Goal: Information Seeking & Learning: Find specific fact

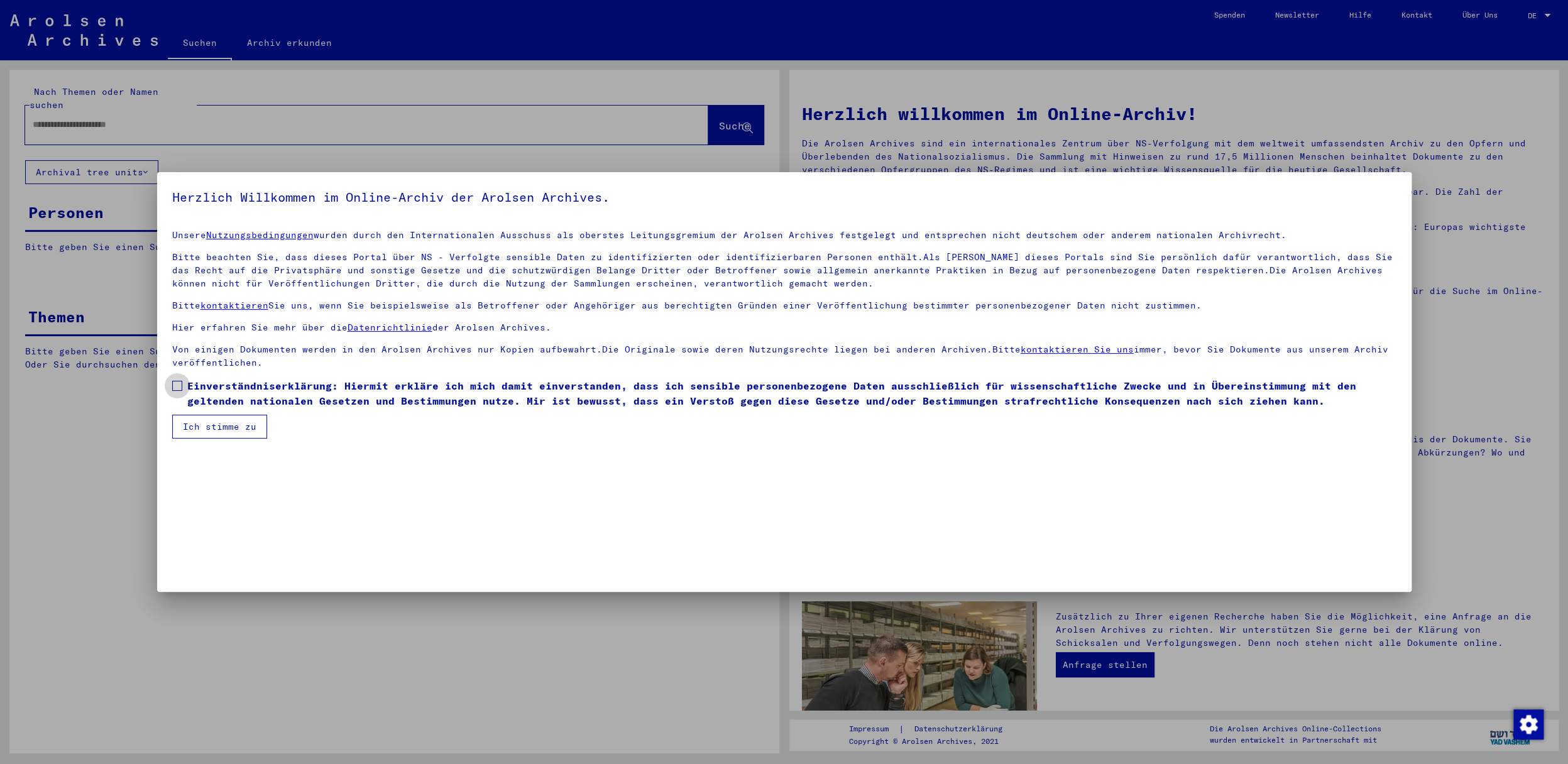
click at [179, 386] on span at bounding box center [177, 385] width 10 height 10
click at [210, 421] on button "Ich stimme zu" at bounding box center [220, 427] width 94 height 24
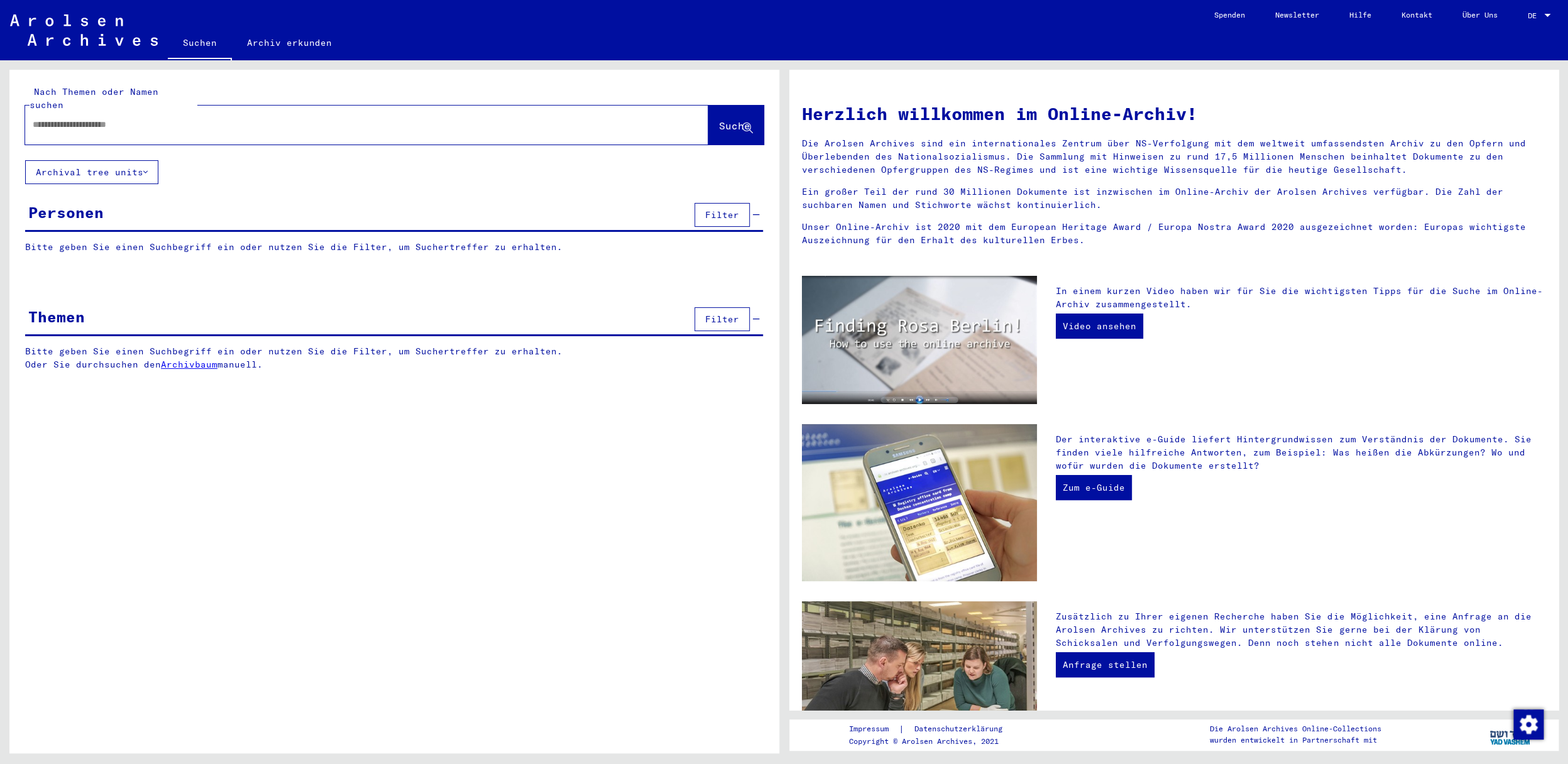
click at [48, 119] on input "text" at bounding box center [351, 125] width 638 height 13
paste input "**********"
type input "**********"
click at [721, 119] on span "Suche" at bounding box center [734, 126] width 31 height 13
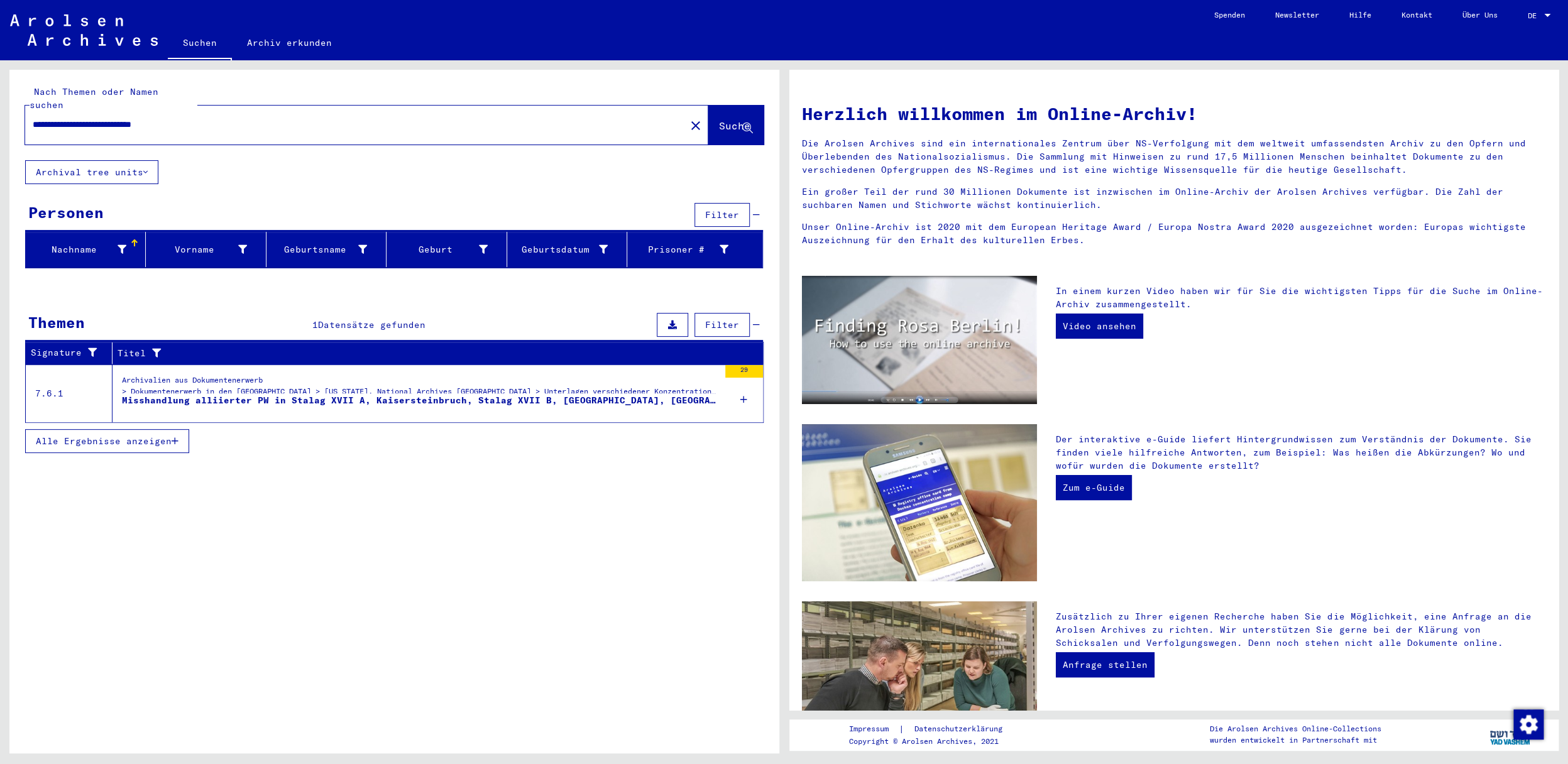
click at [128, 435] on span "Alle Ergebnisse anzeigen" at bounding box center [104, 441] width 136 height 11
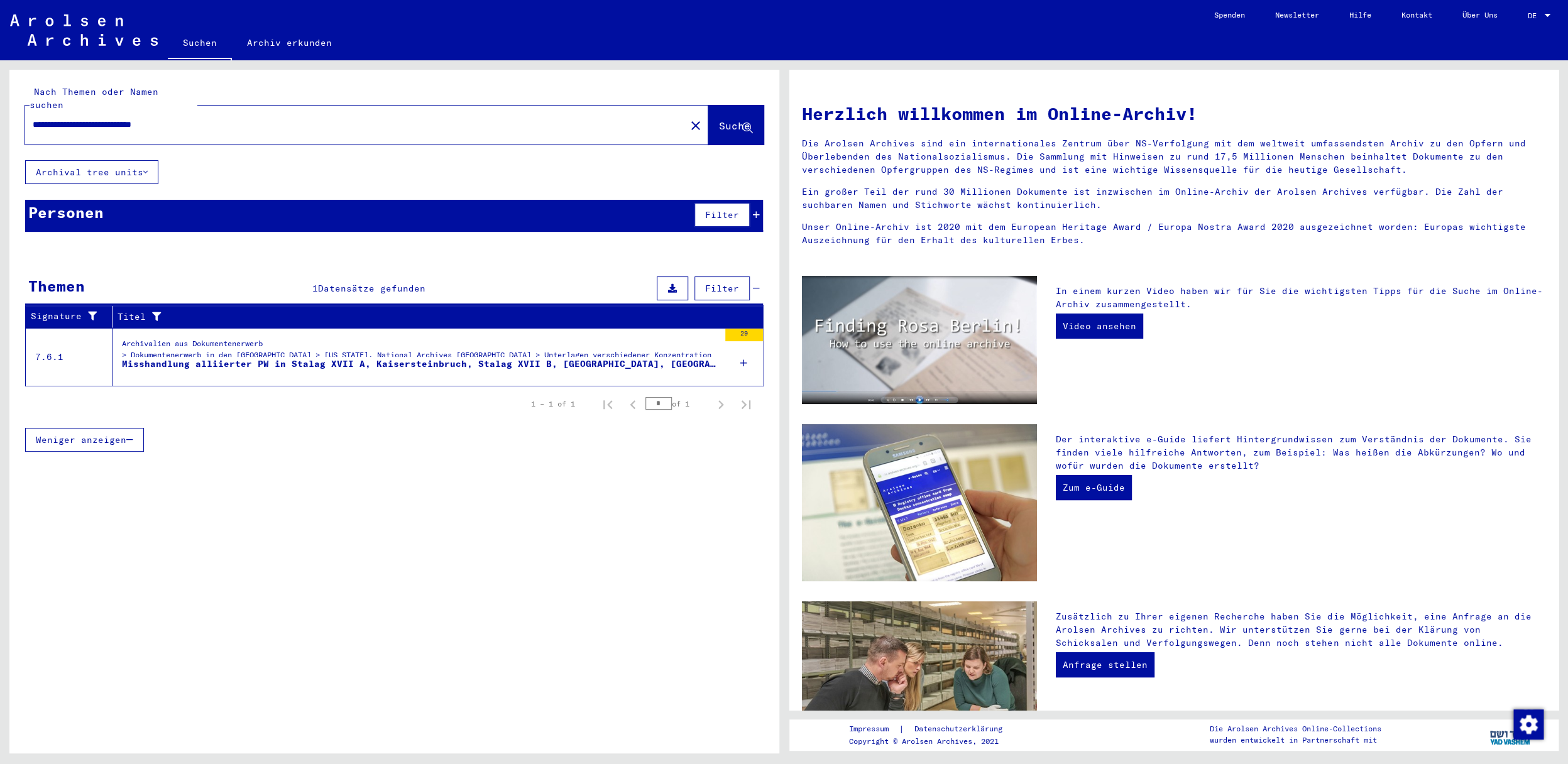
click at [264, 343] on div "Archivalien aus Dokumentenerwerb > Dokumentenerwerb in den [GEOGRAPHIC_DATA] > …" at bounding box center [420, 352] width 597 height 29
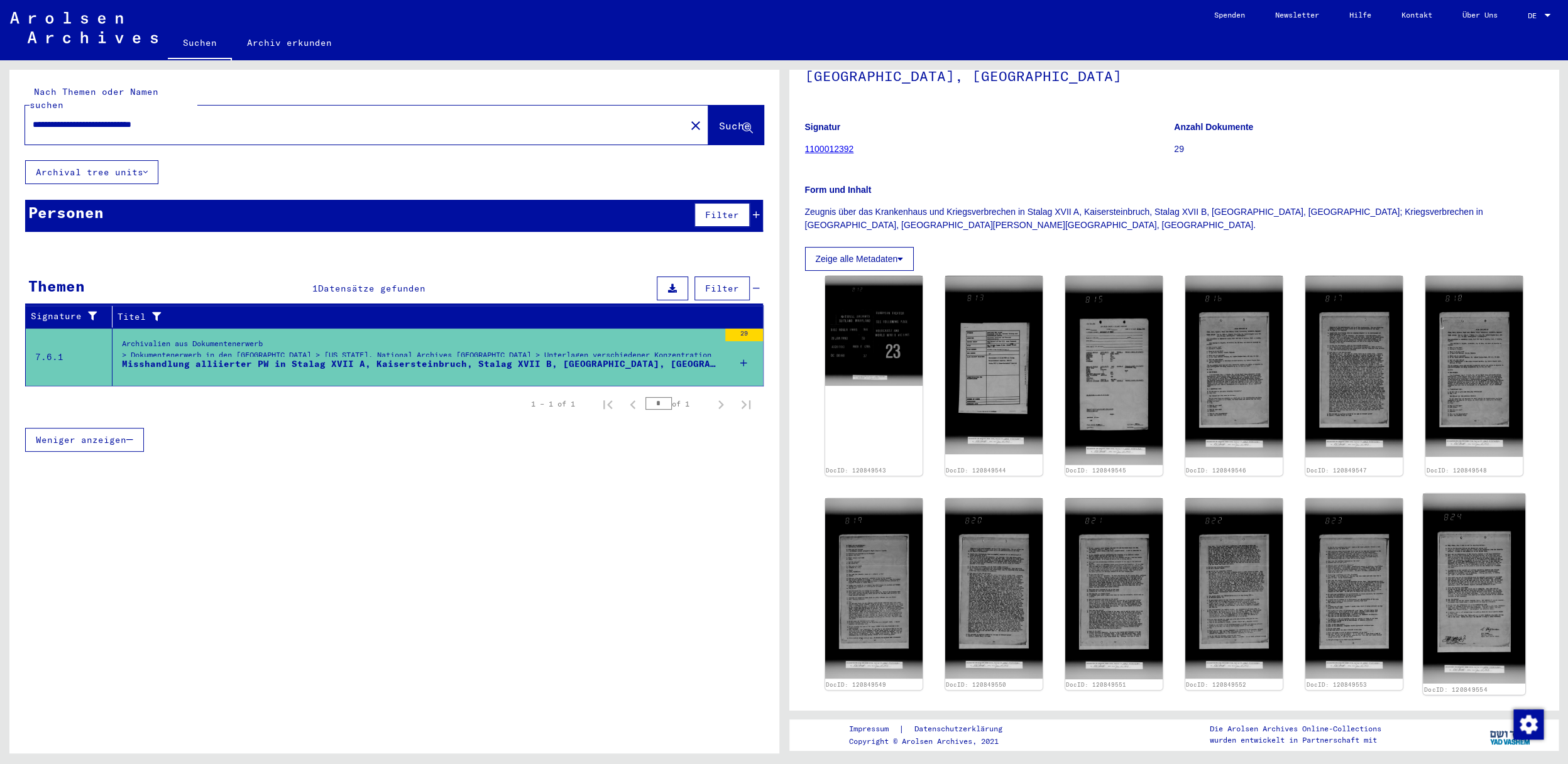
scroll to position [102, 0]
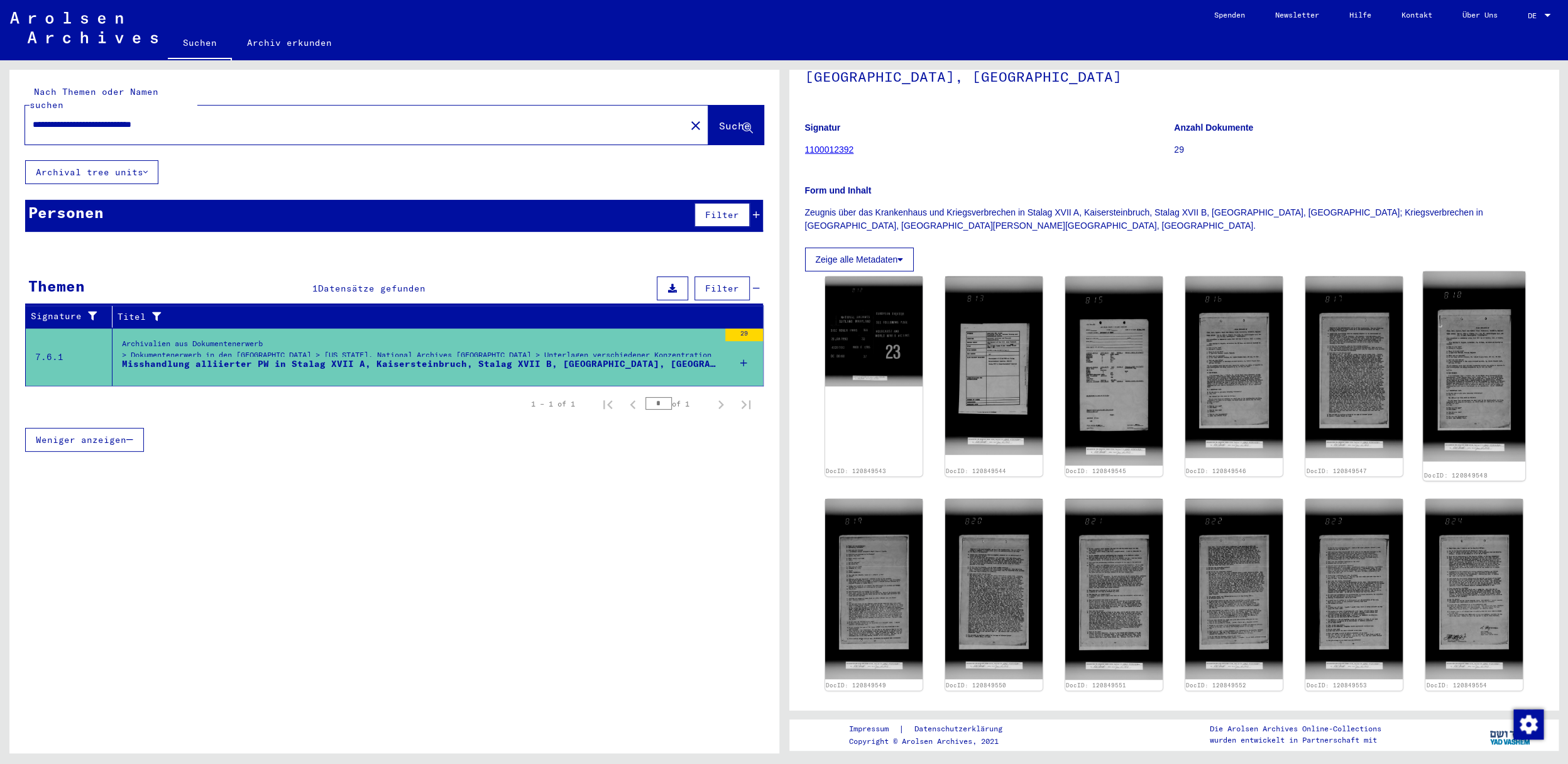
click at [1461, 369] on img at bounding box center [1474, 366] width 103 height 190
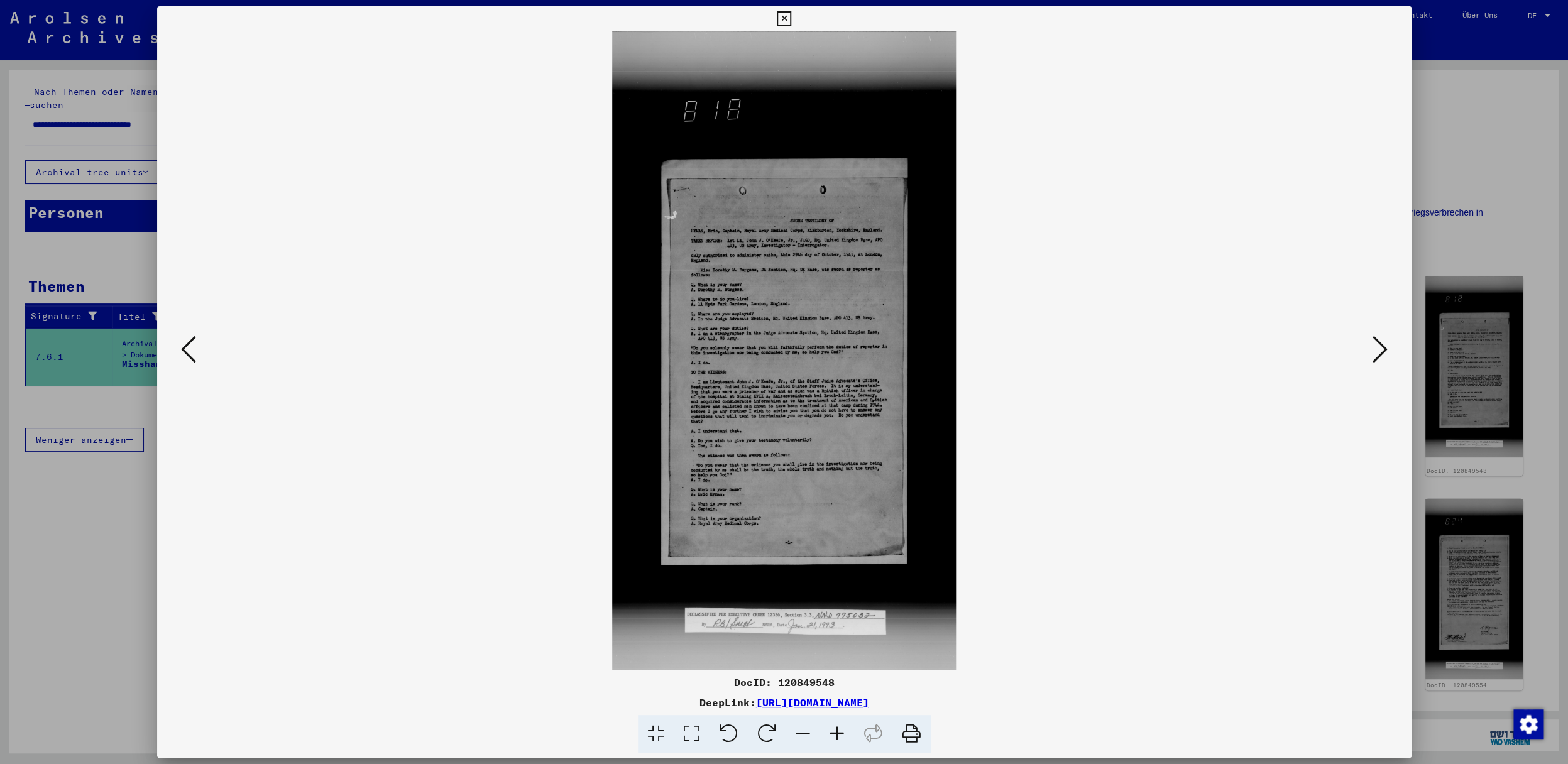
click at [835, 734] on icon at bounding box center [837, 733] width 34 height 38
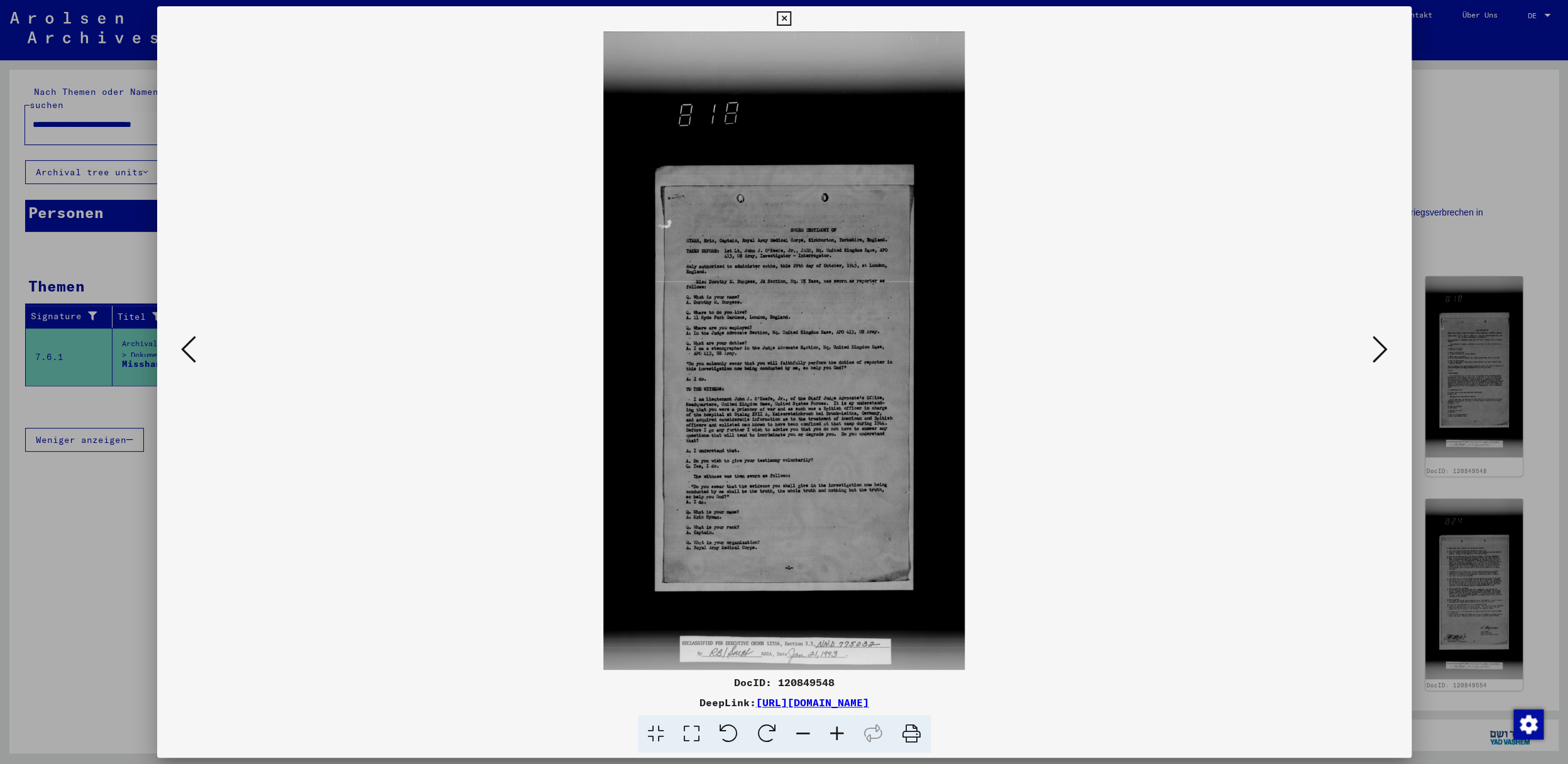
click at [835, 734] on icon at bounding box center [837, 733] width 34 height 38
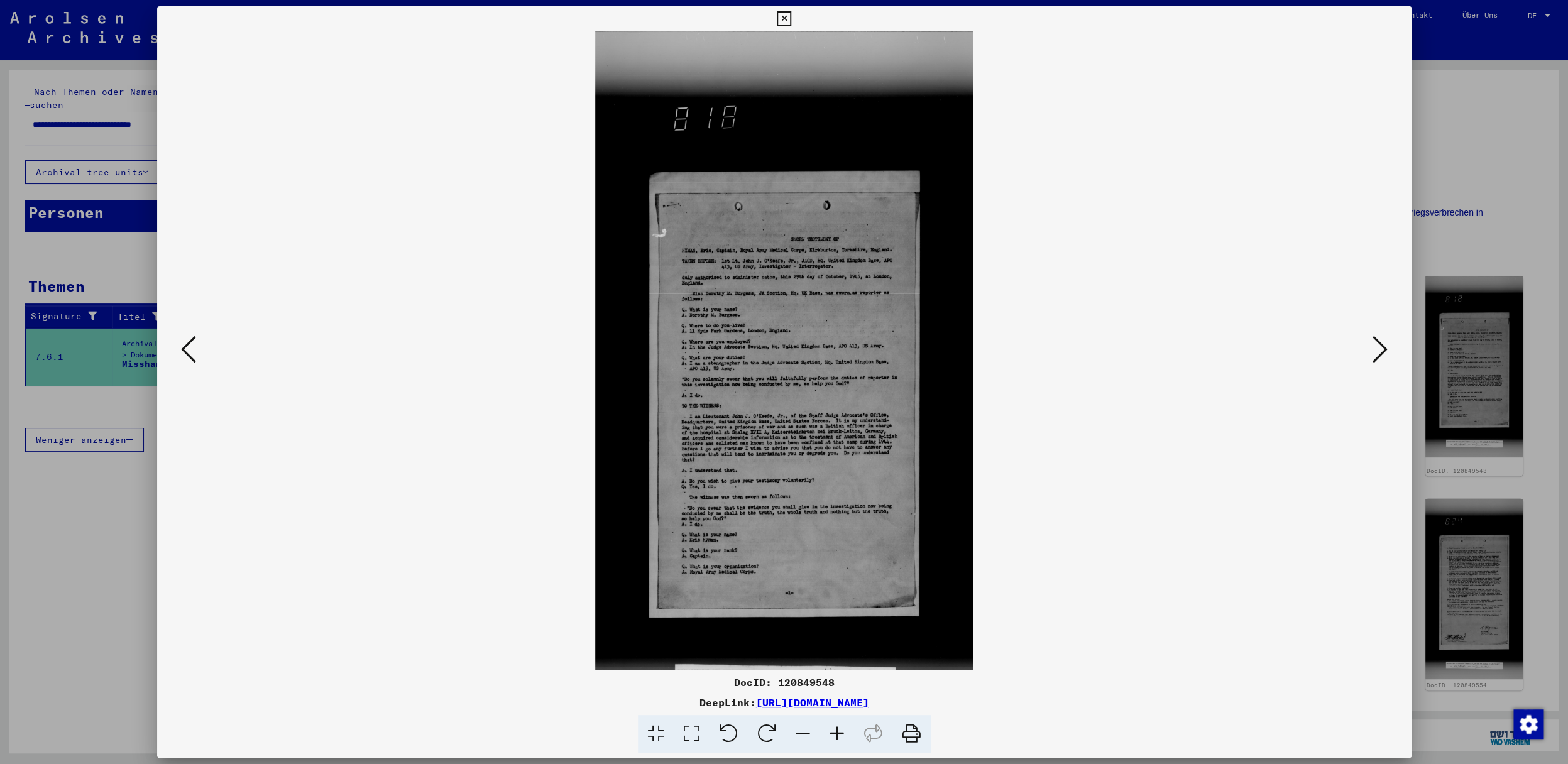
click at [835, 734] on icon at bounding box center [837, 733] width 34 height 38
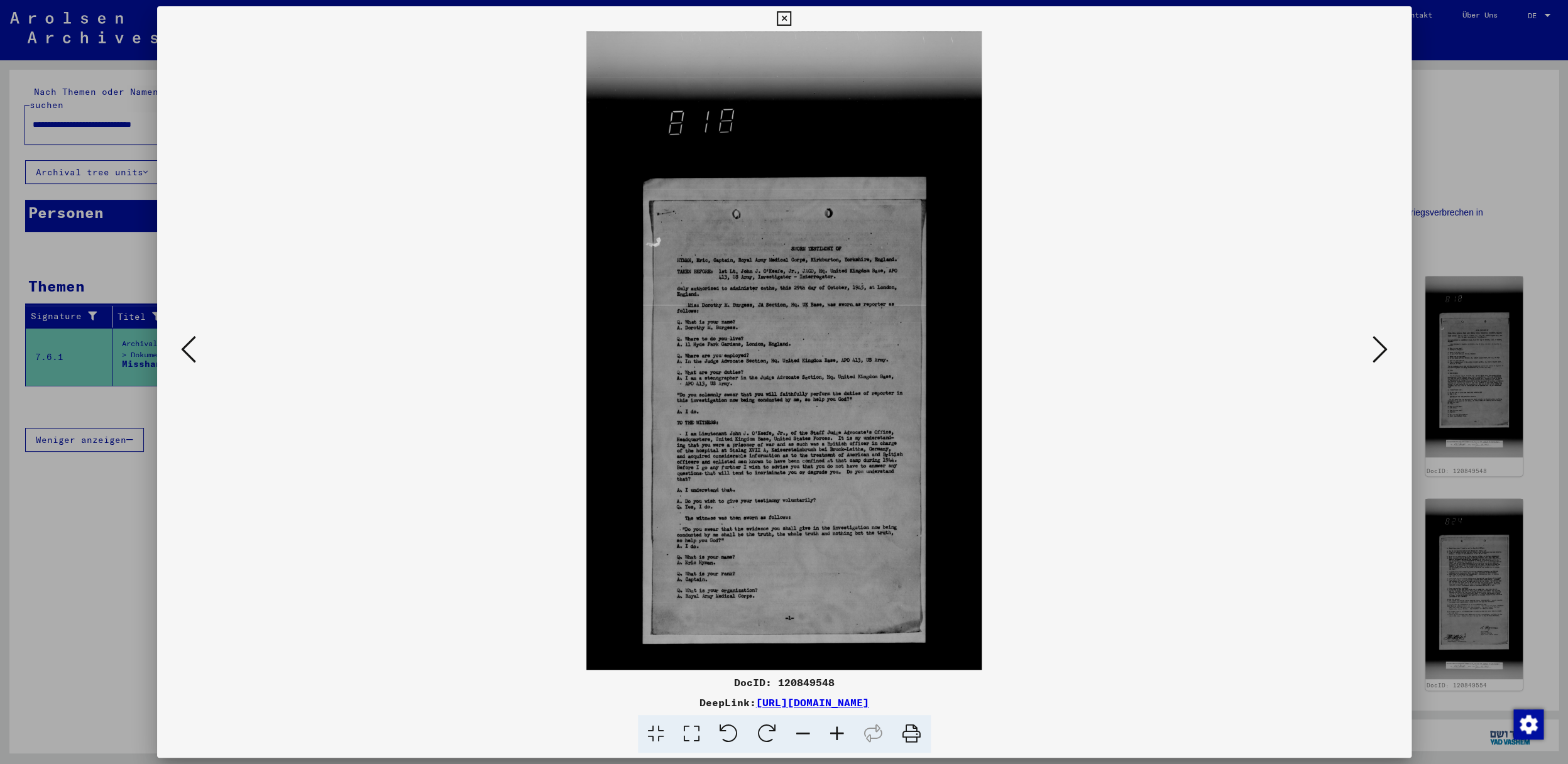
click at [835, 734] on icon at bounding box center [837, 733] width 34 height 38
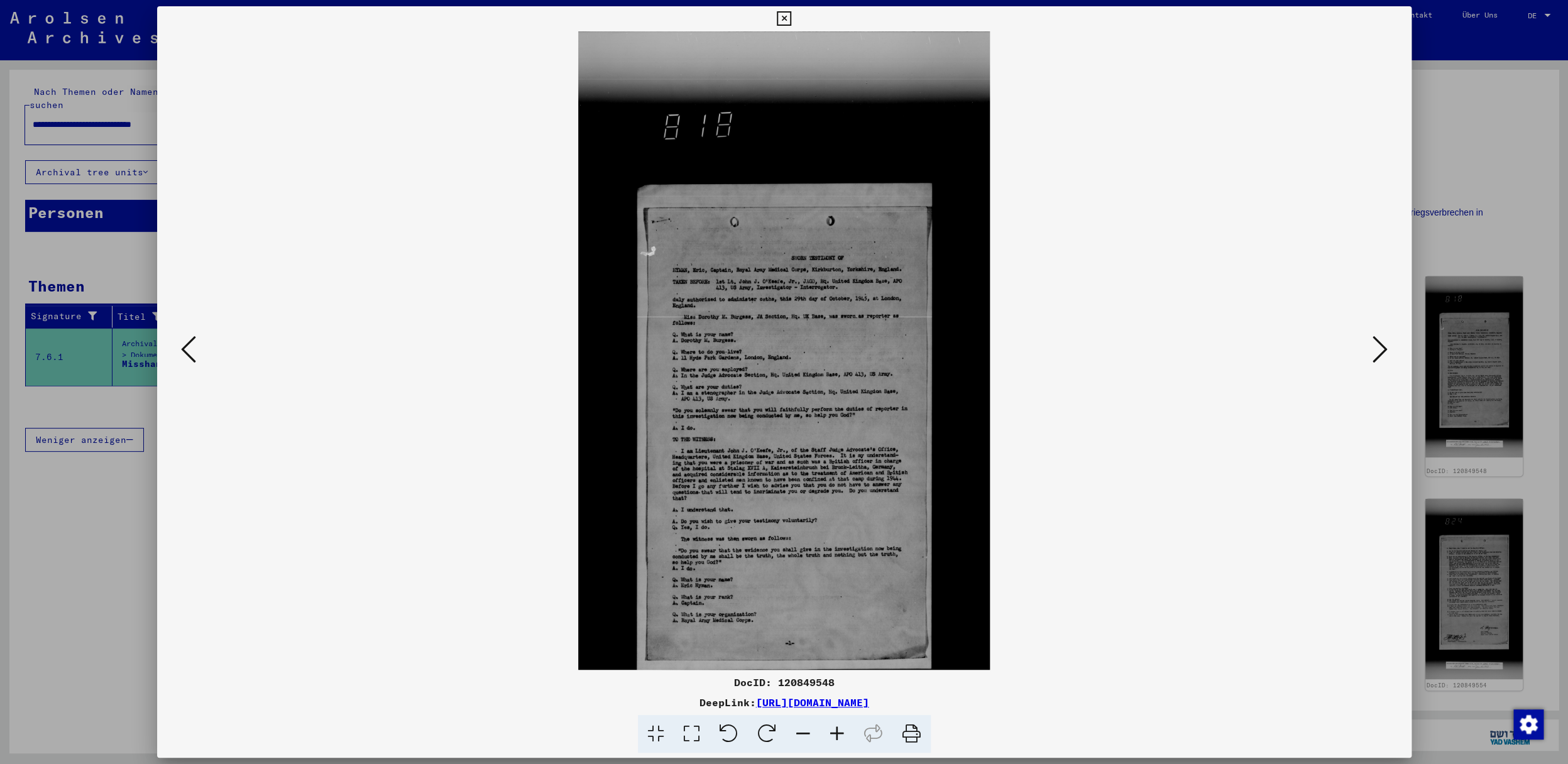
click at [835, 734] on icon at bounding box center [837, 733] width 34 height 38
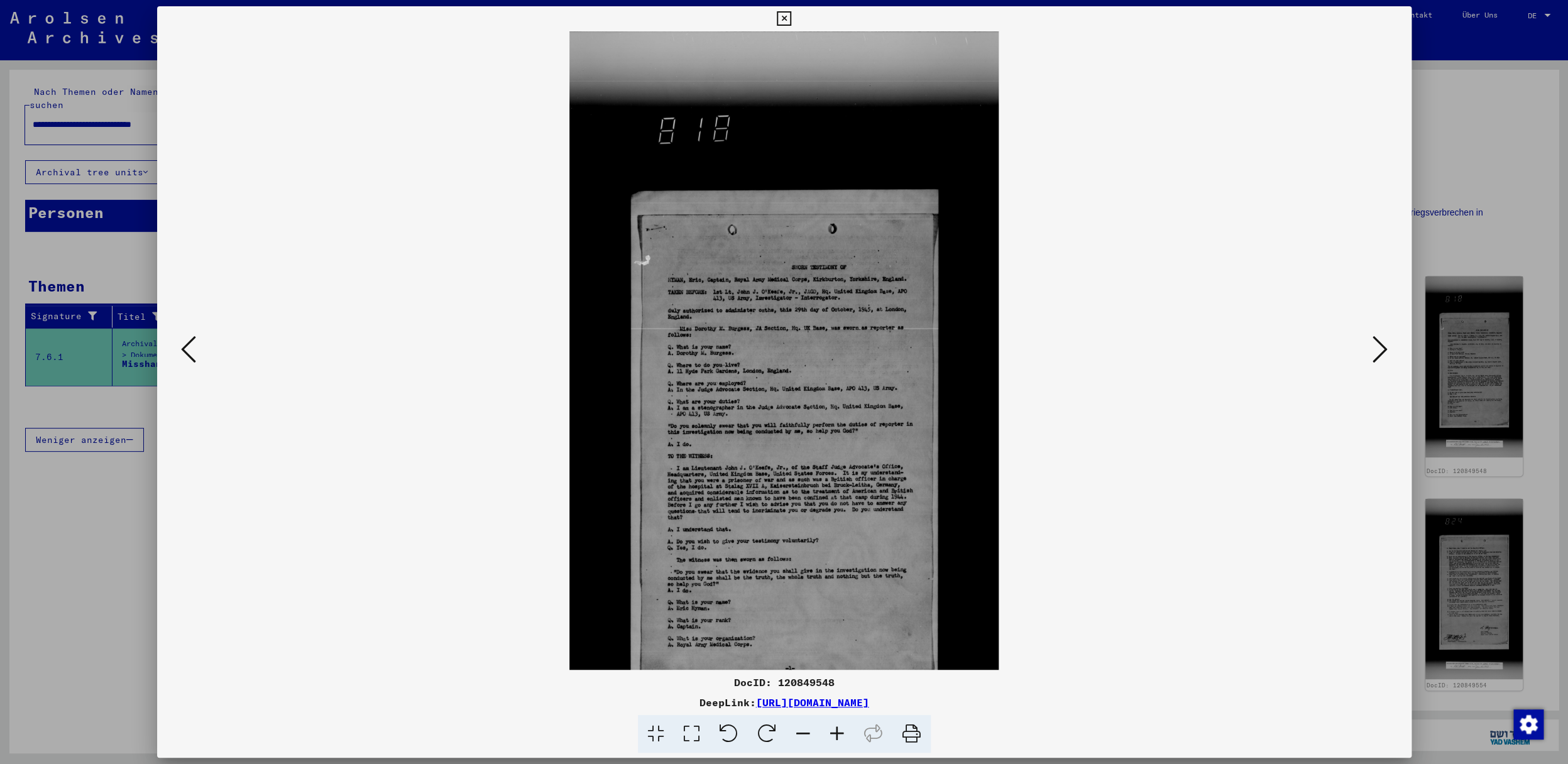
click at [835, 734] on icon at bounding box center [837, 733] width 34 height 38
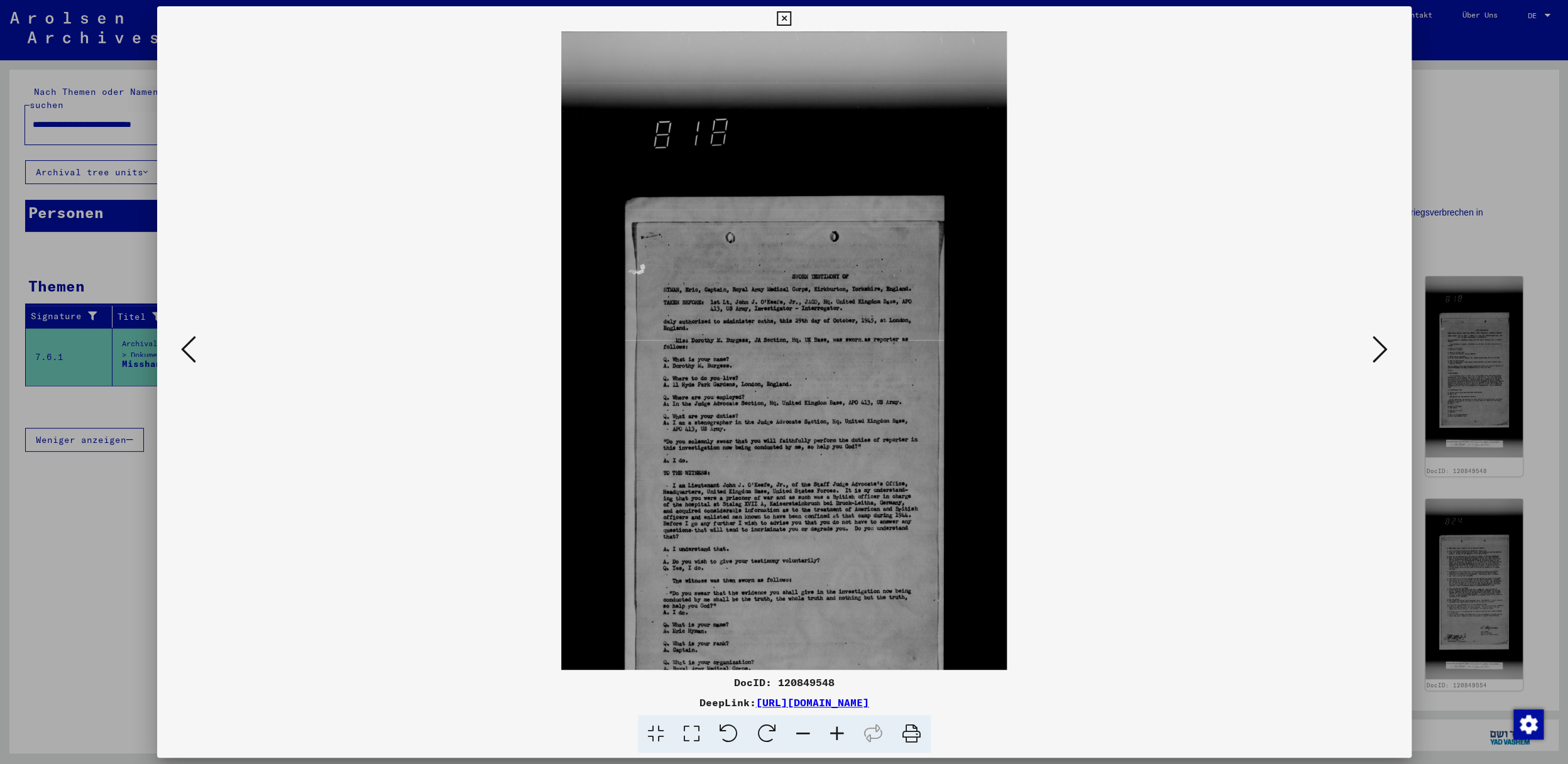
click at [835, 734] on icon at bounding box center [837, 733] width 34 height 38
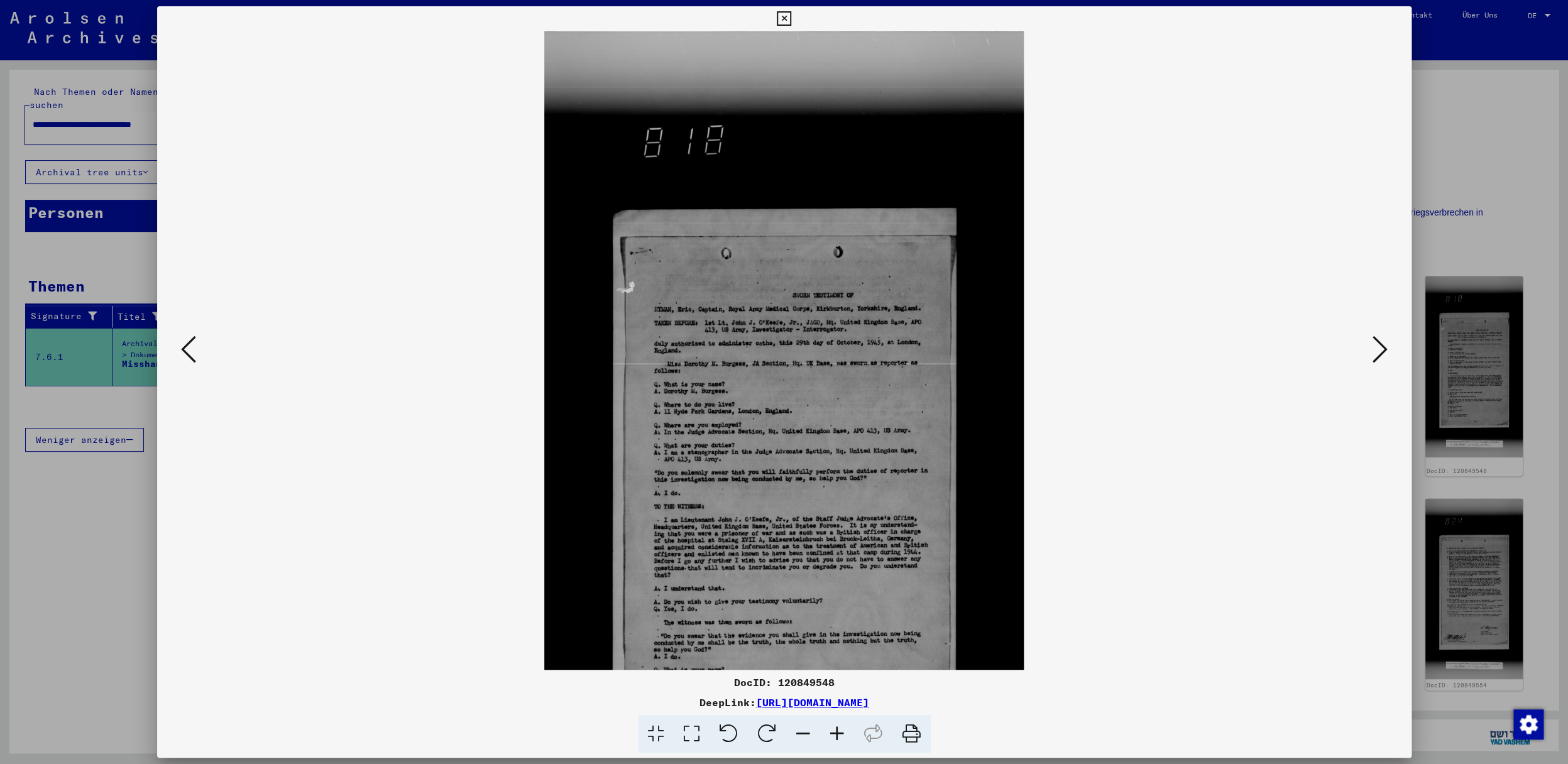
click at [835, 734] on icon at bounding box center [837, 733] width 34 height 38
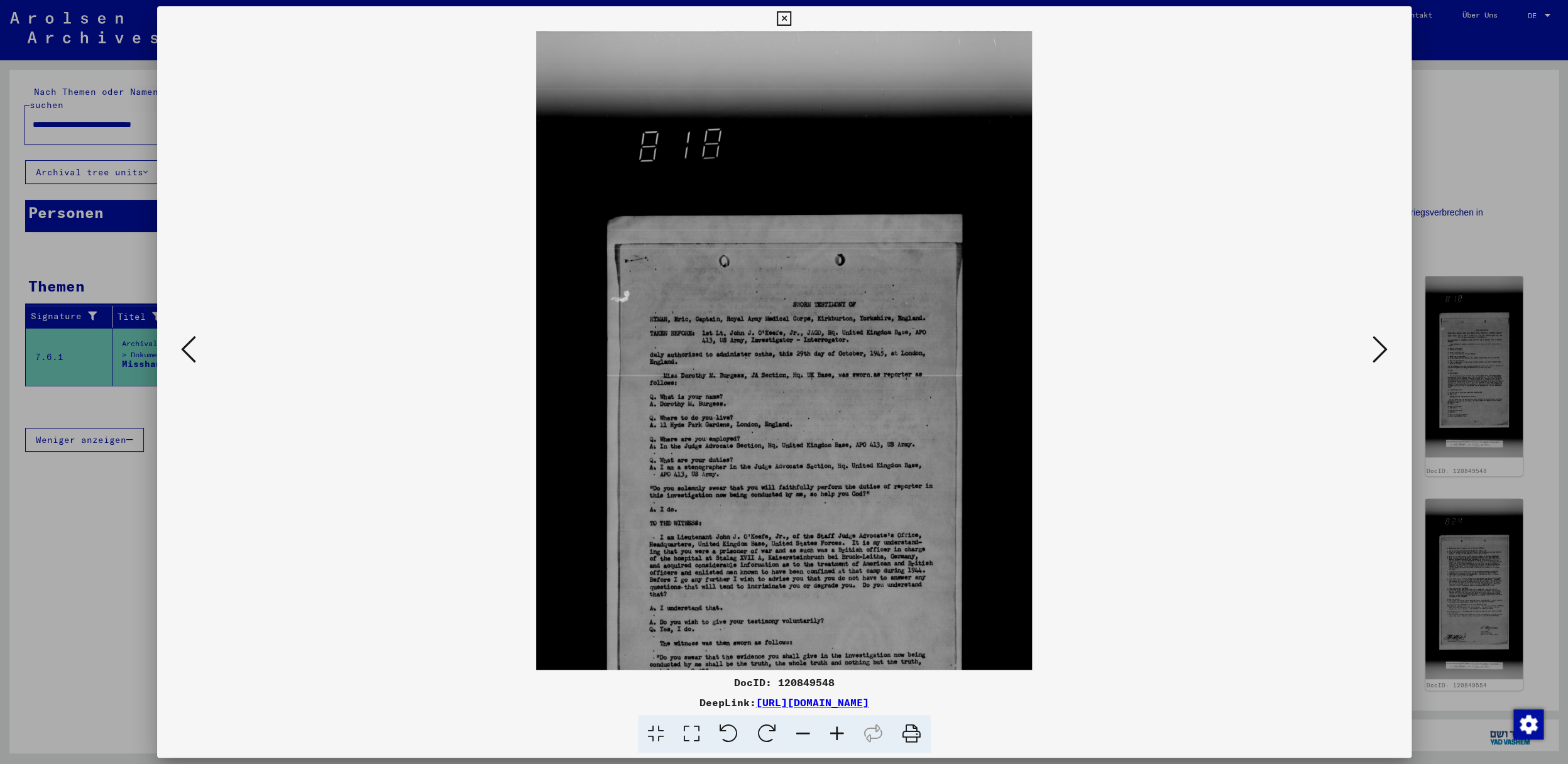
click at [835, 734] on icon at bounding box center [837, 733] width 34 height 38
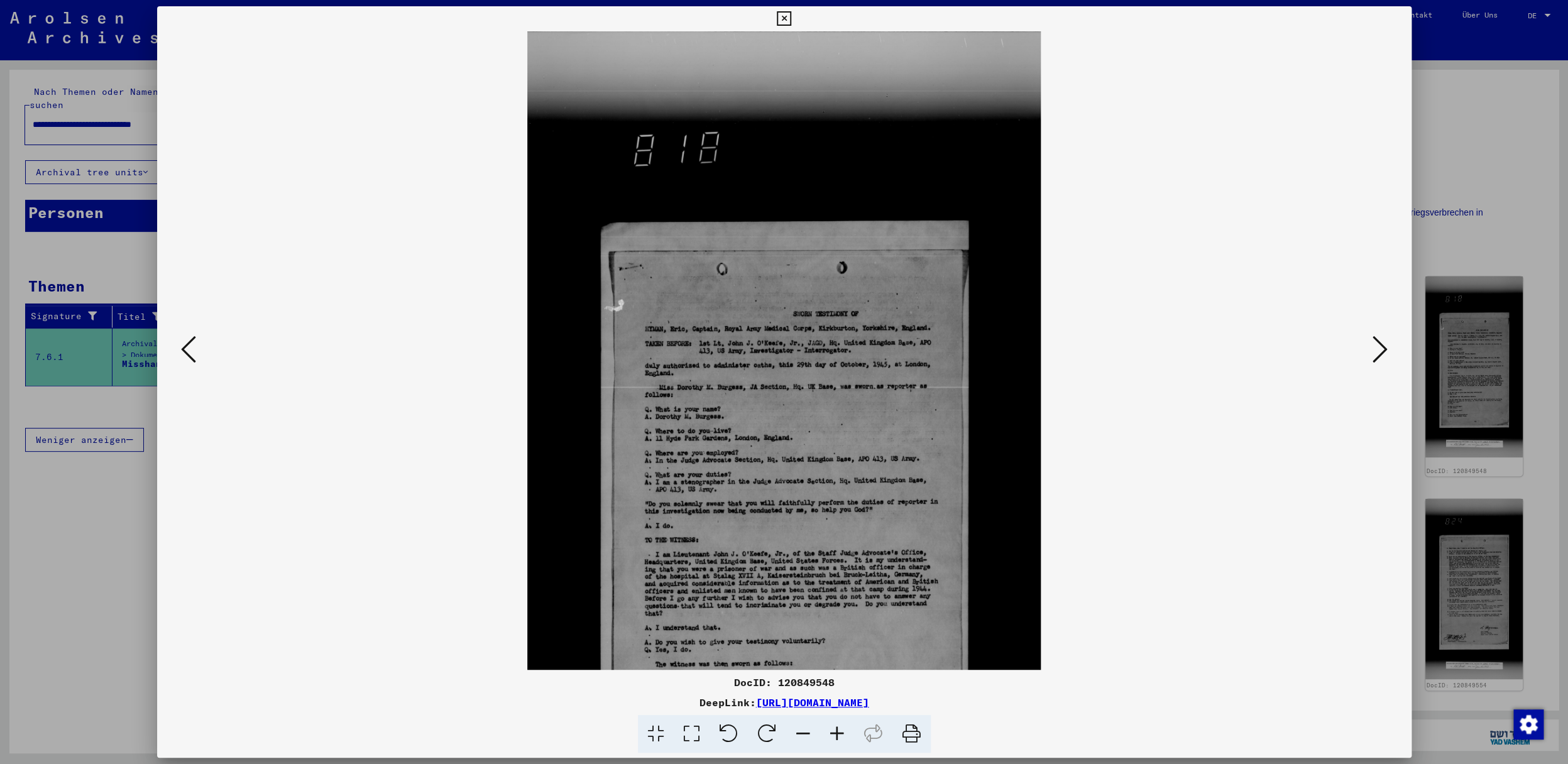
click at [1385, 354] on icon at bounding box center [1380, 349] width 15 height 31
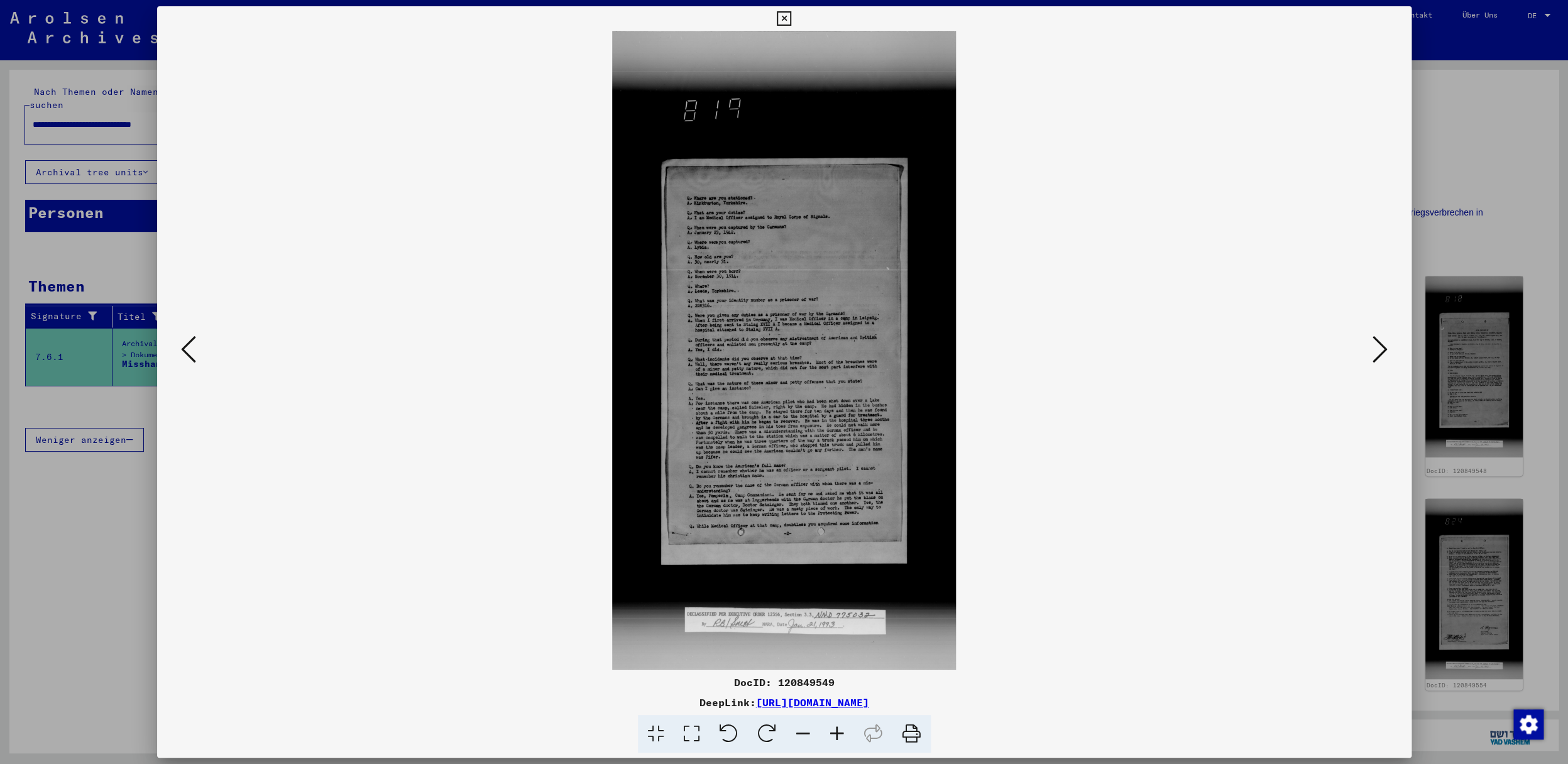
click at [1384, 354] on icon at bounding box center [1380, 349] width 15 height 31
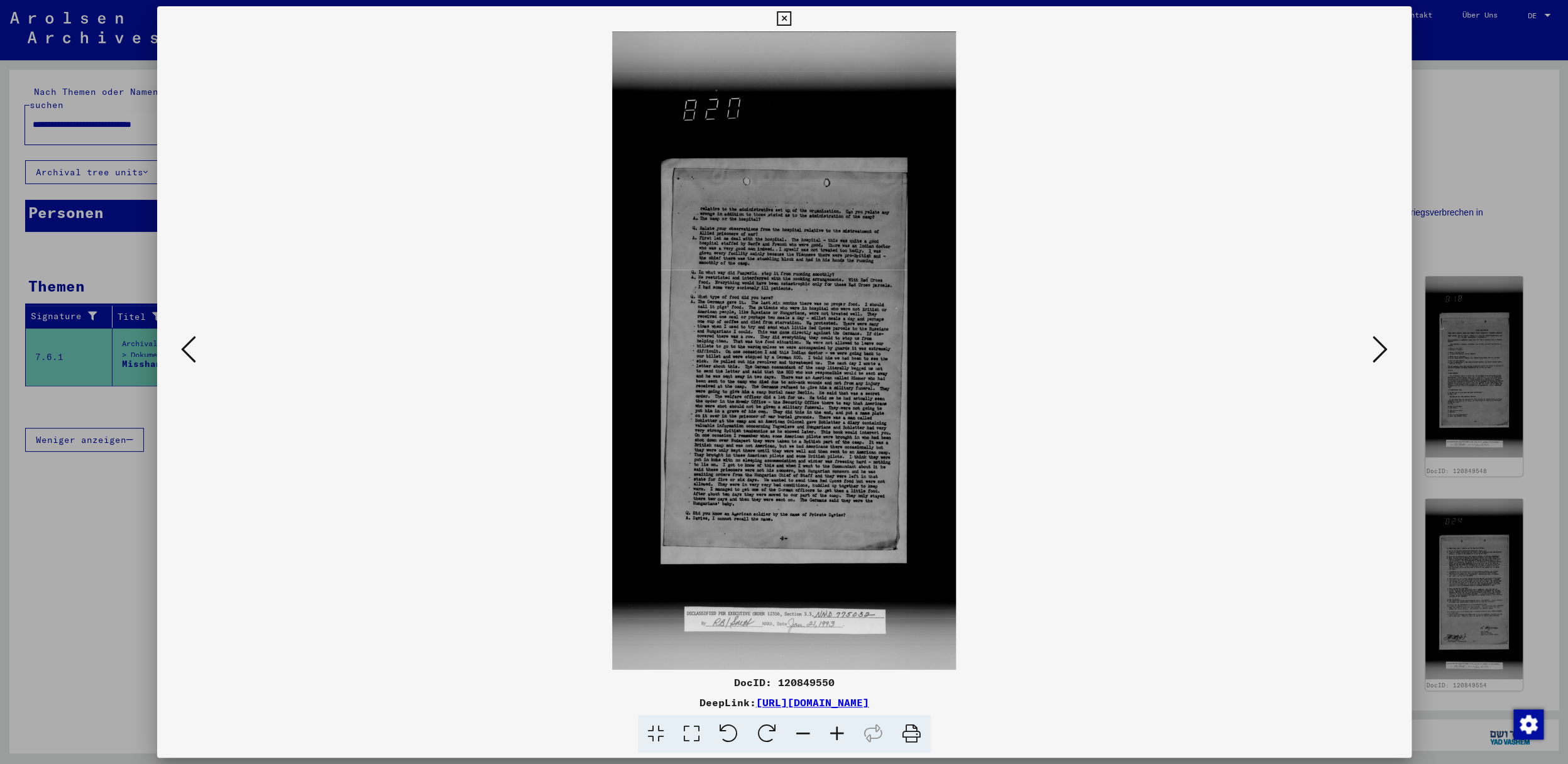
click at [1384, 355] on icon at bounding box center [1380, 349] width 15 height 31
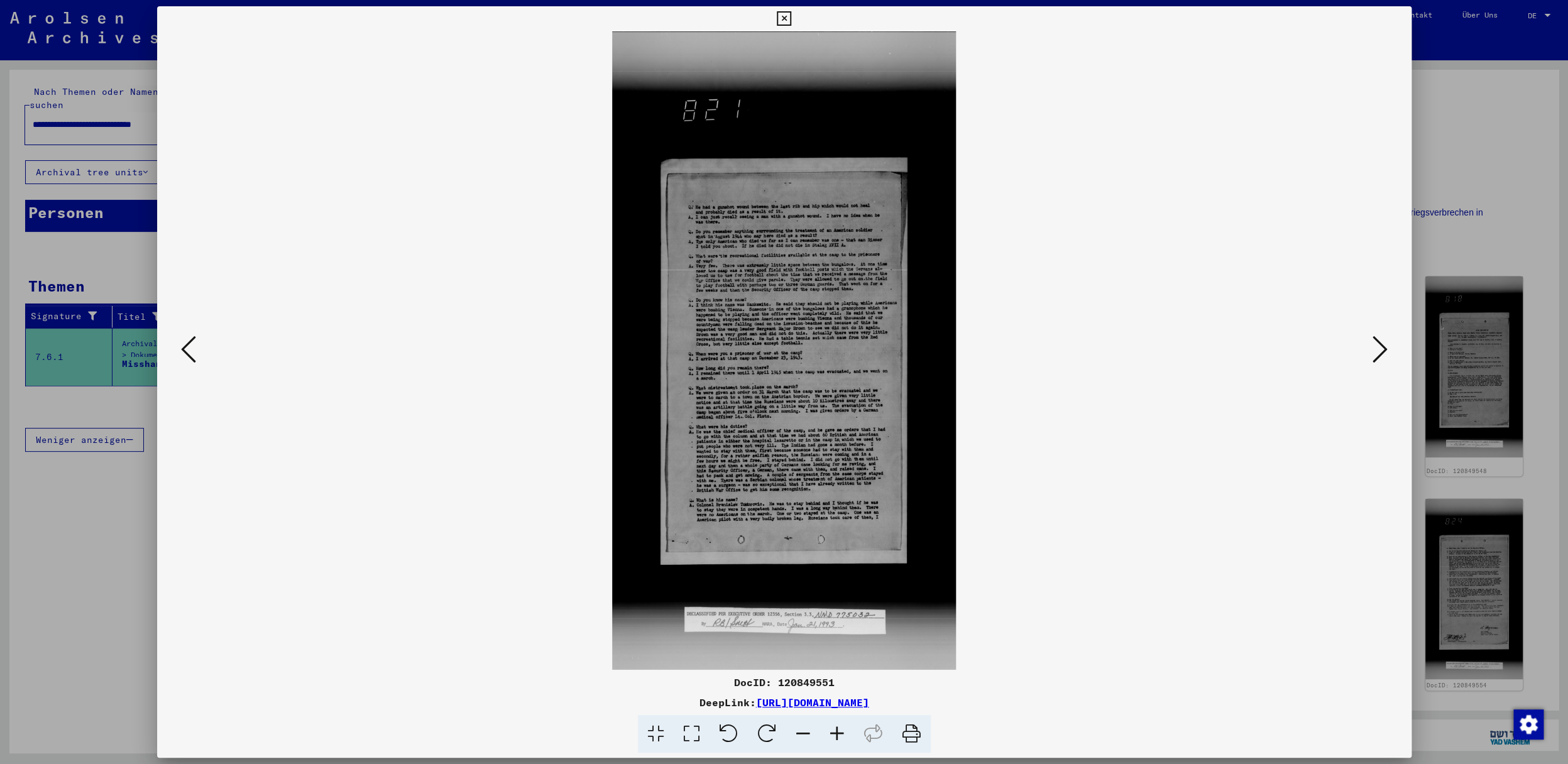
click at [1384, 355] on icon at bounding box center [1380, 349] width 15 height 31
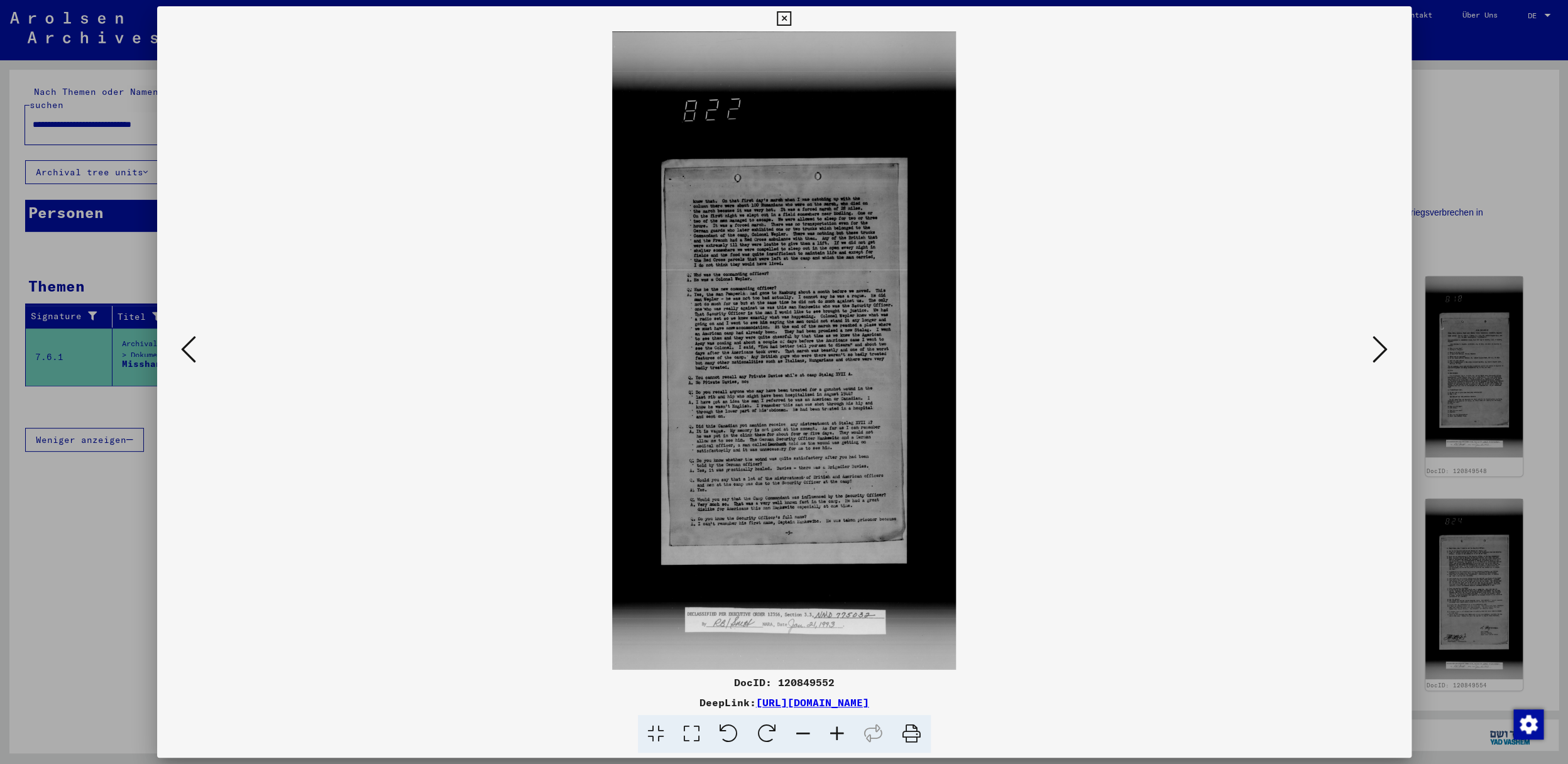
click at [1384, 355] on icon at bounding box center [1380, 349] width 15 height 31
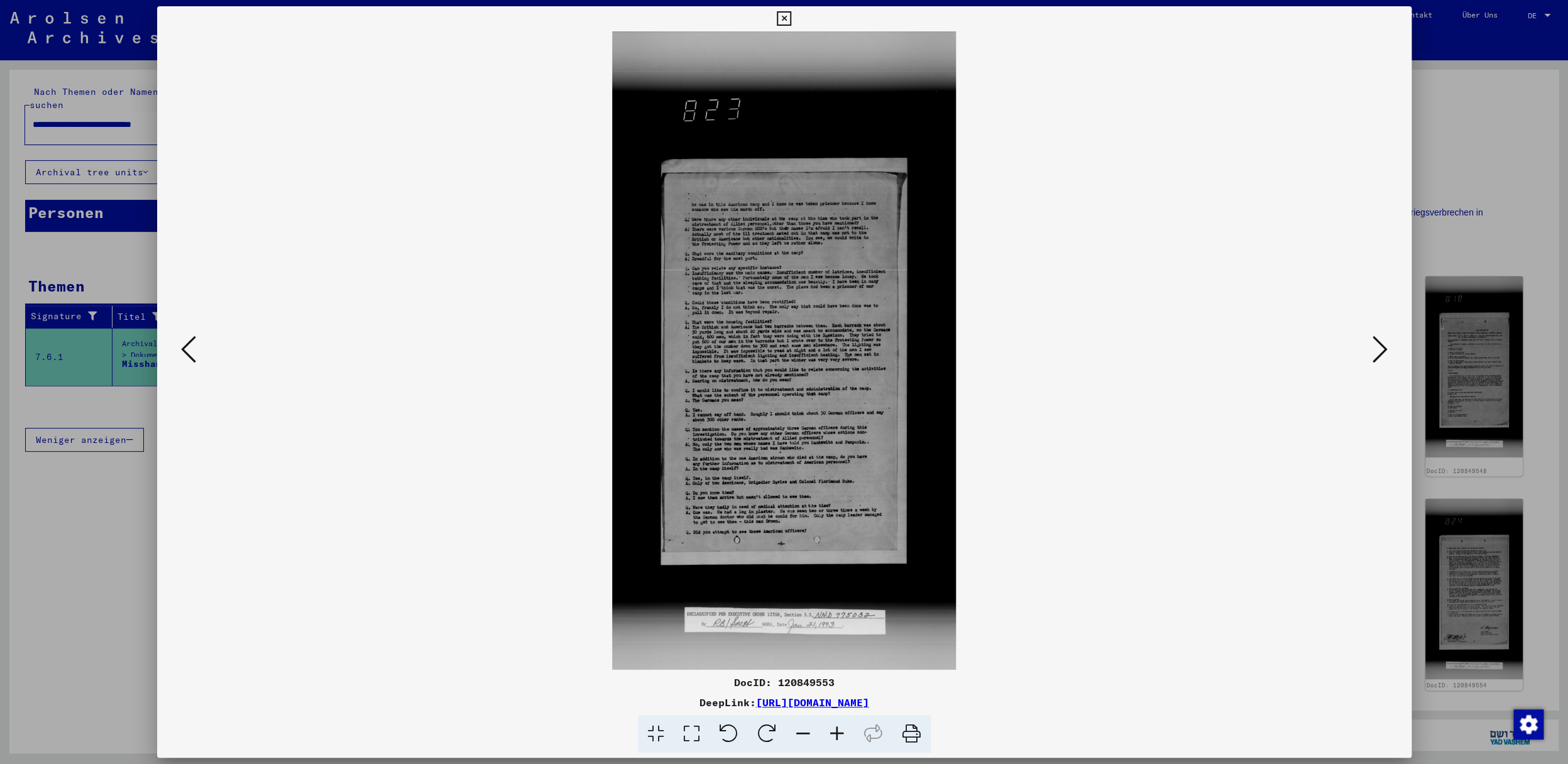
click at [1384, 355] on icon at bounding box center [1380, 349] width 15 height 31
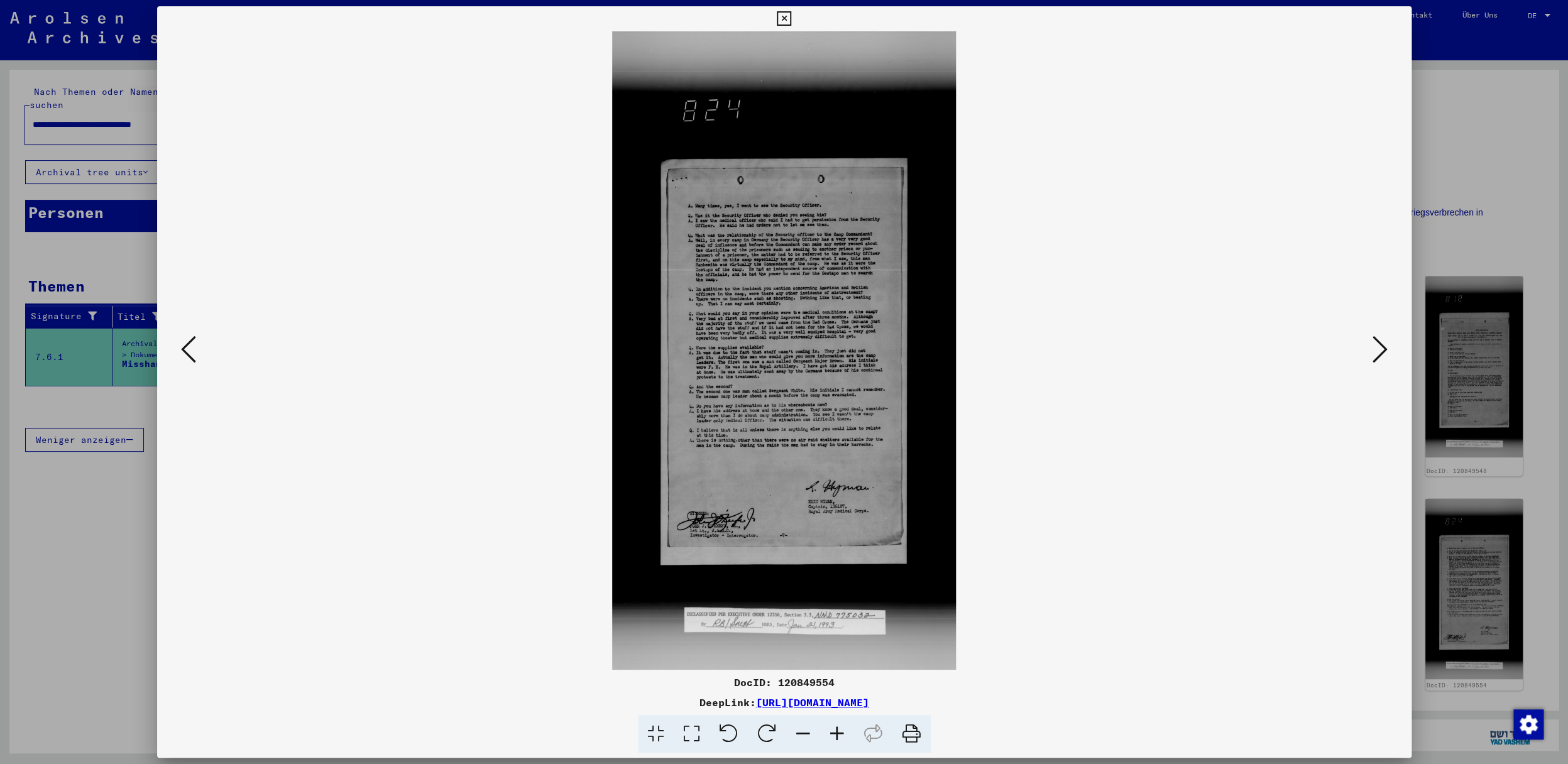
click at [1384, 355] on icon at bounding box center [1380, 349] width 15 height 31
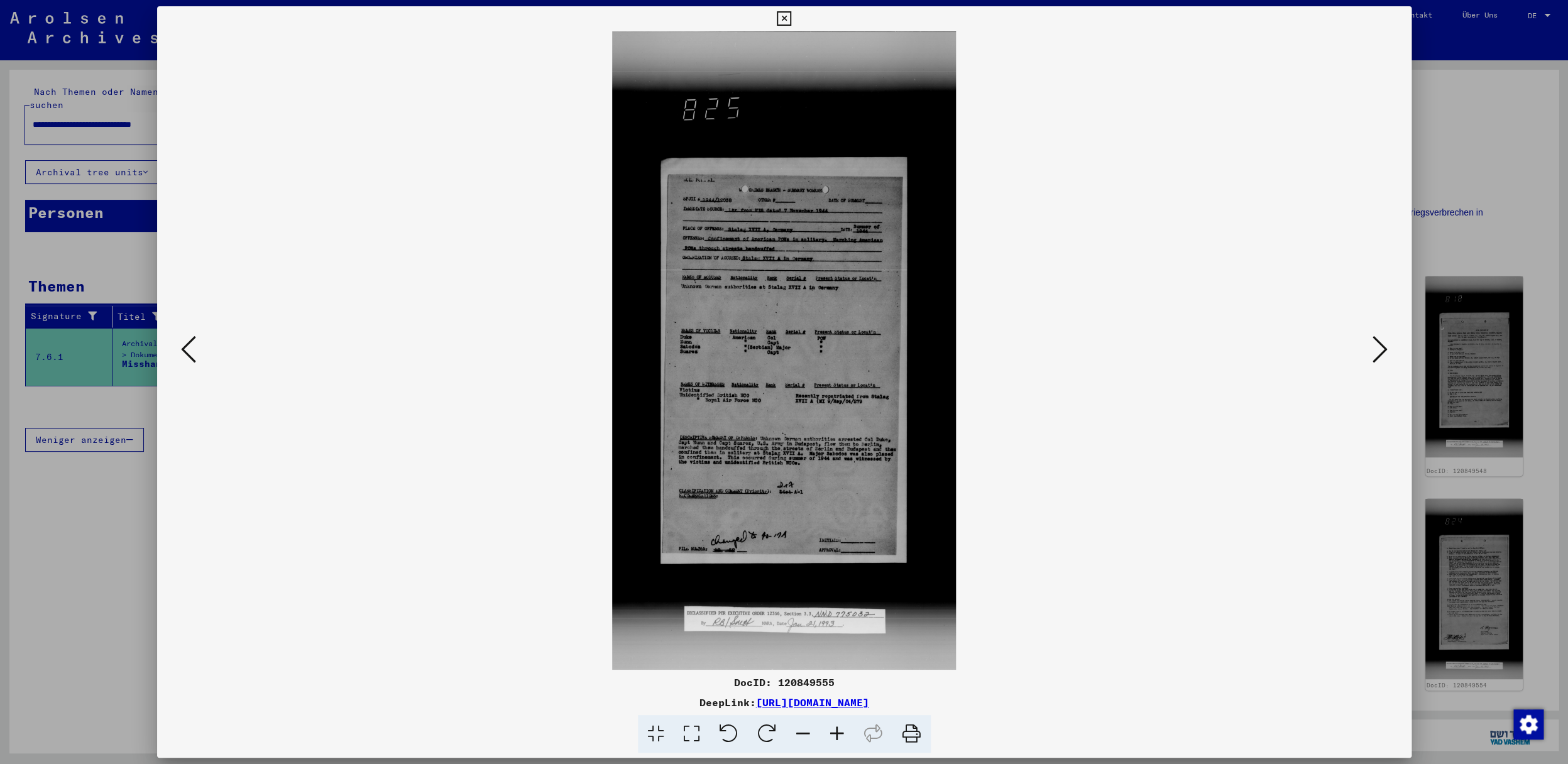
click at [1384, 355] on icon at bounding box center [1380, 349] width 15 height 31
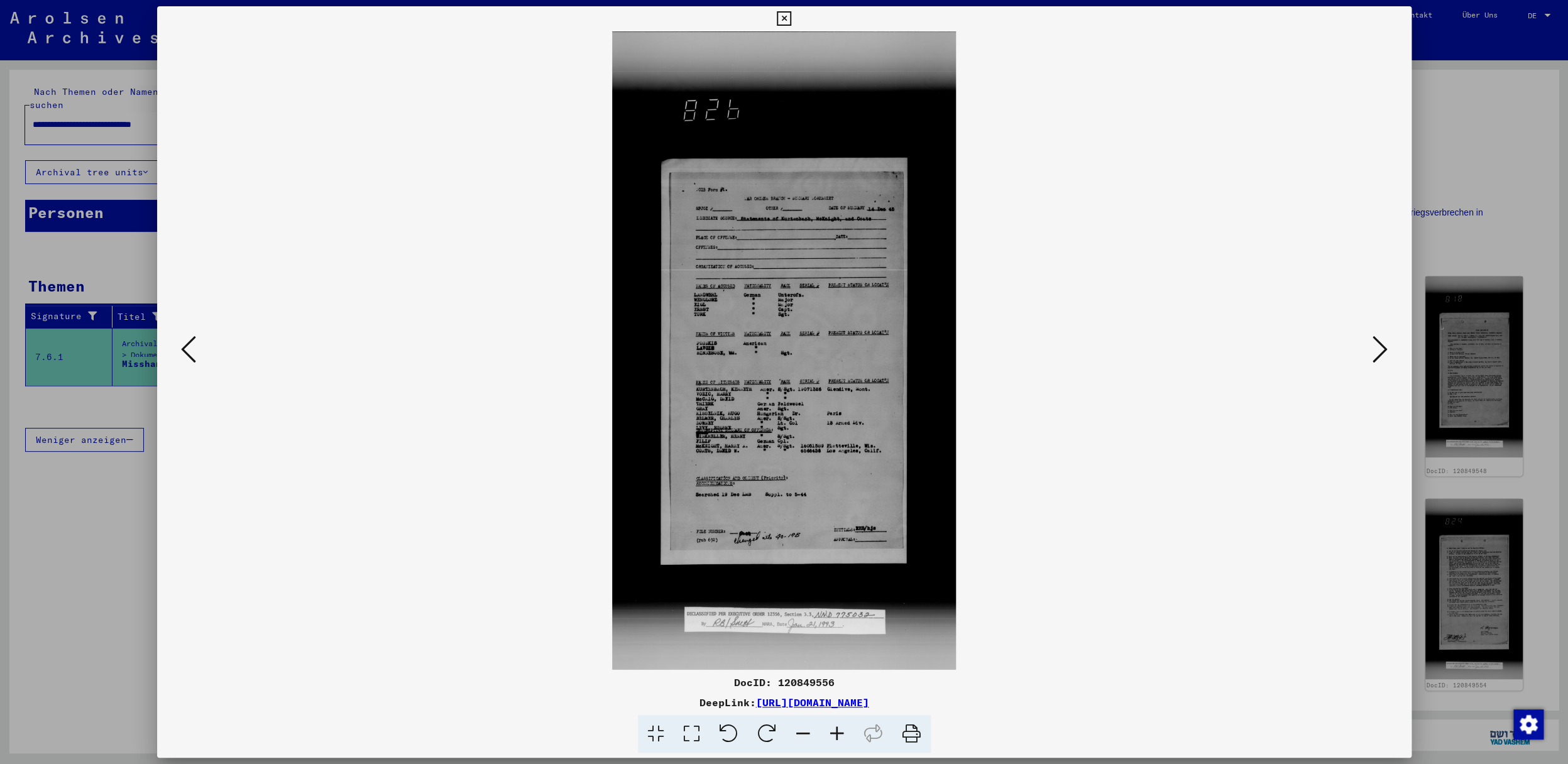
click at [1384, 355] on icon at bounding box center [1380, 349] width 15 height 31
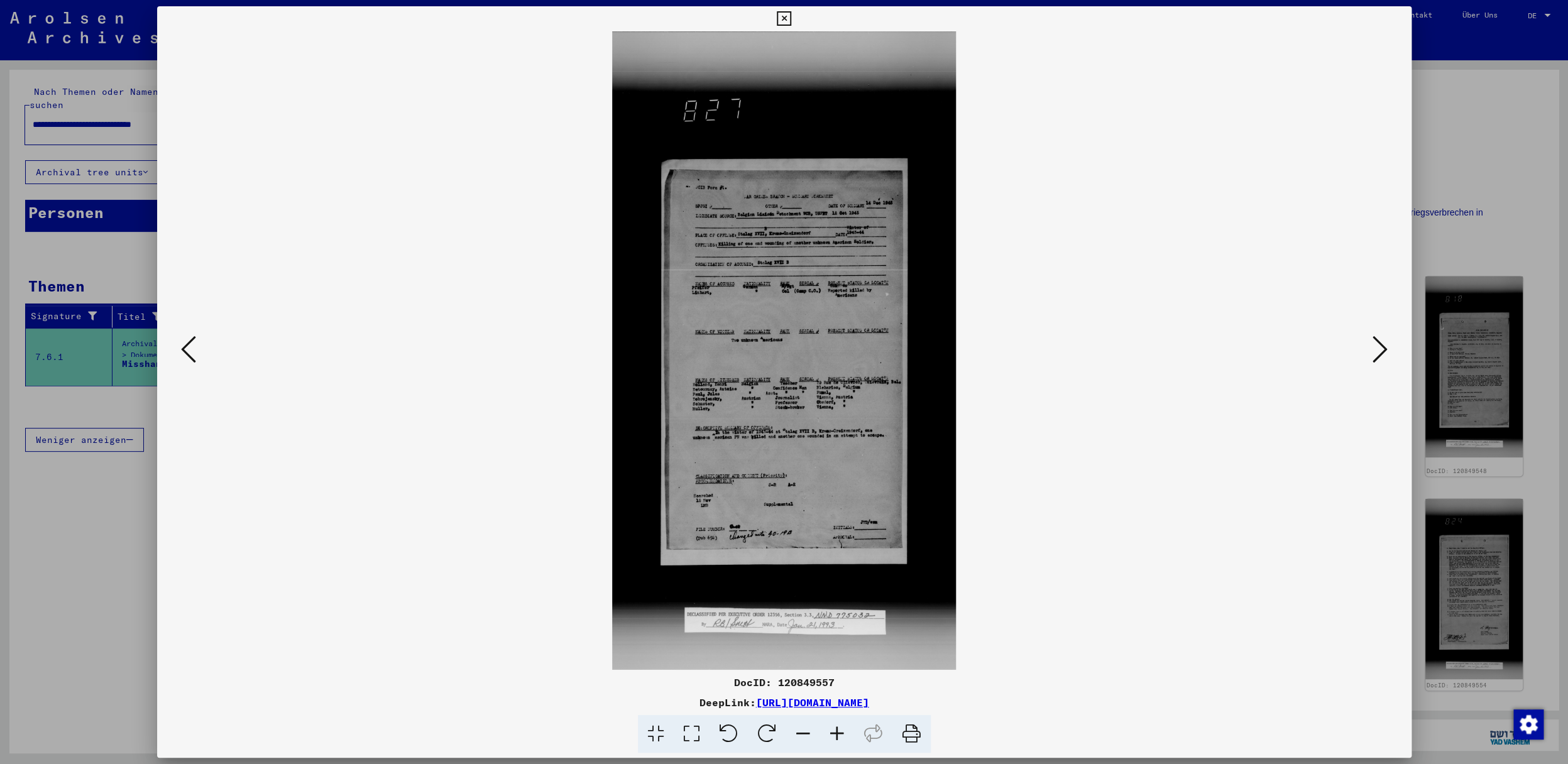
click at [1384, 355] on icon at bounding box center [1380, 349] width 15 height 31
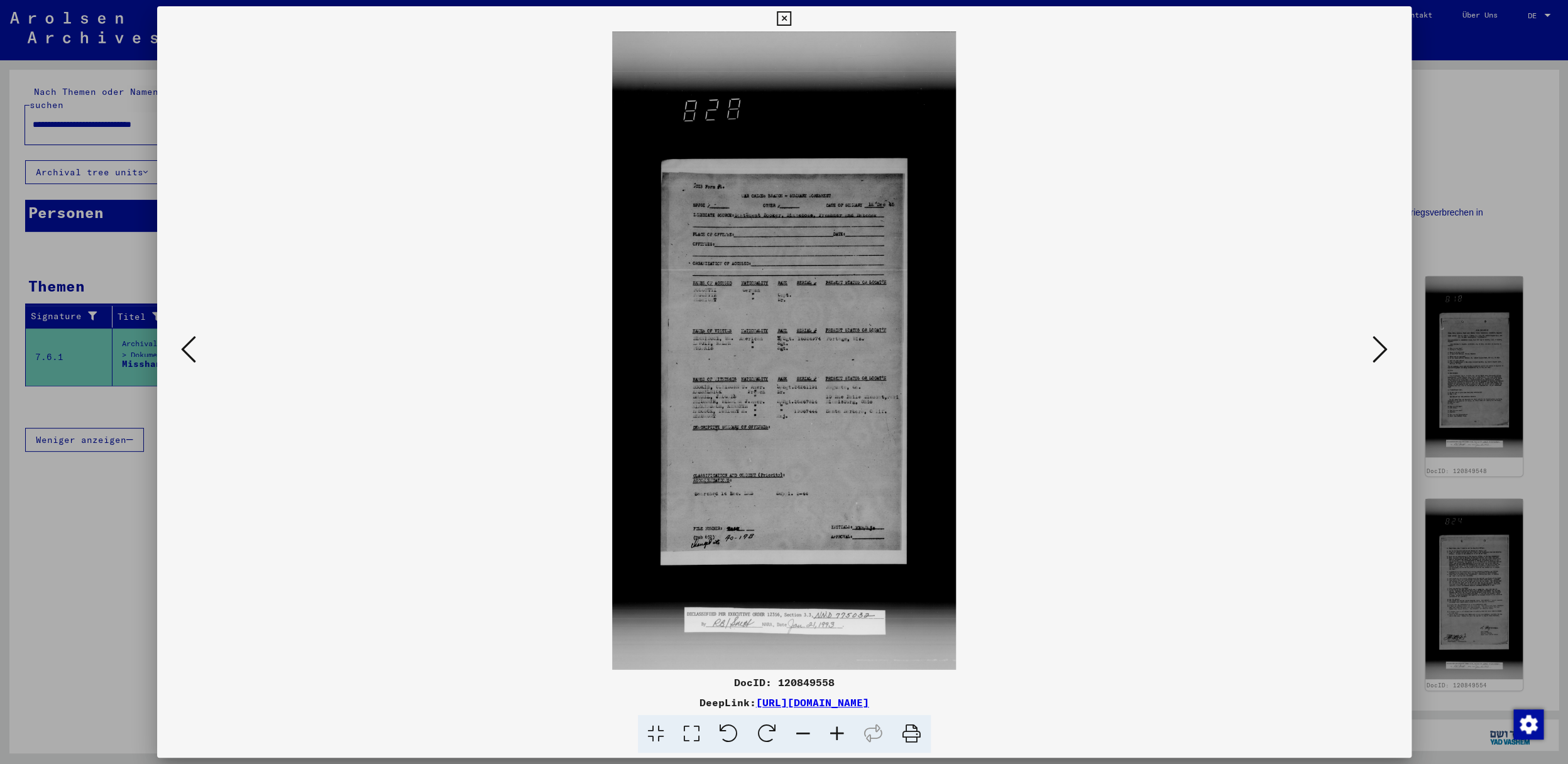
click at [1384, 355] on icon at bounding box center [1380, 349] width 15 height 31
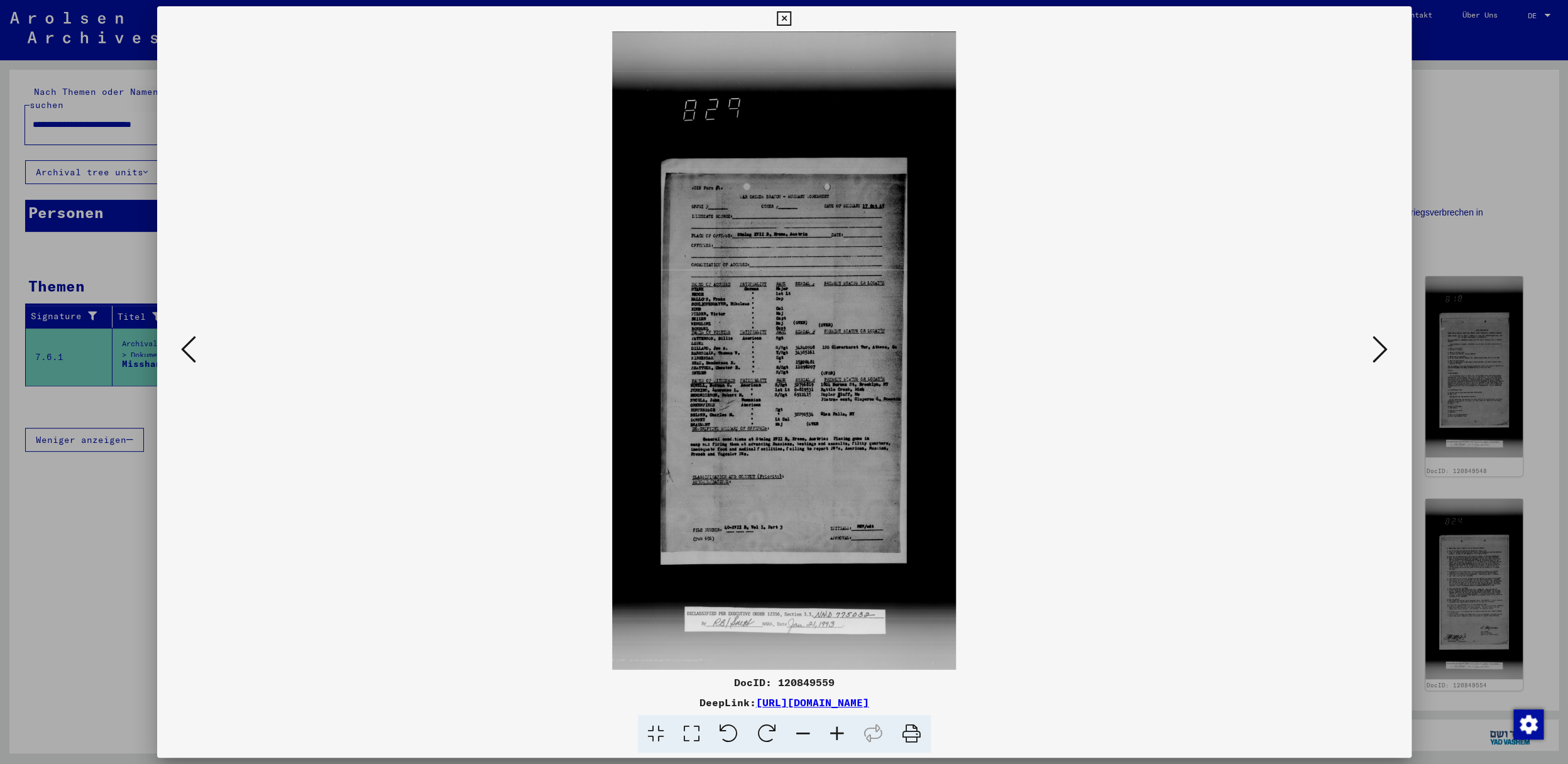
click at [1384, 355] on icon at bounding box center [1380, 349] width 15 height 31
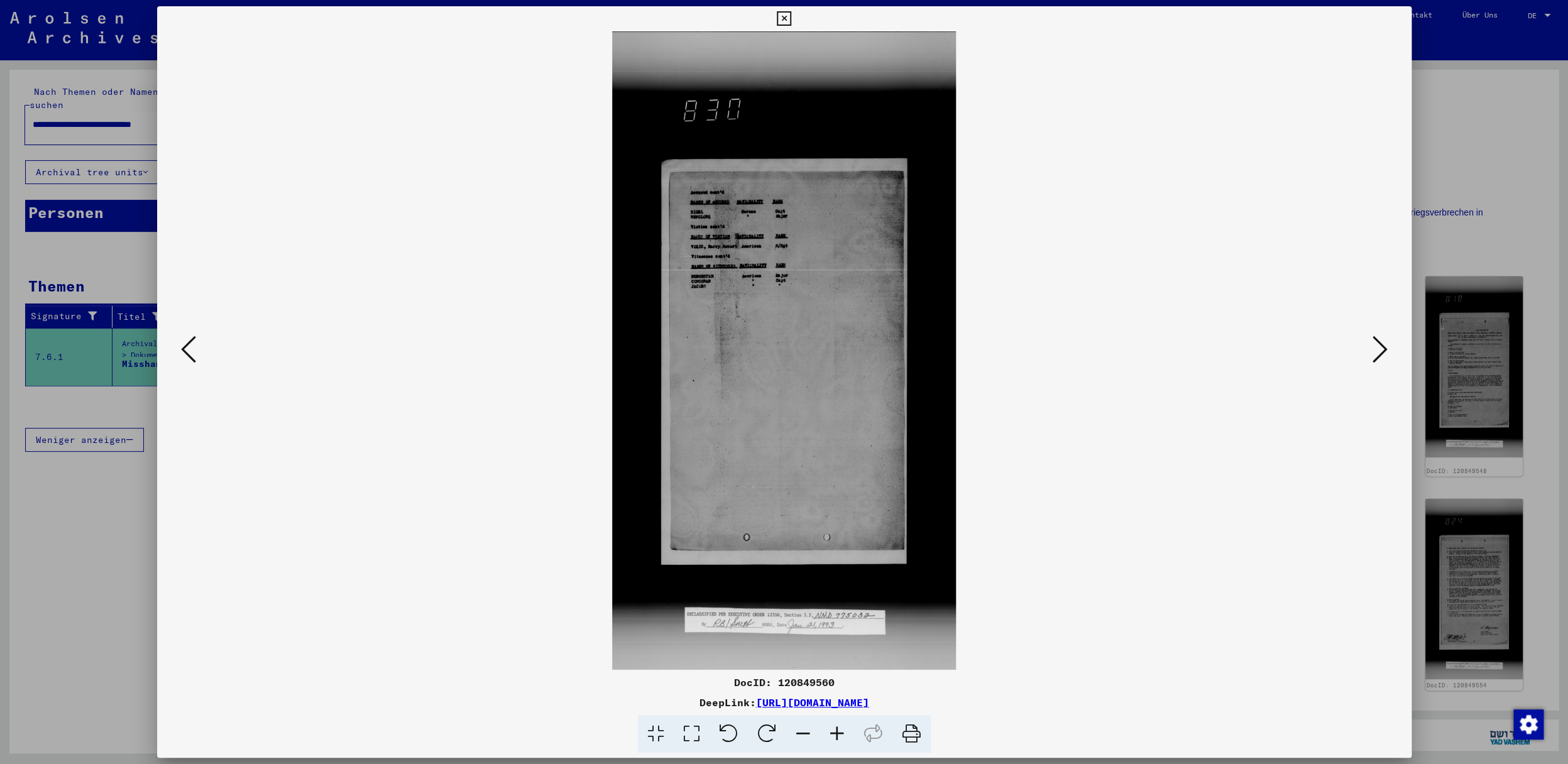
click at [1384, 355] on icon at bounding box center [1380, 349] width 15 height 31
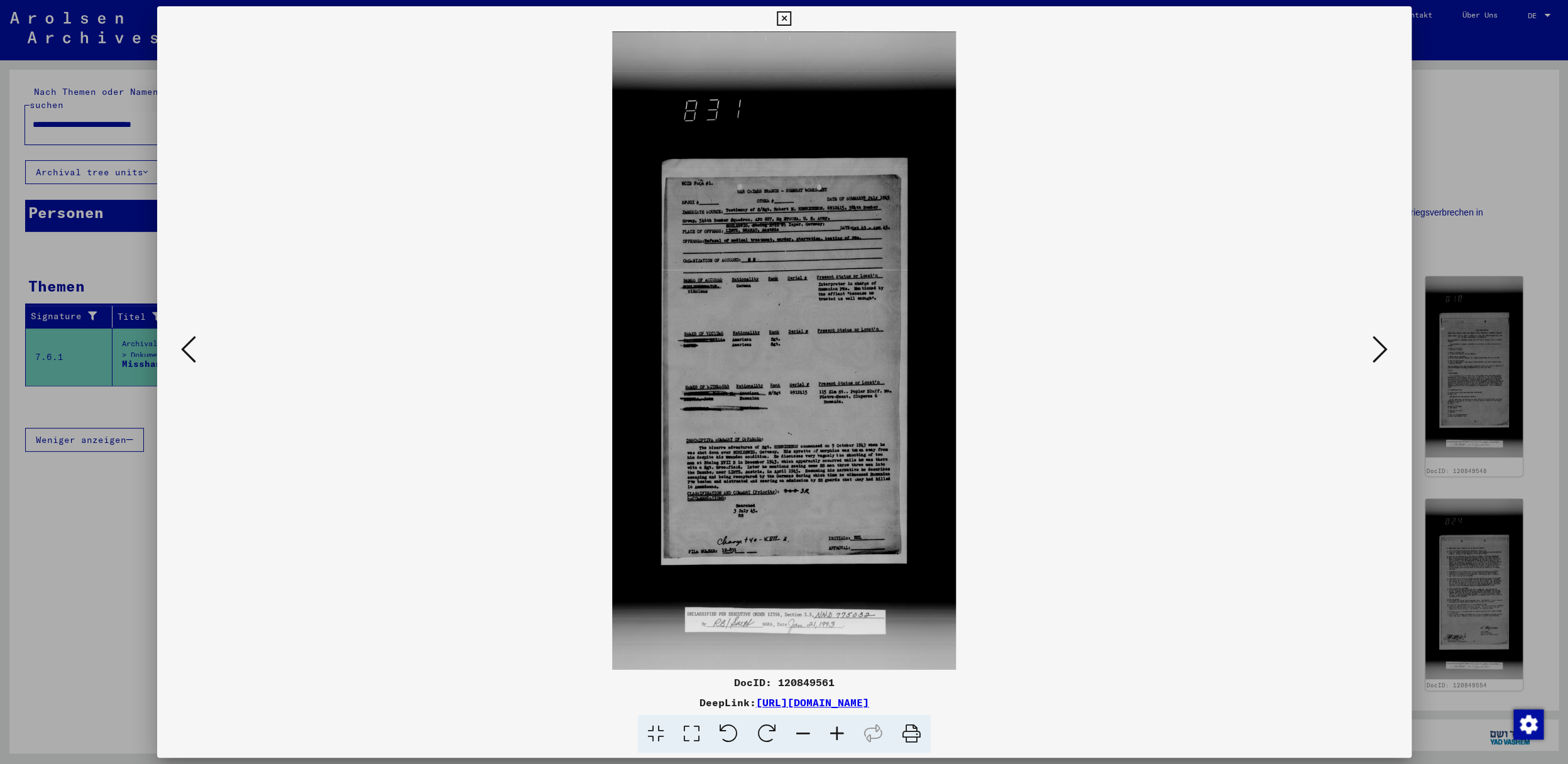
click at [1384, 355] on icon at bounding box center [1380, 349] width 15 height 31
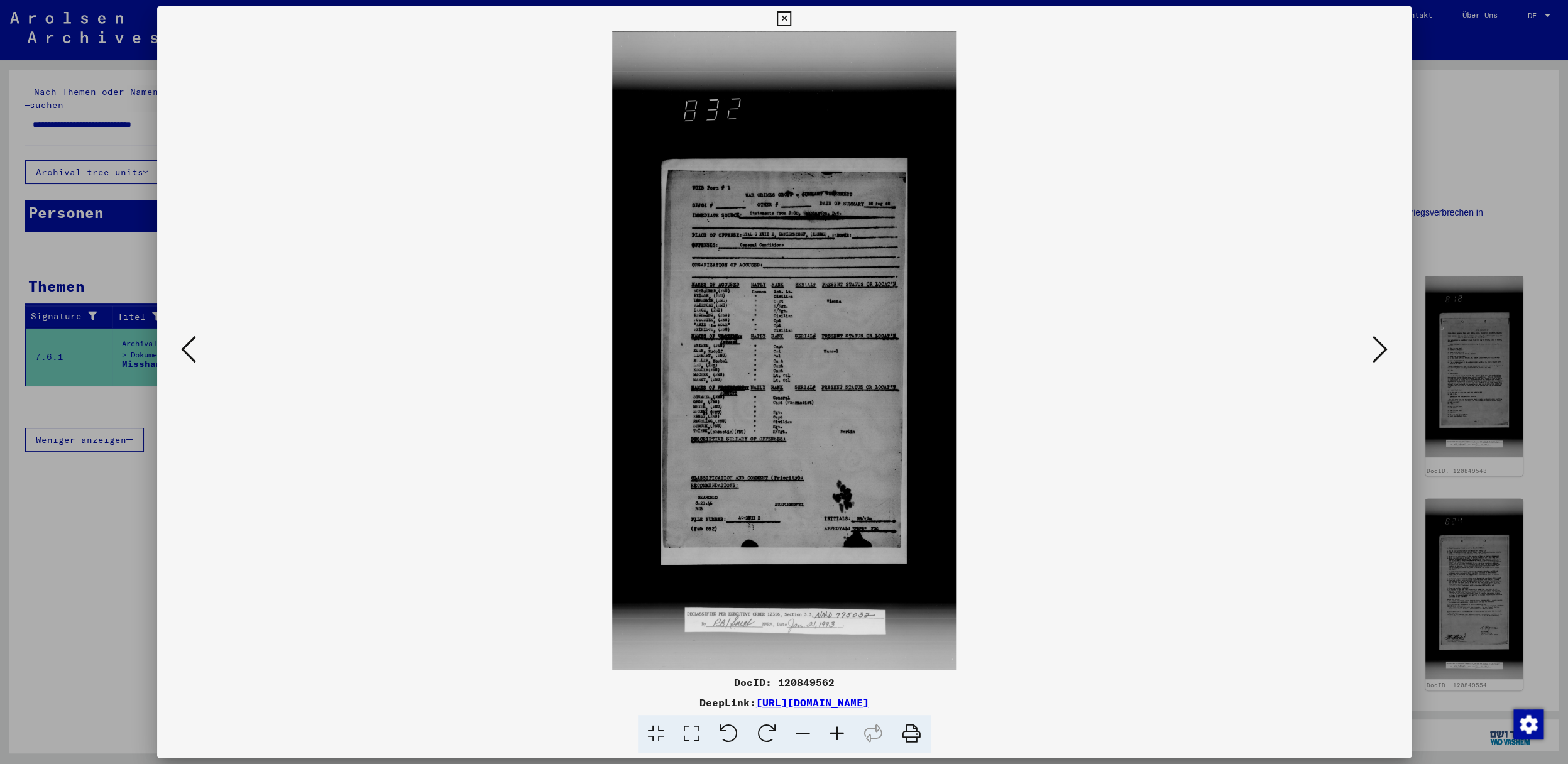
click at [1384, 355] on icon at bounding box center [1380, 349] width 15 height 31
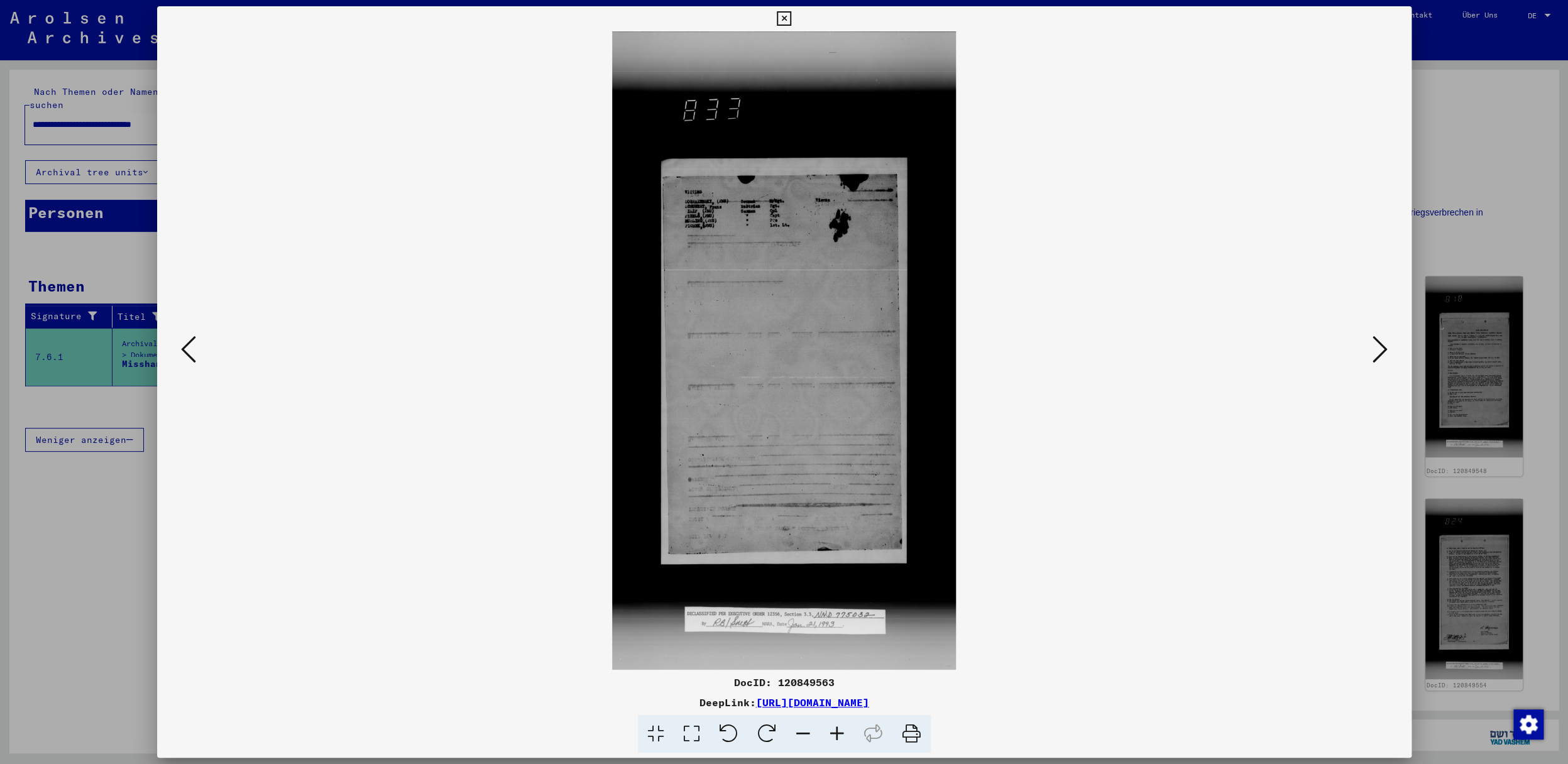
click at [1384, 355] on icon at bounding box center [1380, 349] width 15 height 31
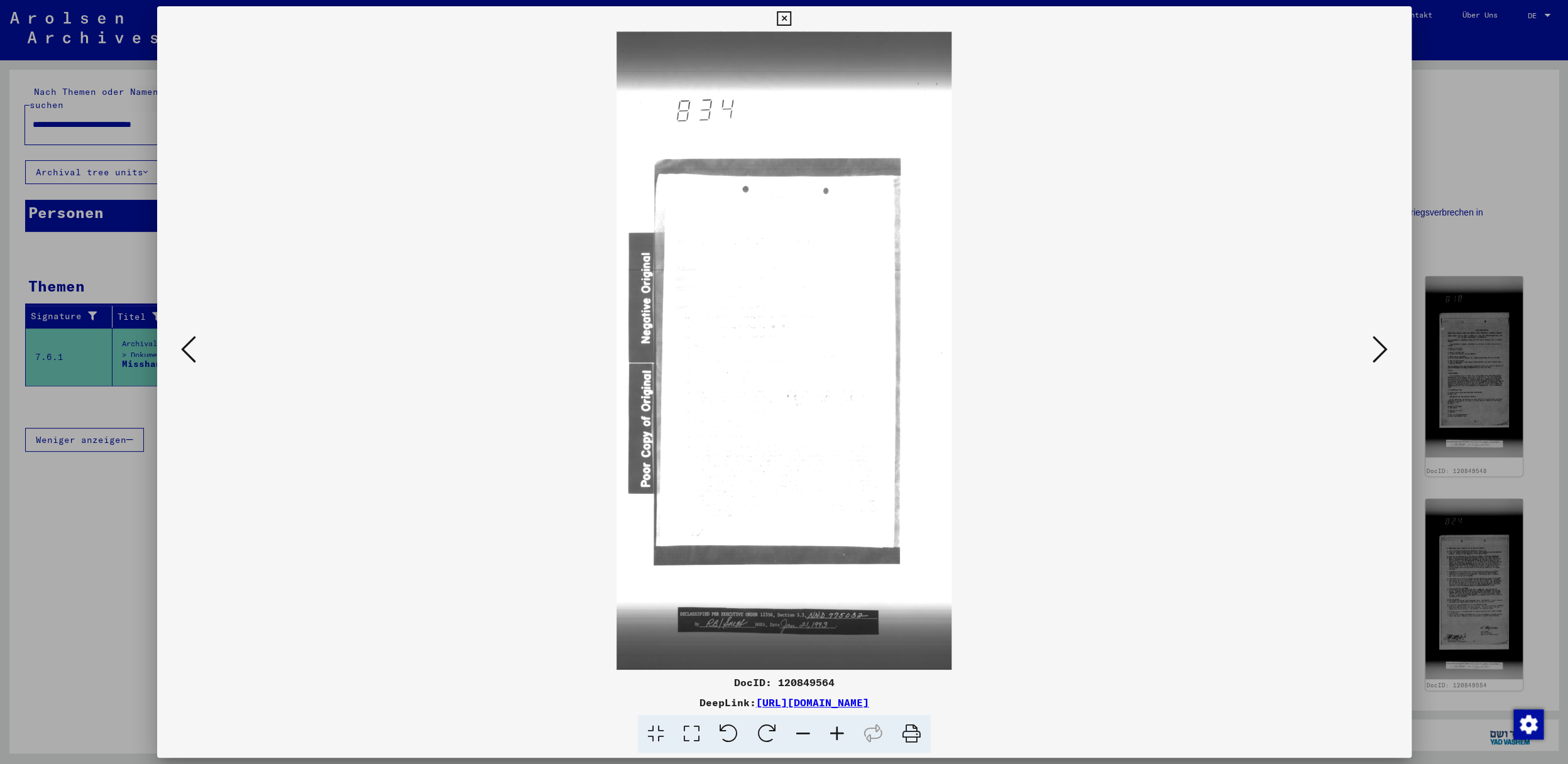
click at [1384, 355] on icon at bounding box center [1380, 349] width 15 height 31
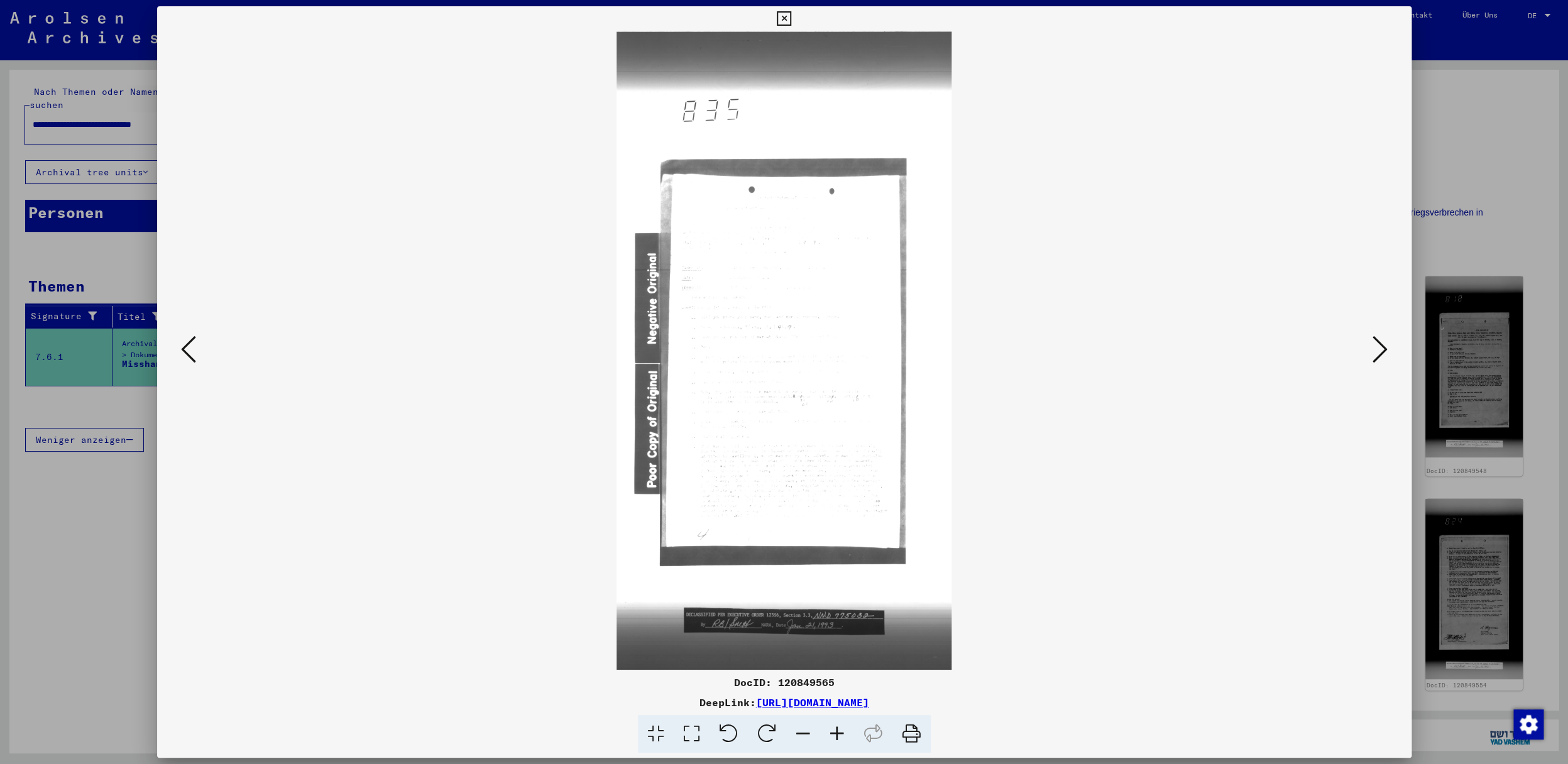
click at [1384, 355] on icon at bounding box center [1380, 349] width 15 height 31
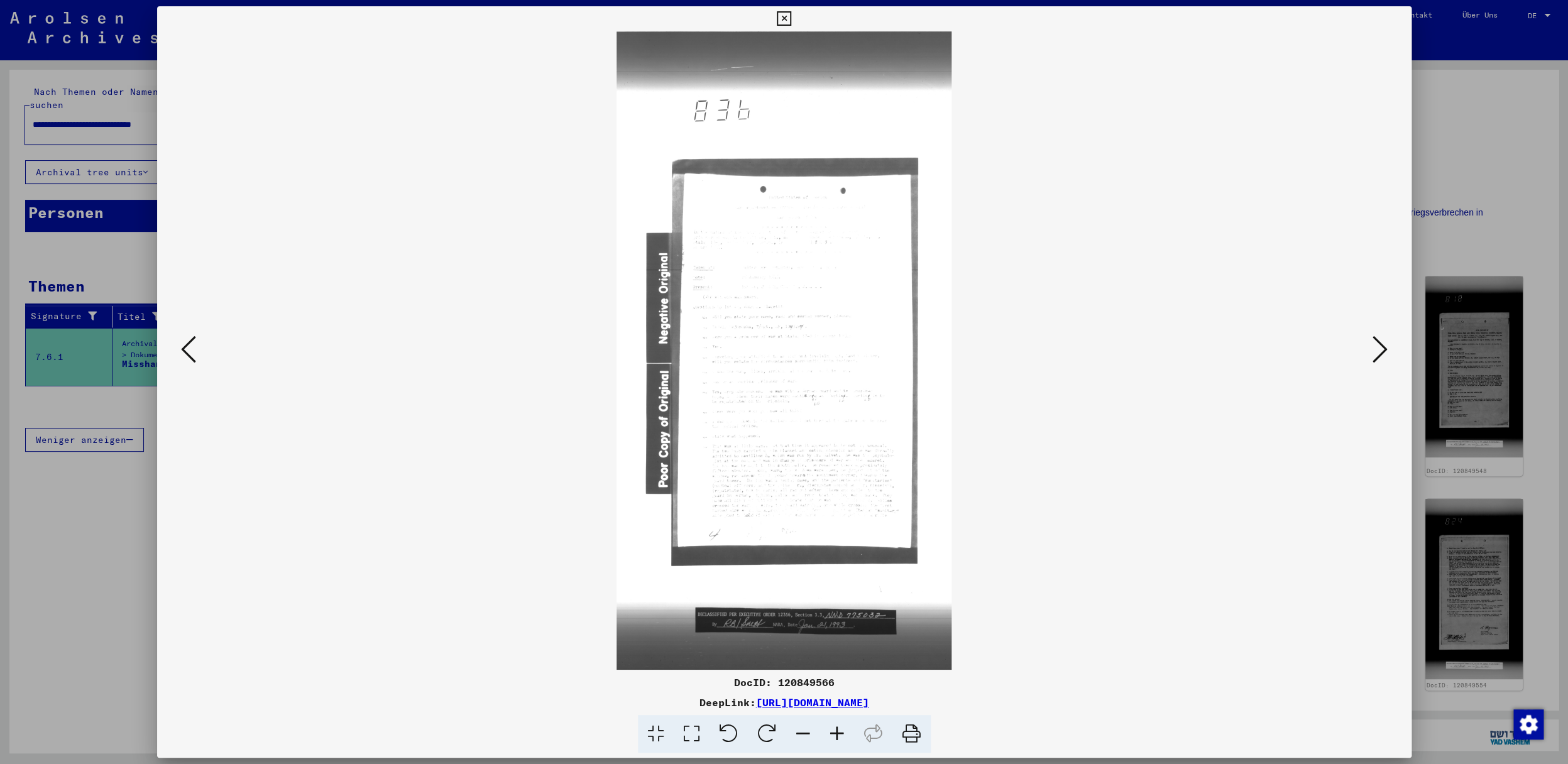
click at [1384, 355] on icon at bounding box center [1380, 349] width 15 height 31
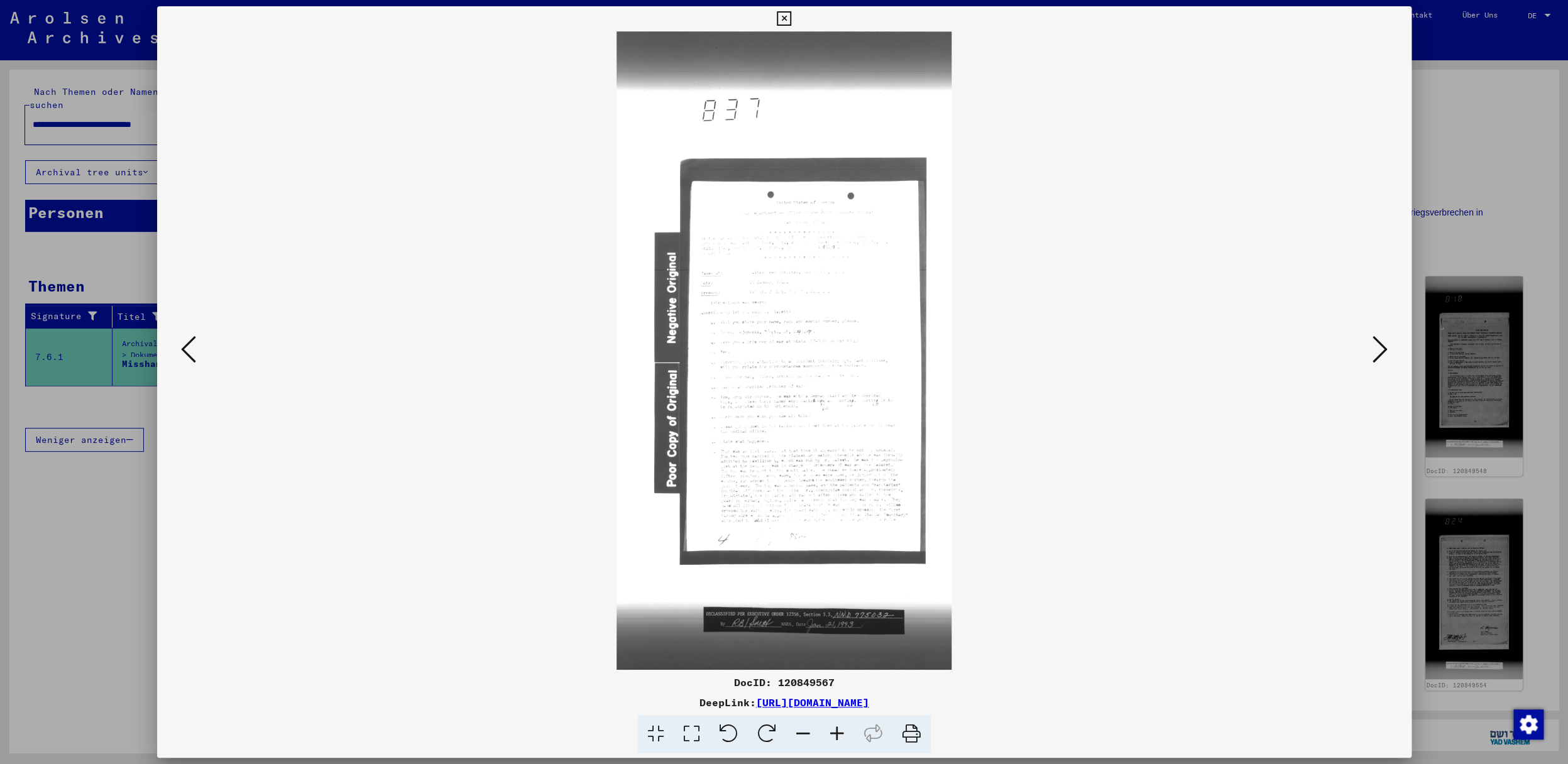
click at [1384, 355] on icon at bounding box center [1380, 349] width 15 height 31
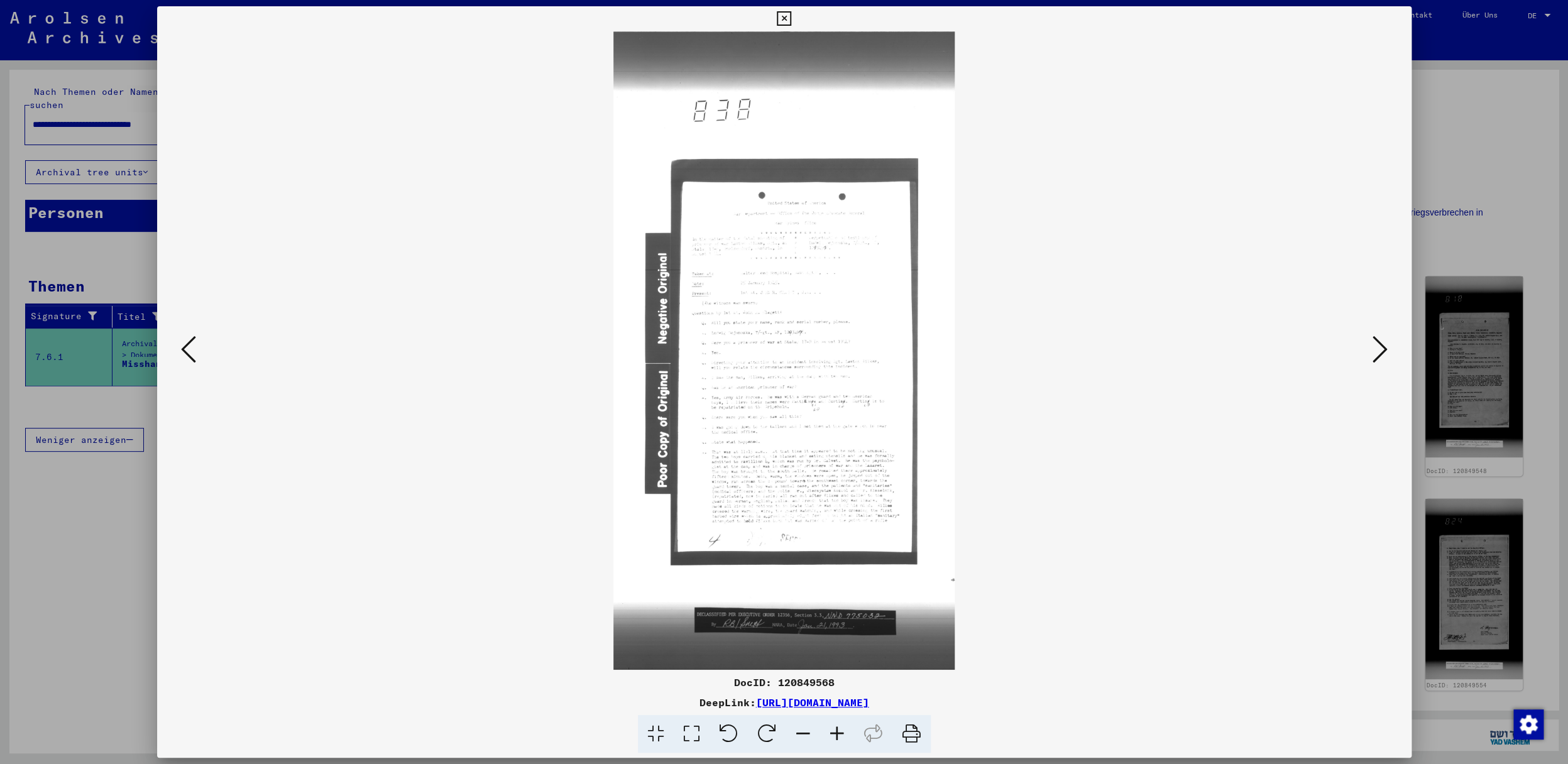
click at [1384, 355] on icon at bounding box center [1380, 349] width 15 height 31
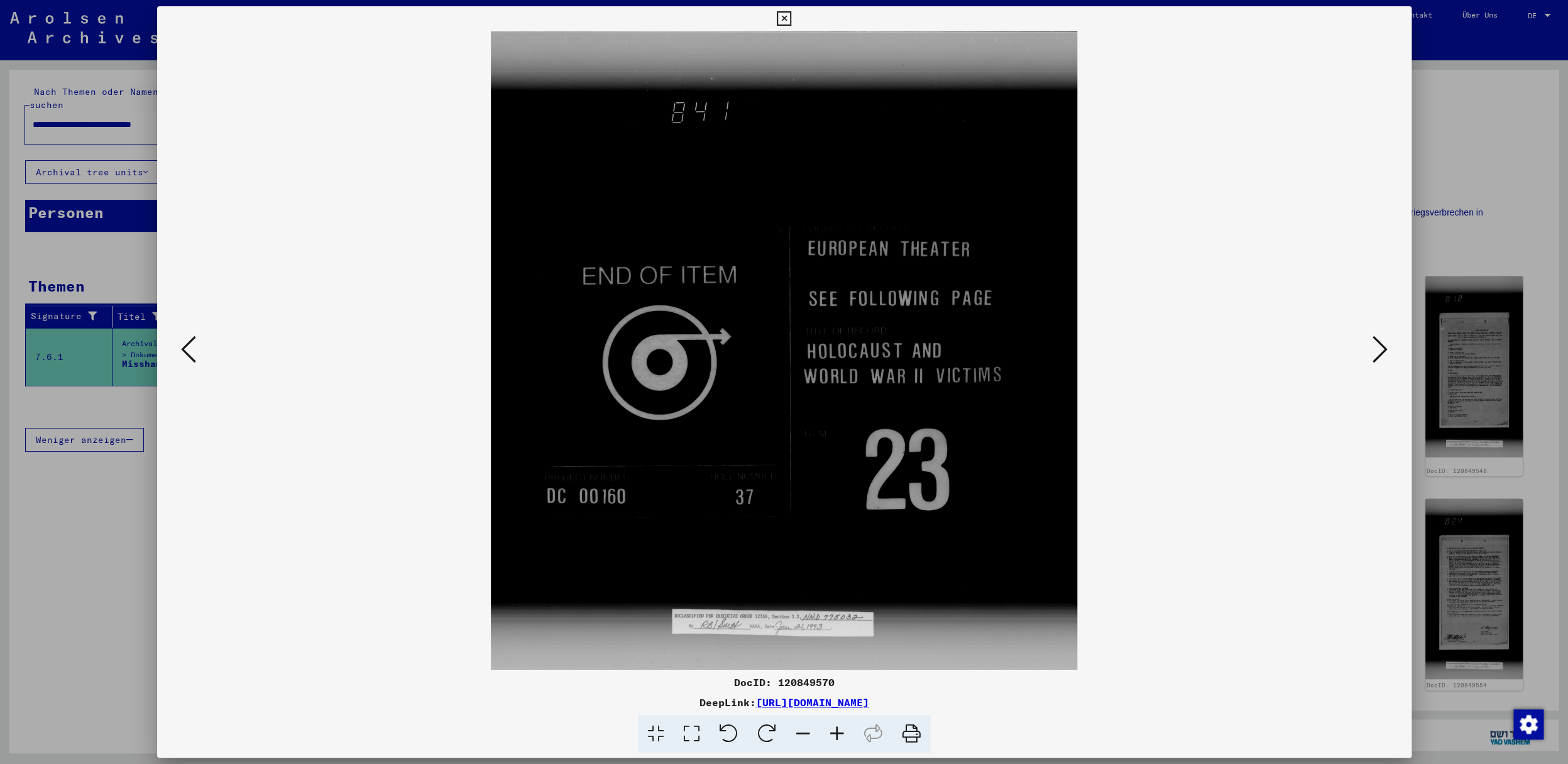
click at [1384, 355] on icon at bounding box center [1380, 349] width 15 height 31
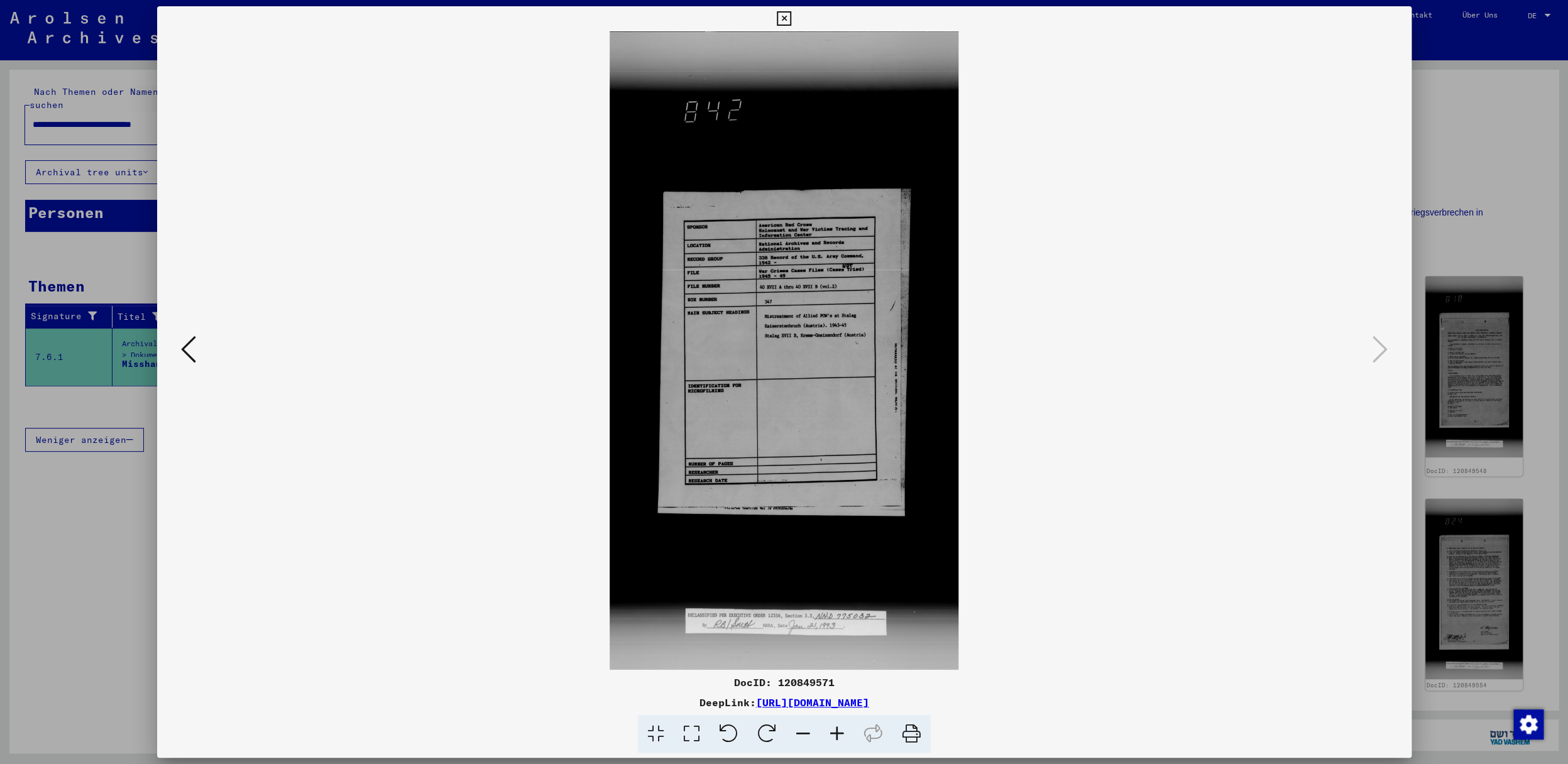
click at [182, 351] on icon at bounding box center [188, 349] width 15 height 31
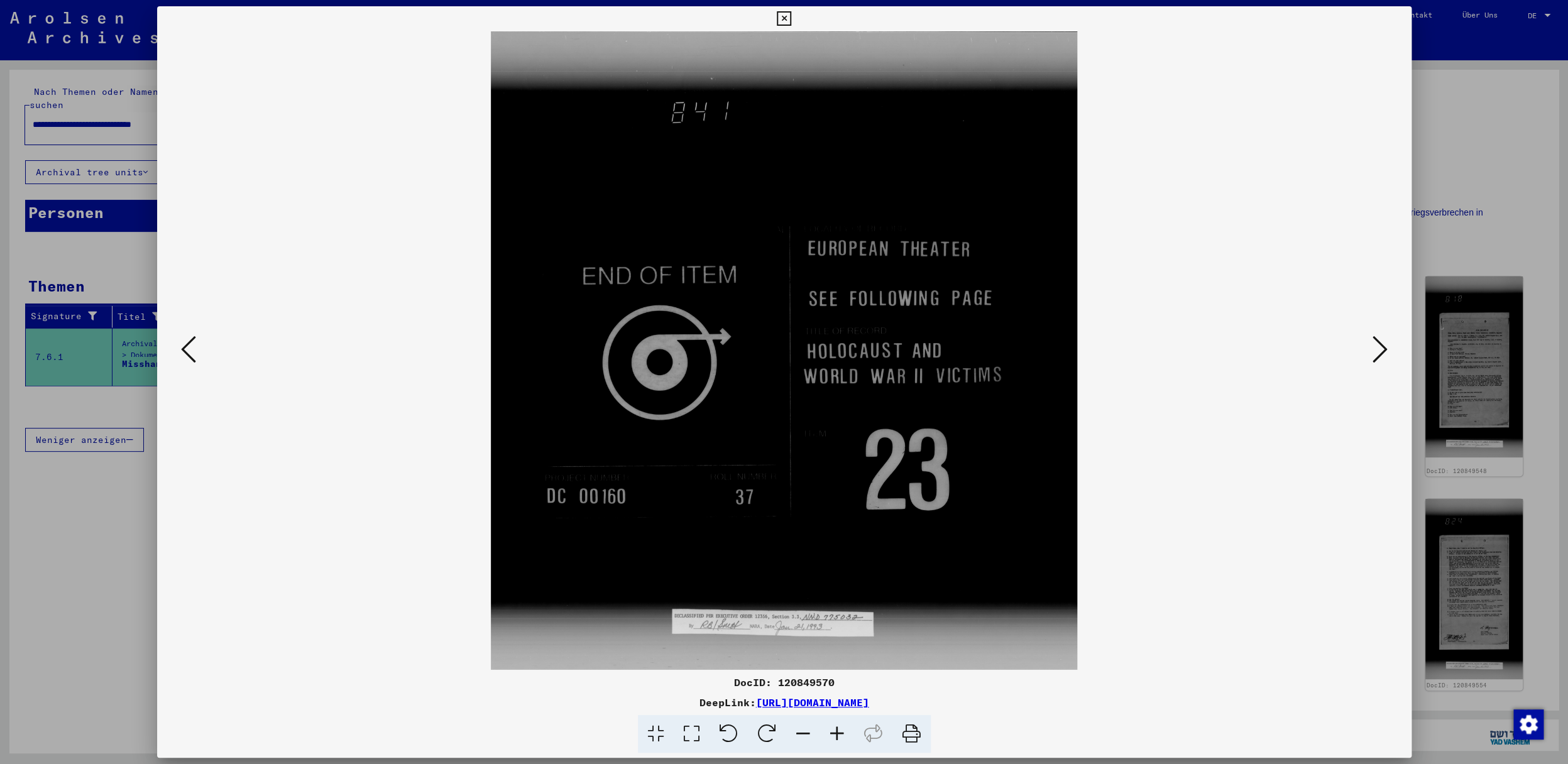
click at [182, 351] on icon at bounding box center [188, 349] width 15 height 31
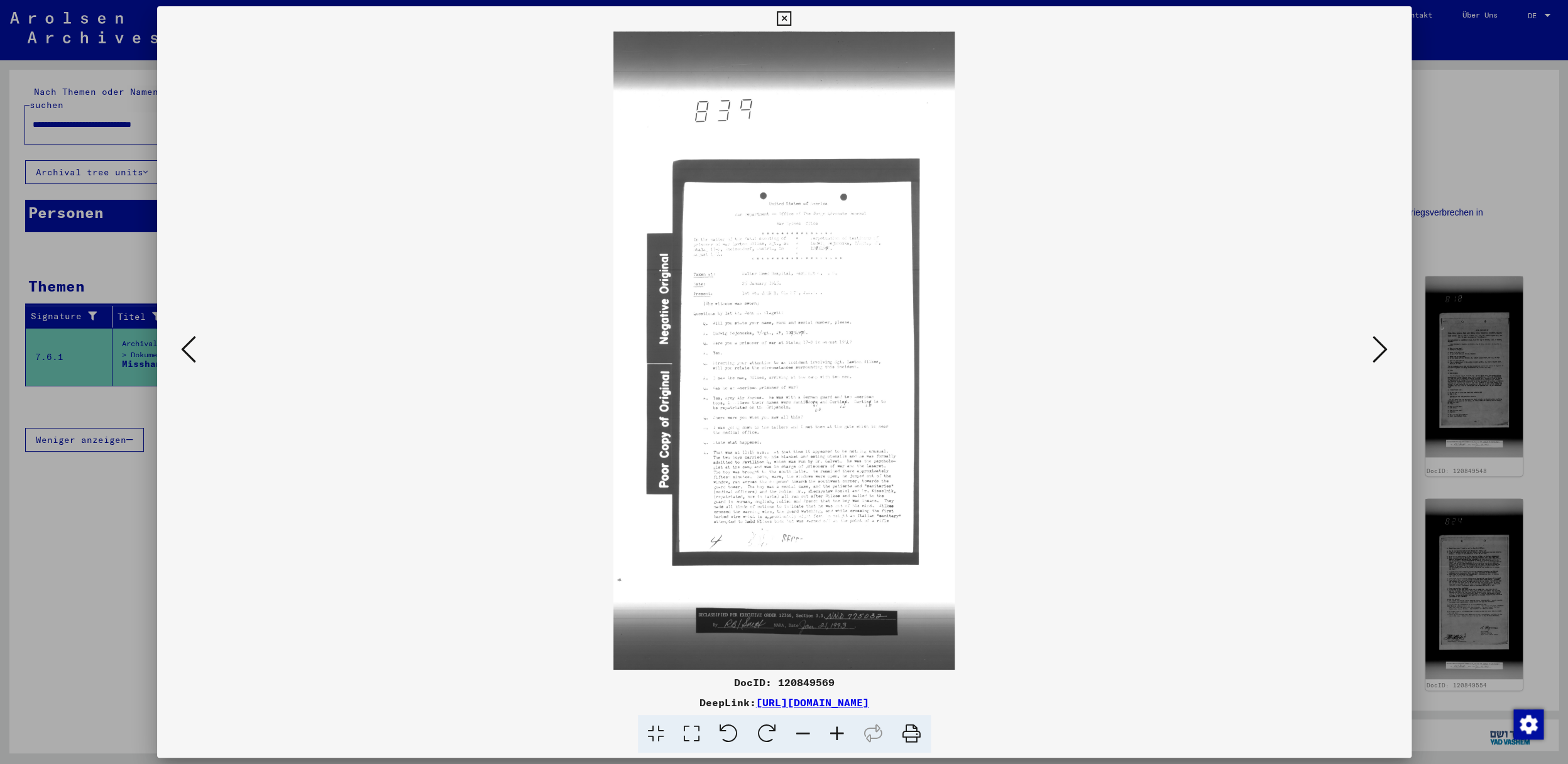
click at [182, 351] on icon at bounding box center [188, 349] width 15 height 31
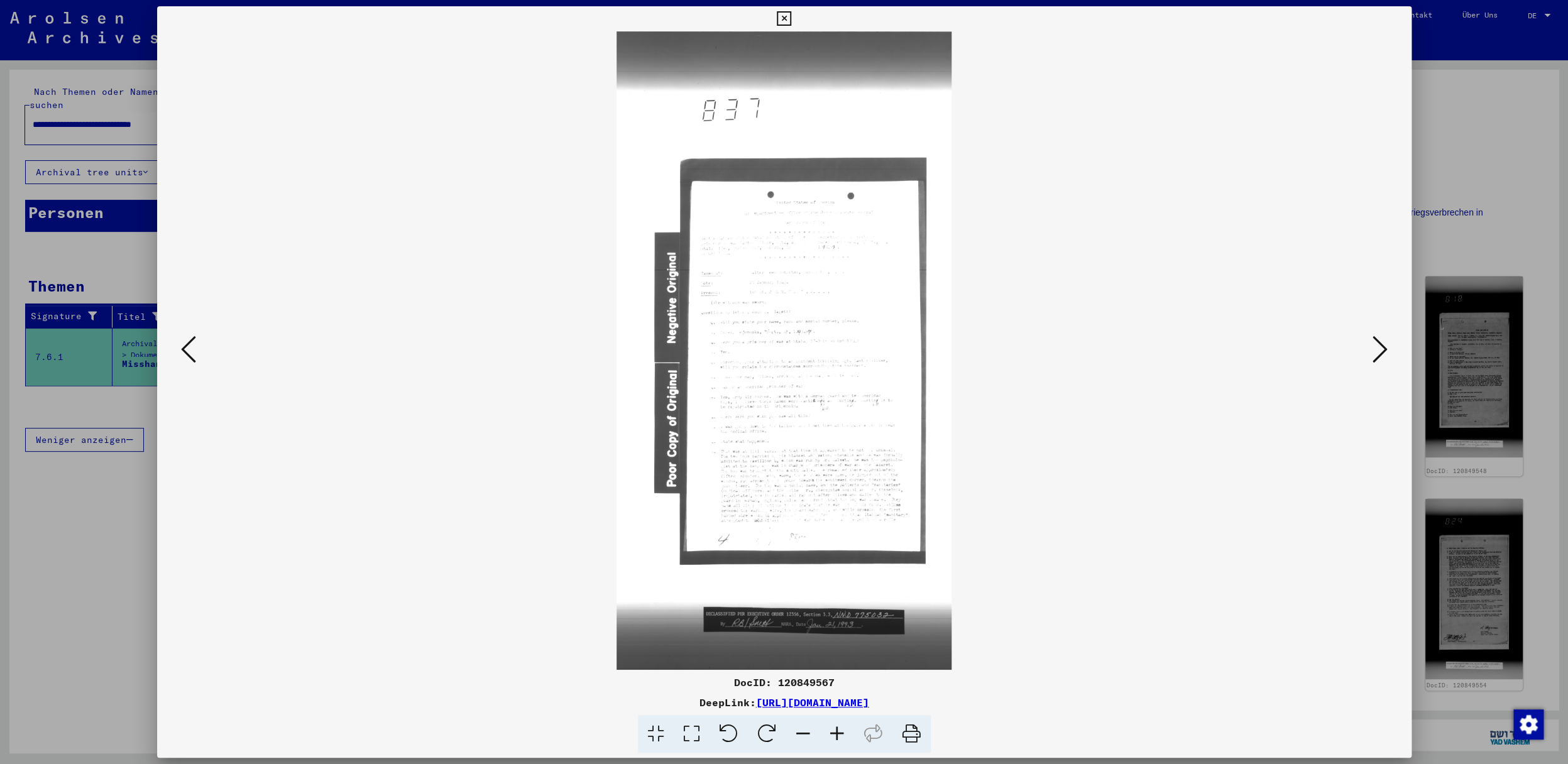
click at [182, 351] on icon at bounding box center [188, 349] width 15 height 31
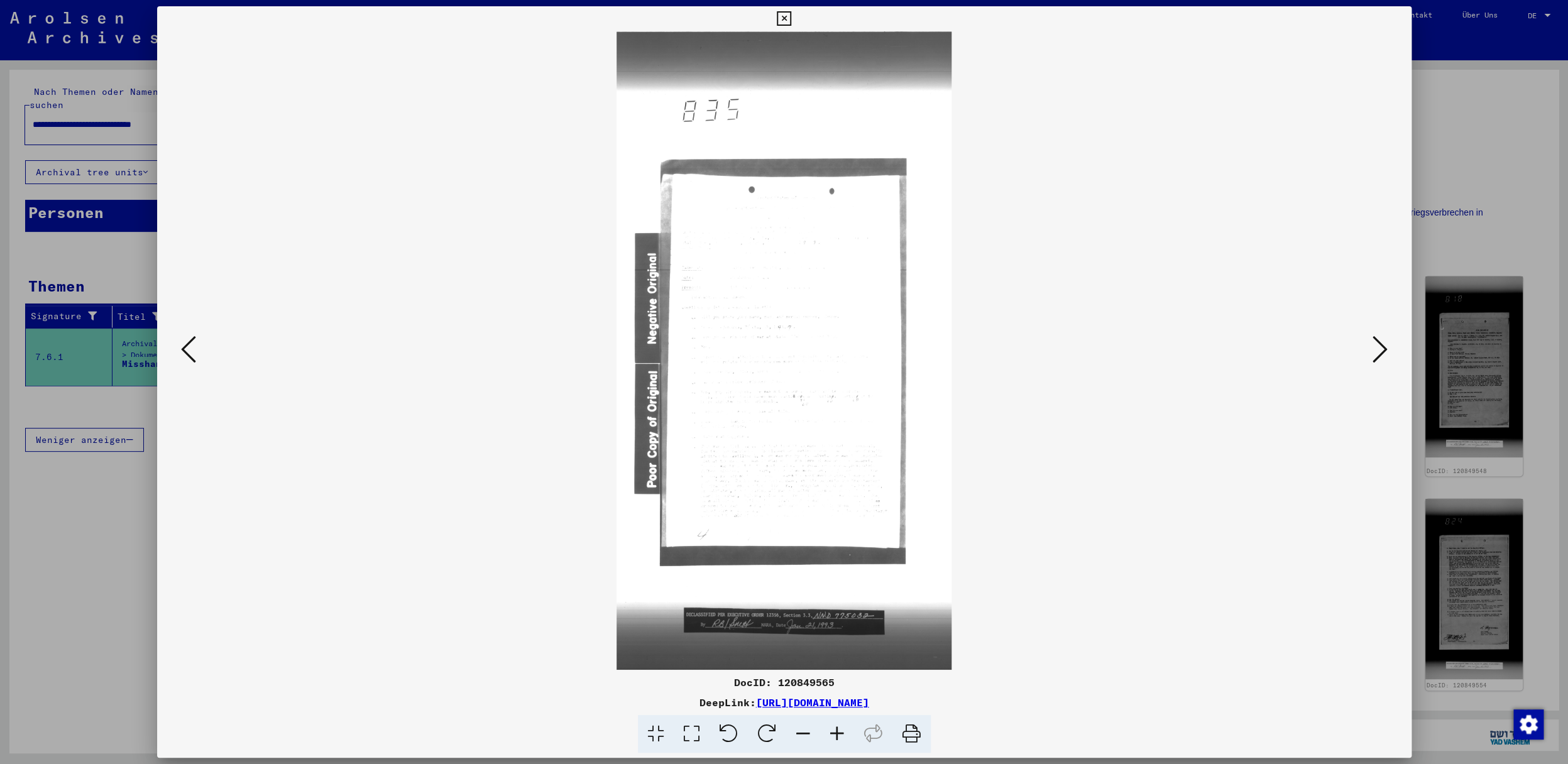
click at [182, 351] on icon at bounding box center [188, 349] width 15 height 31
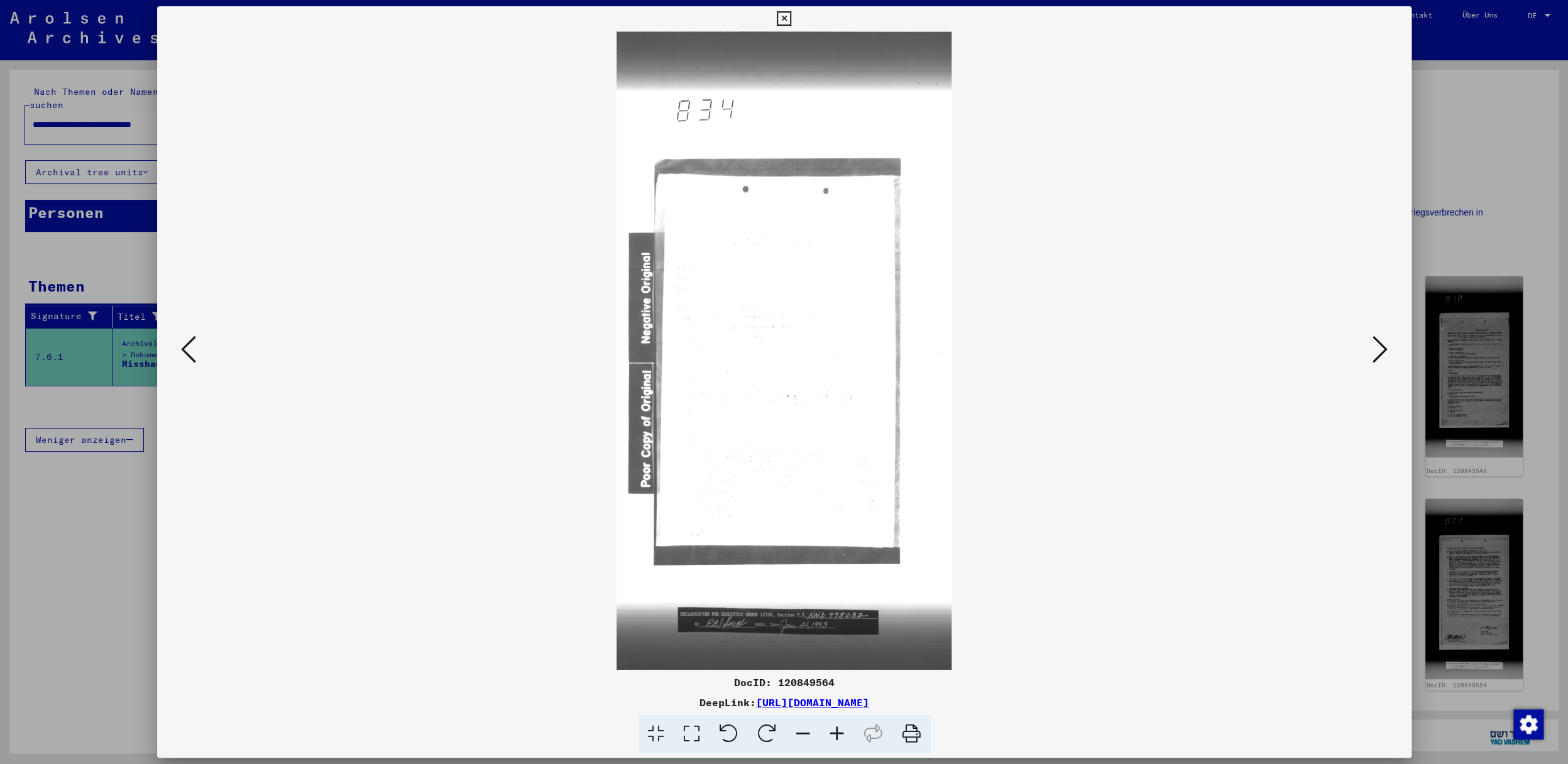
click at [182, 351] on icon at bounding box center [188, 349] width 15 height 31
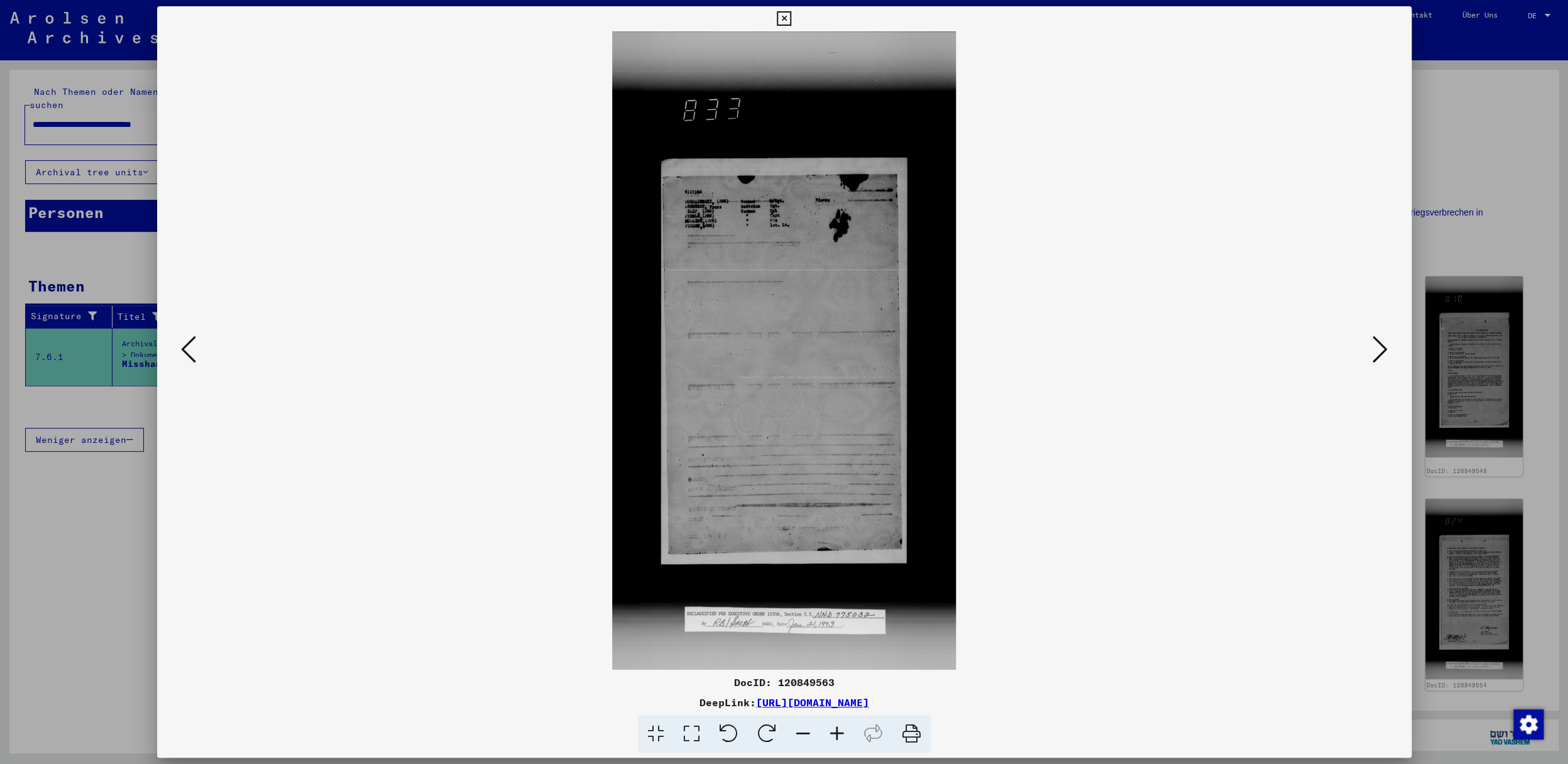
click at [182, 351] on icon at bounding box center [188, 349] width 15 height 31
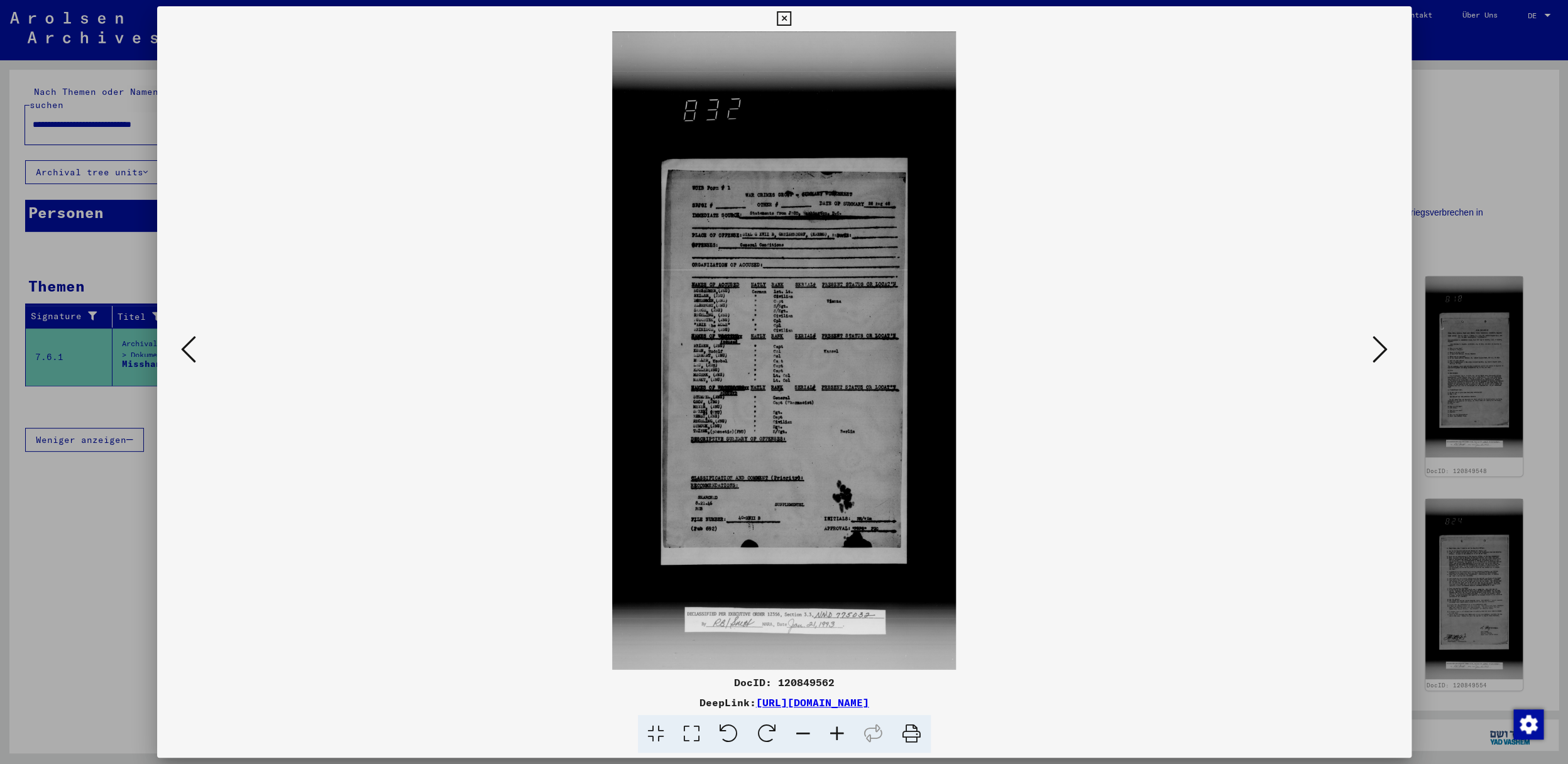
click at [182, 351] on icon at bounding box center [188, 349] width 15 height 31
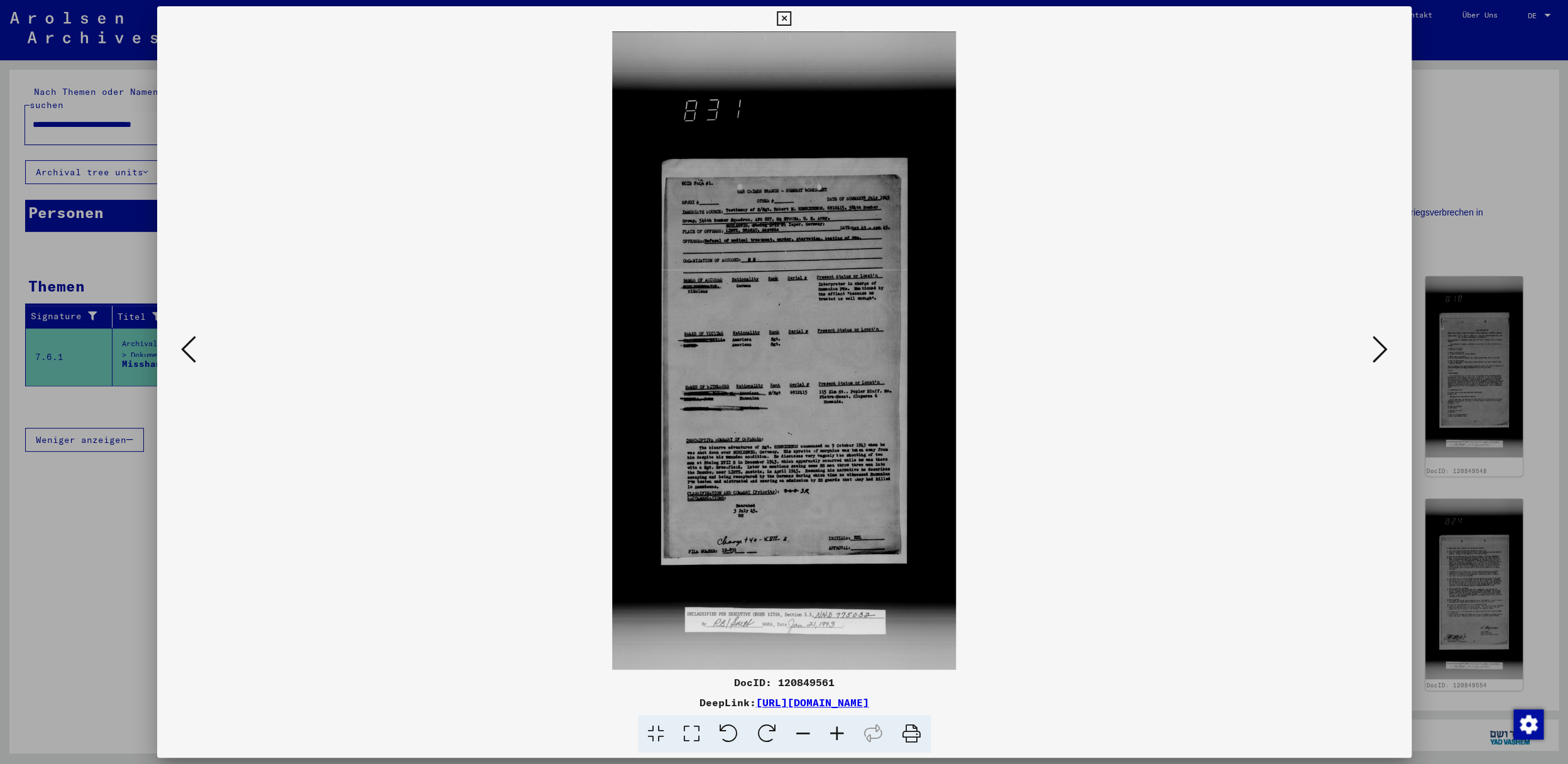
click at [182, 351] on icon at bounding box center [188, 349] width 15 height 31
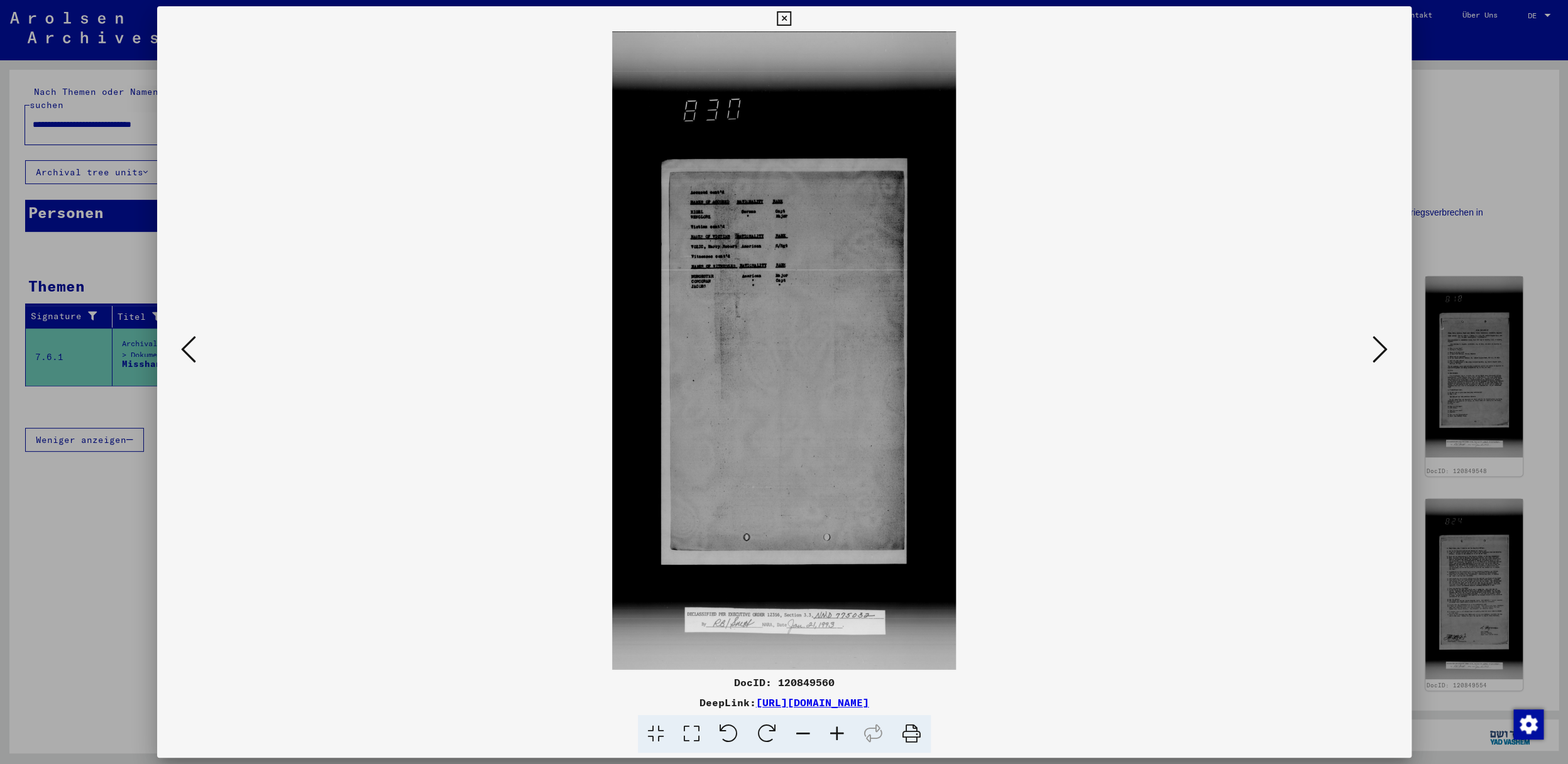
click at [182, 351] on icon at bounding box center [188, 349] width 15 height 31
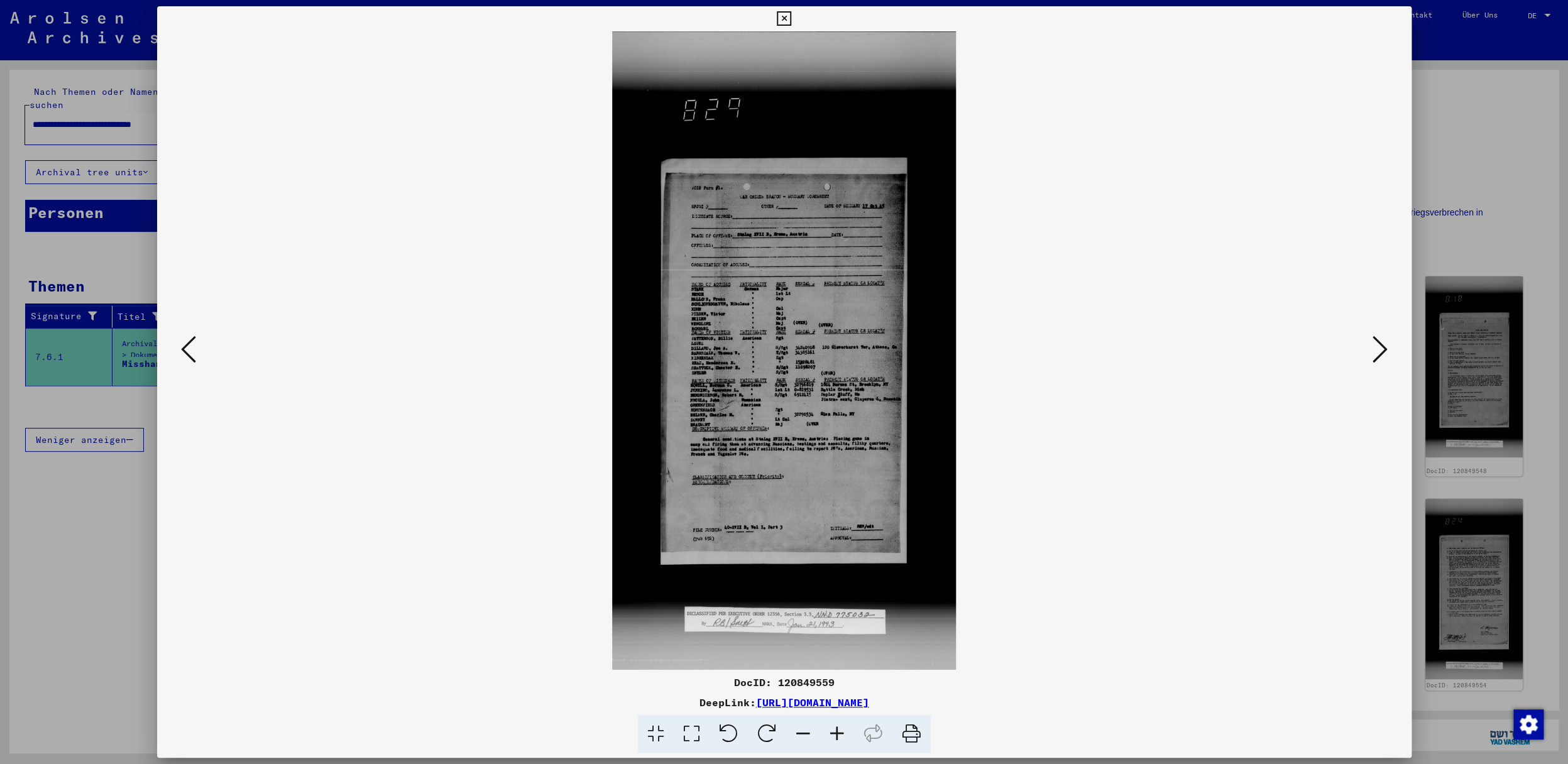
click at [182, 351] on icon at bounding box center [188, 349] width 15 height 31
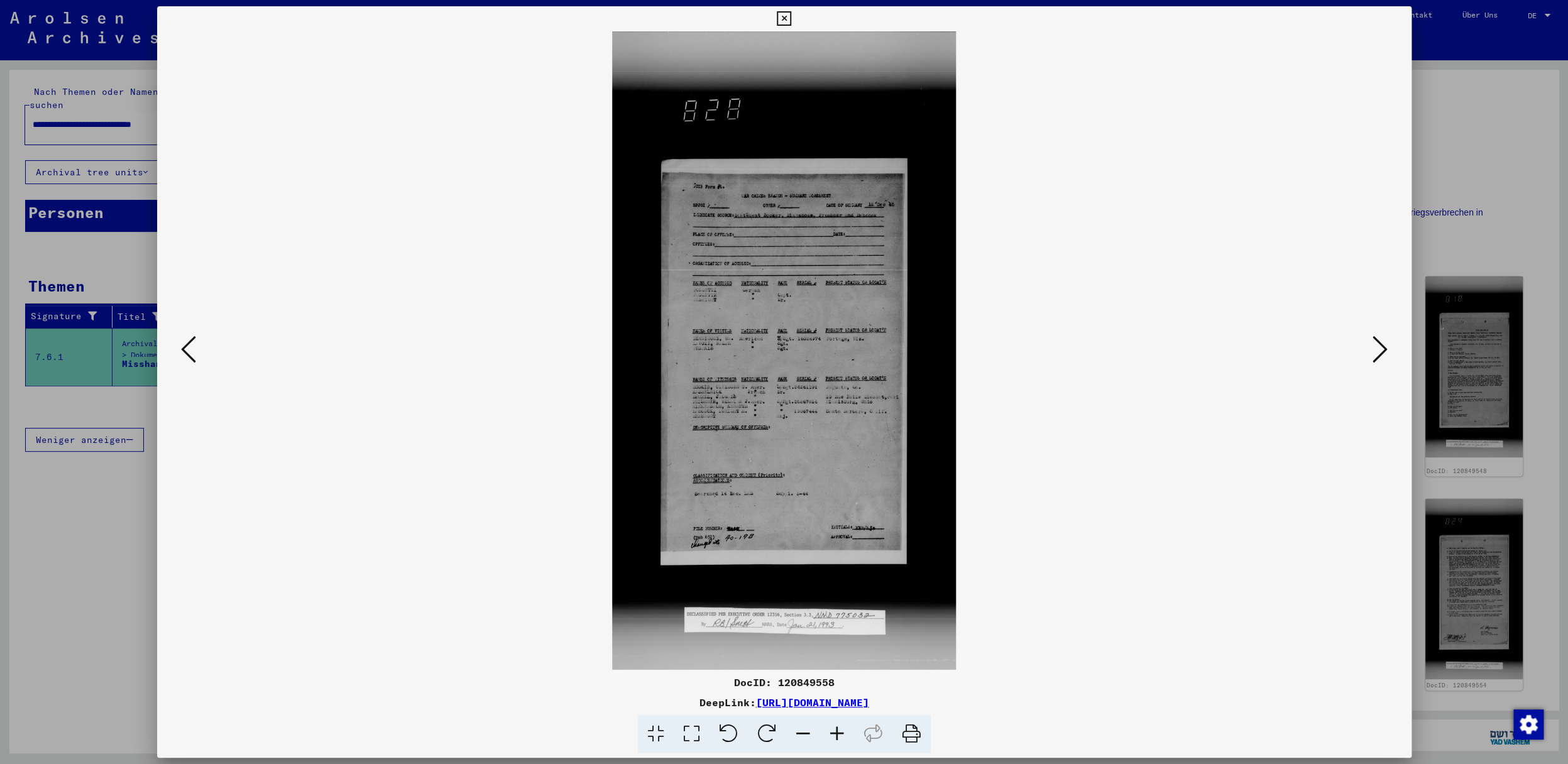
click at [182, 351] on icon at bounding box center [188, 349] width 15 height 31
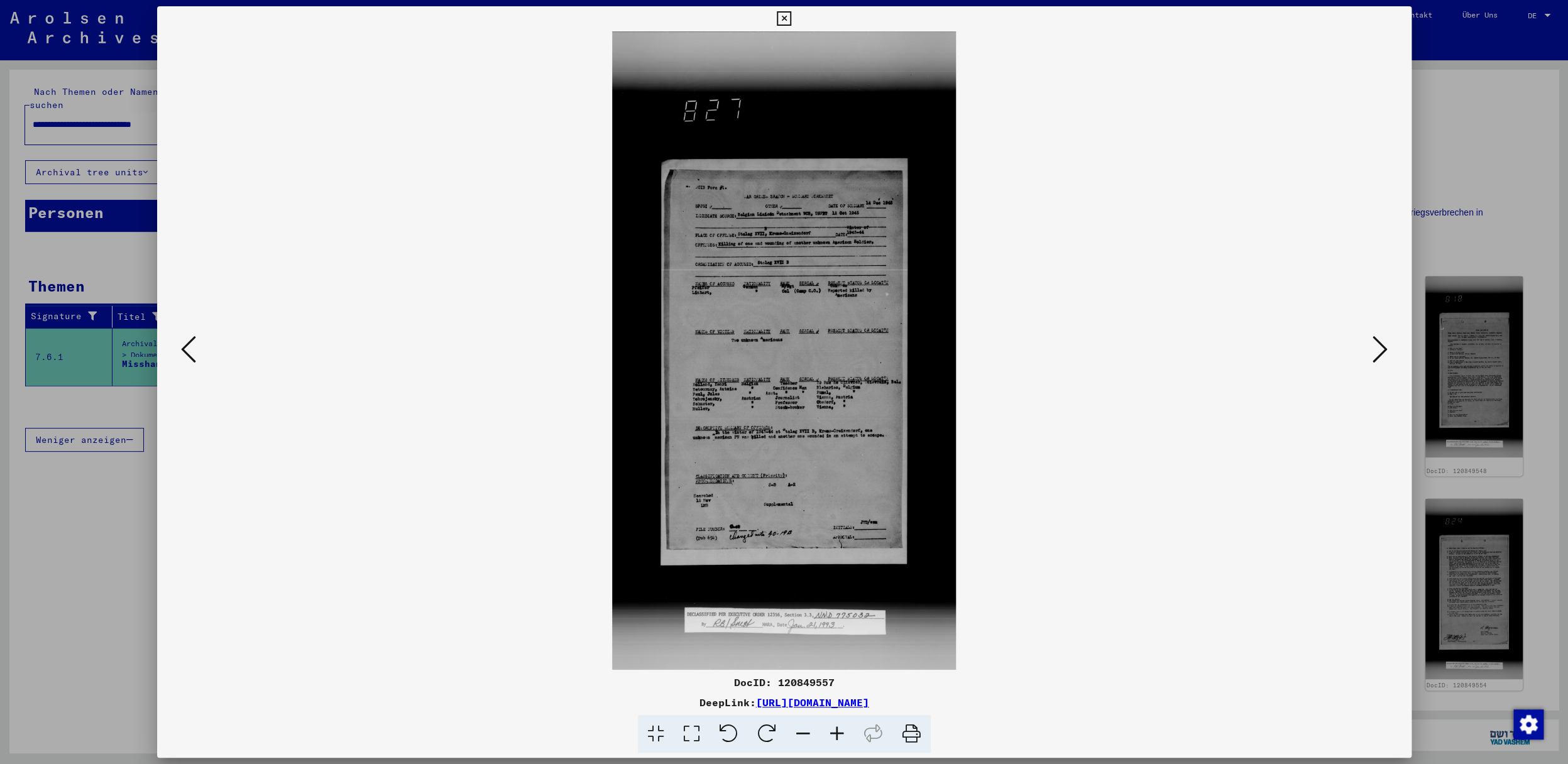
click at [182, 351] on icon at bounding box center [188, 349] width 15 height 31
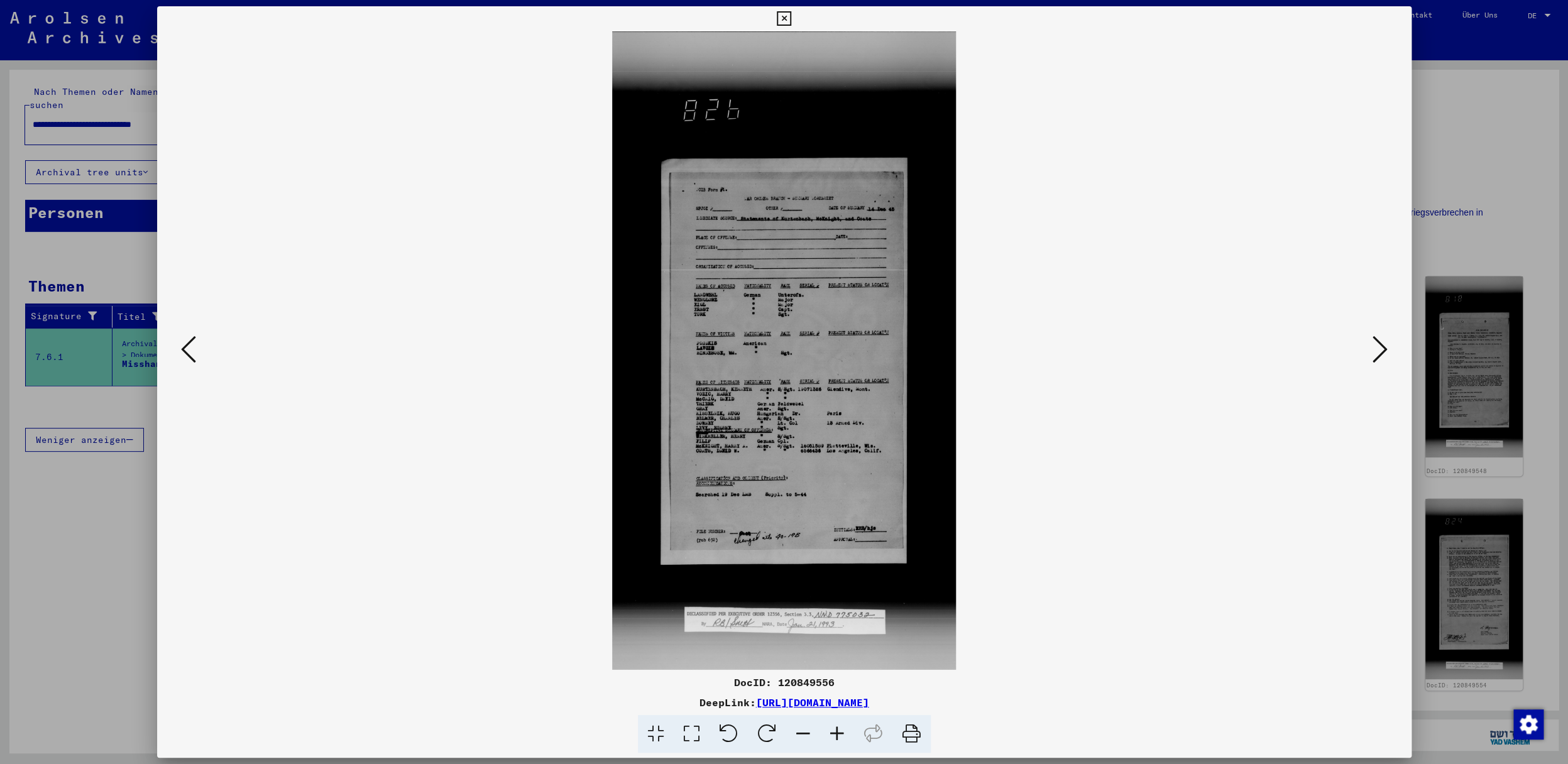
click at [182, 351] on icon at bounding box center [188, 349] width 15 height 31
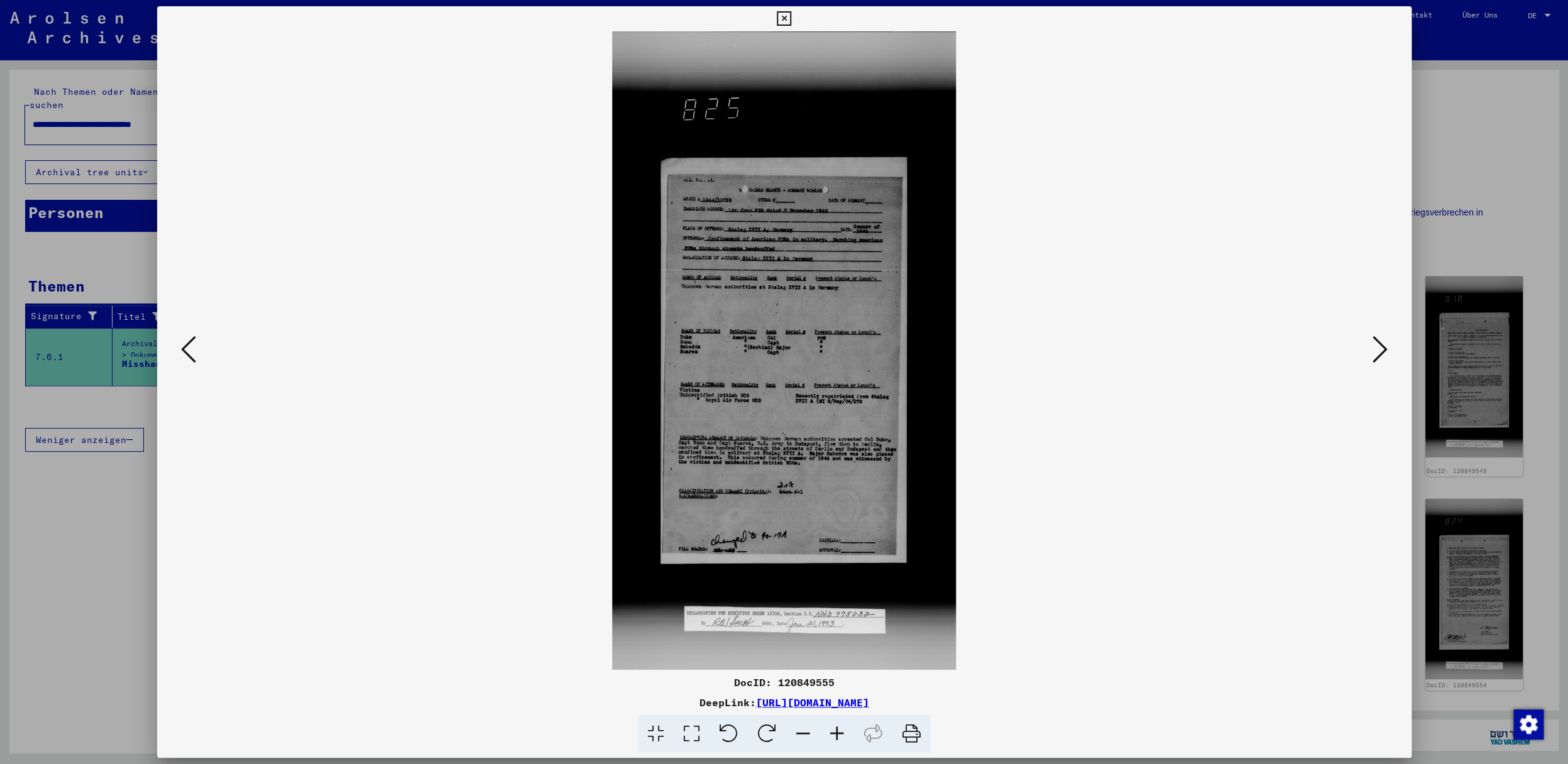
click at [182, 351] on icon at bounding box center [188, 349] width 15 height 31
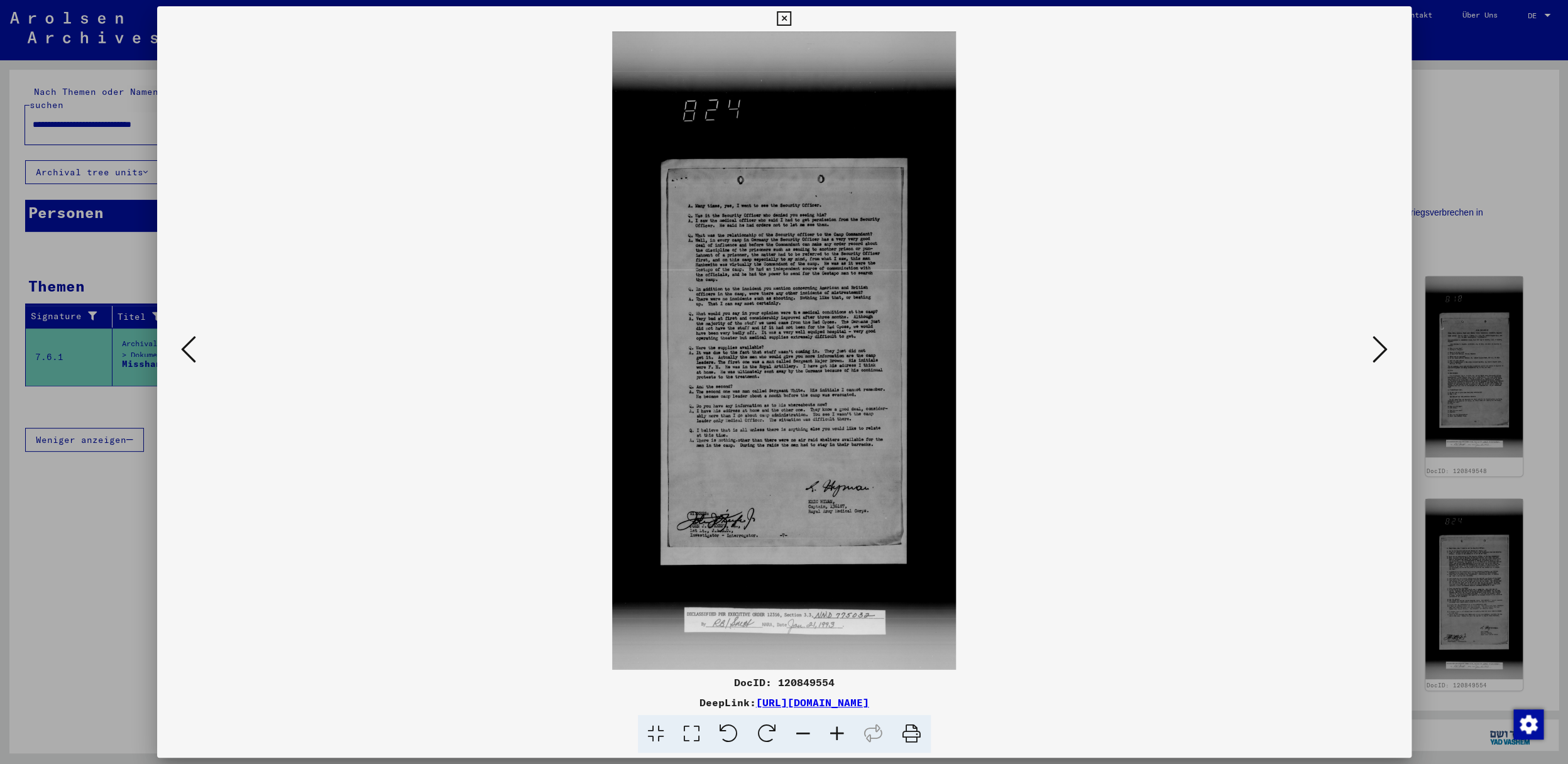
click at [182, 351] on icon at bounding box center [188, 349] width 15 height 31
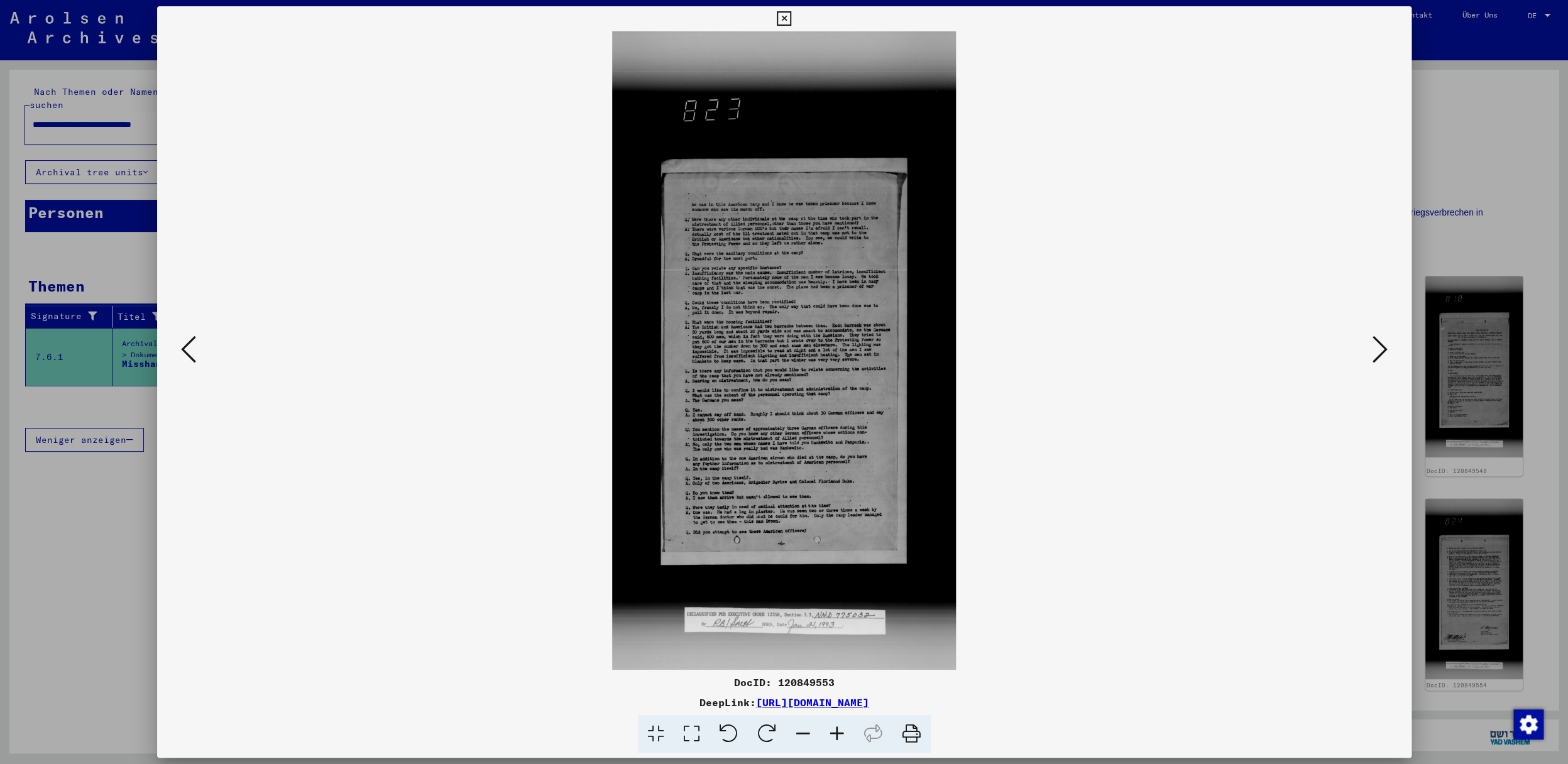
click at [182, 351] on icon at bounding box center [188, 349] width 15 height 31
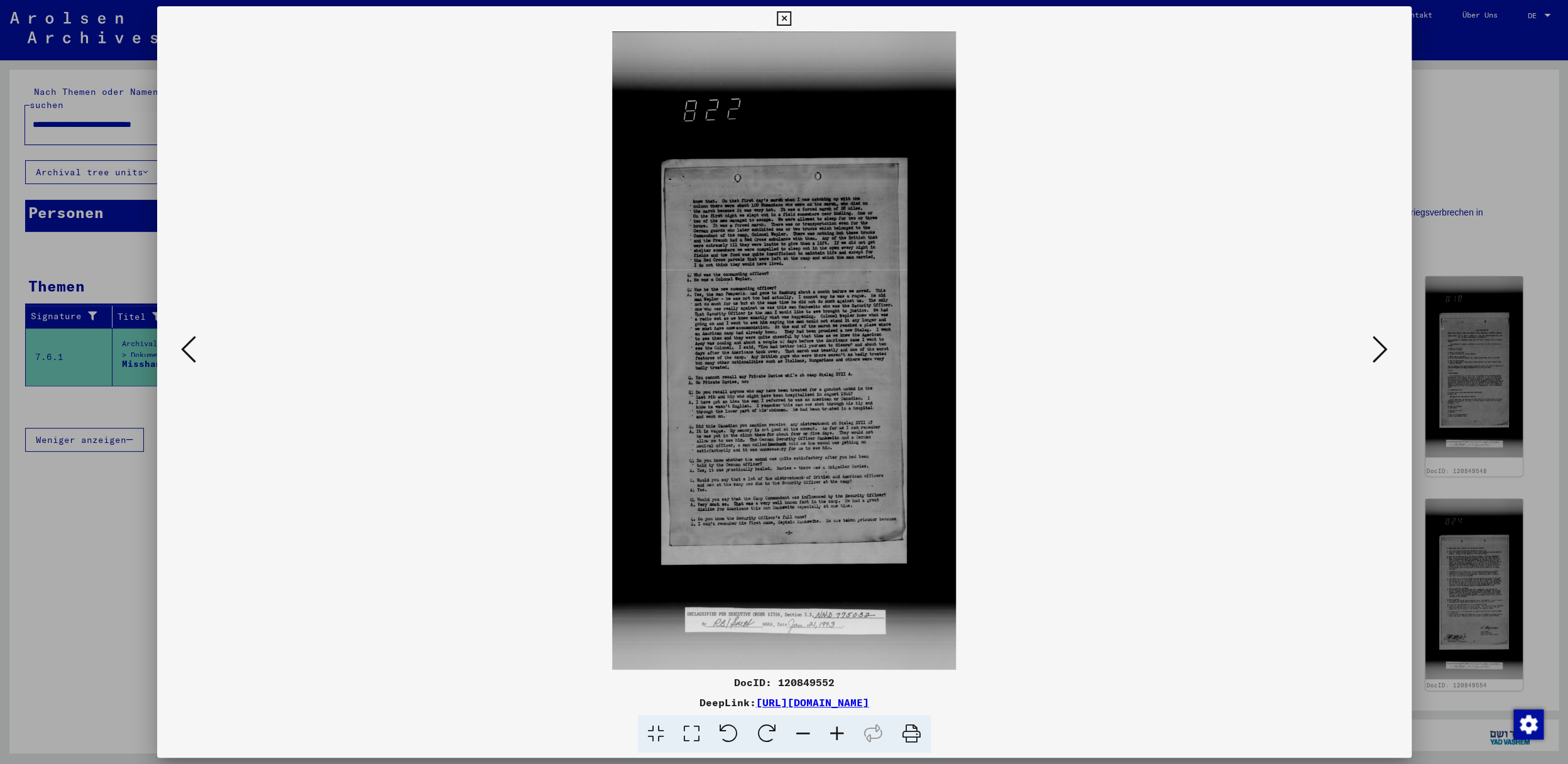
click at [182, 351] on icon at bounding box center [188, 349] width 15 height 31
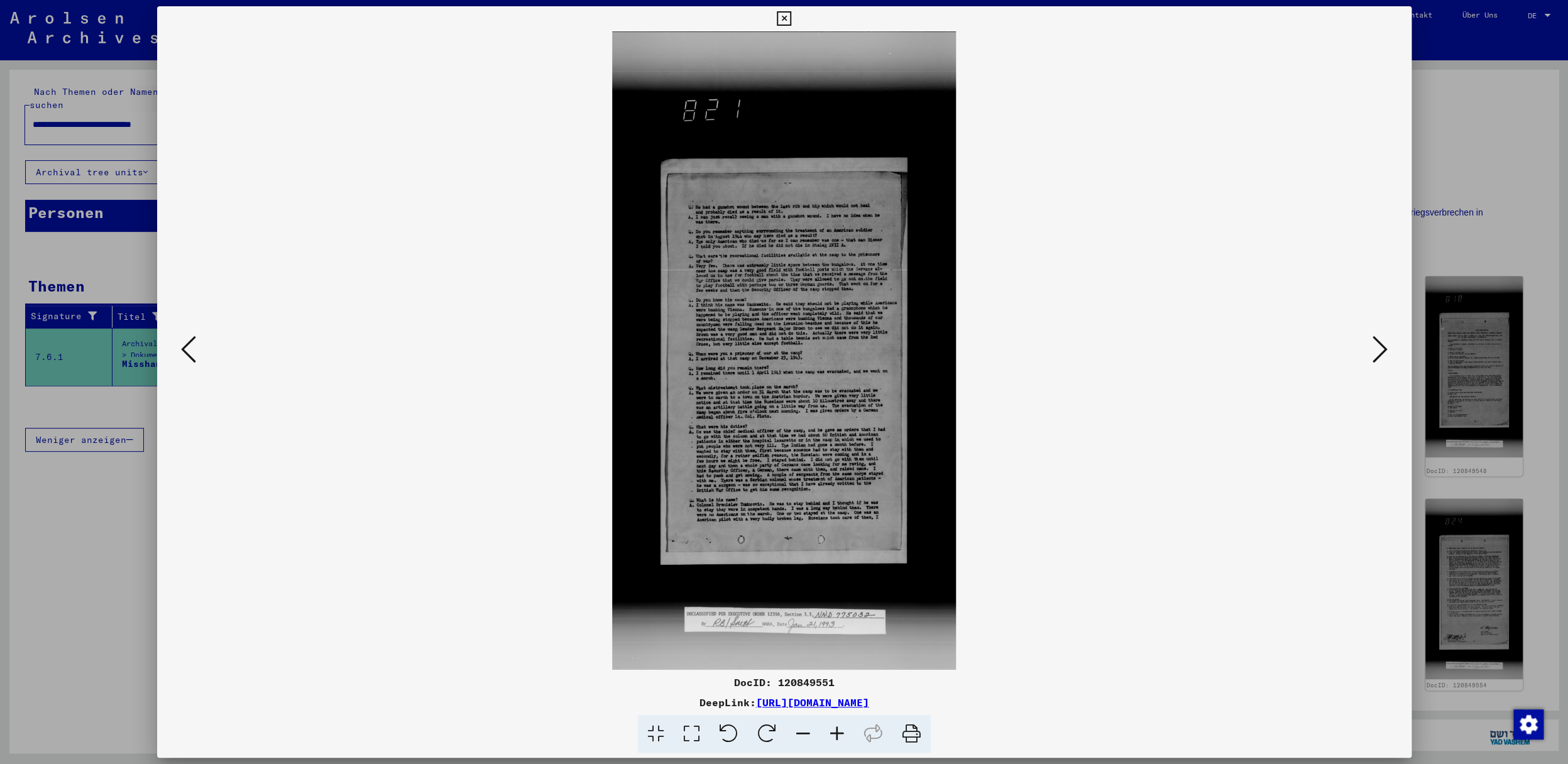
click at [182, 351] on icon at bounding box center [188, 349] width 15 height 31
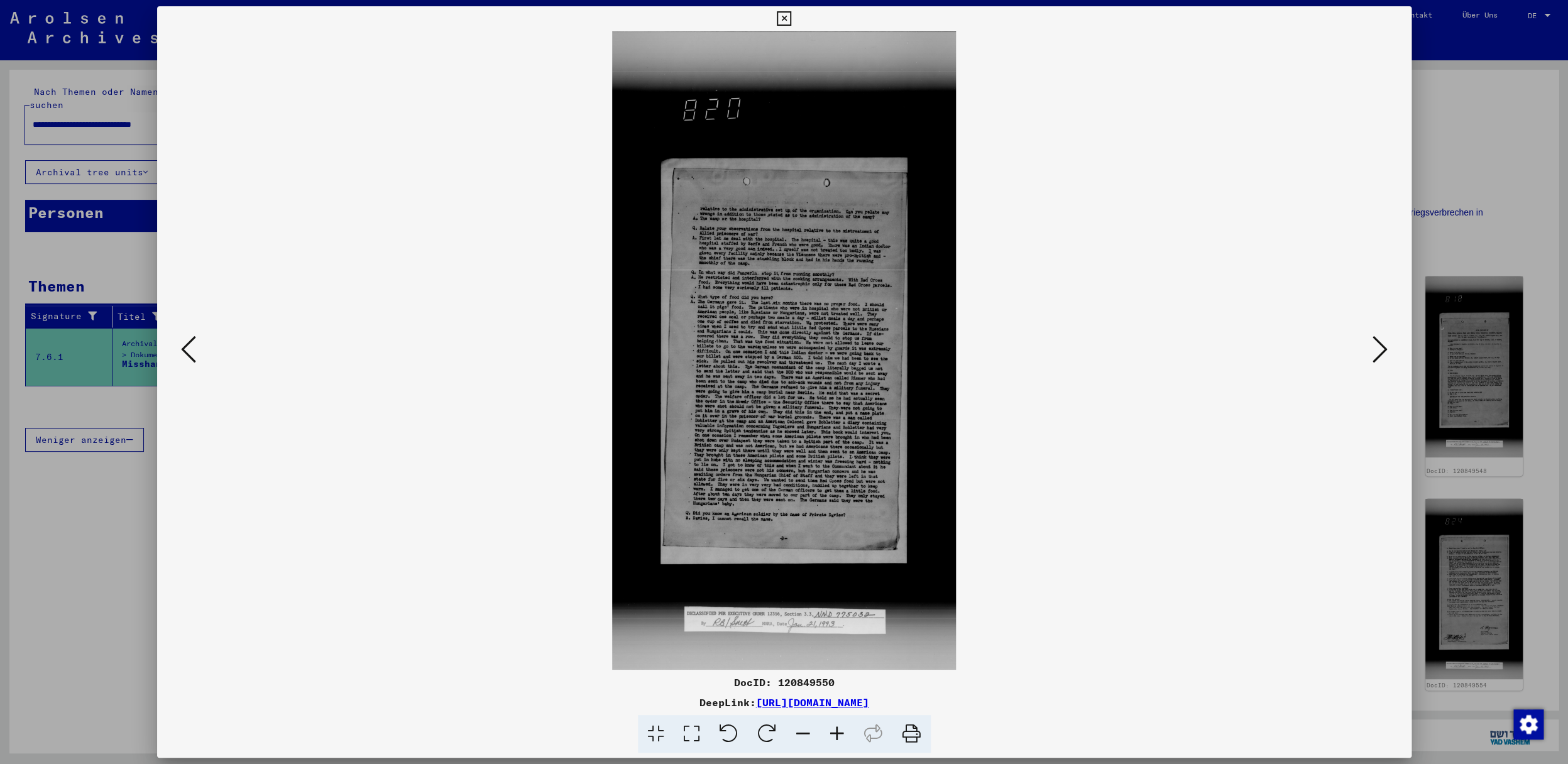
click at [182, 351] on icon at bounding box center [188, 349] width 15 height 31
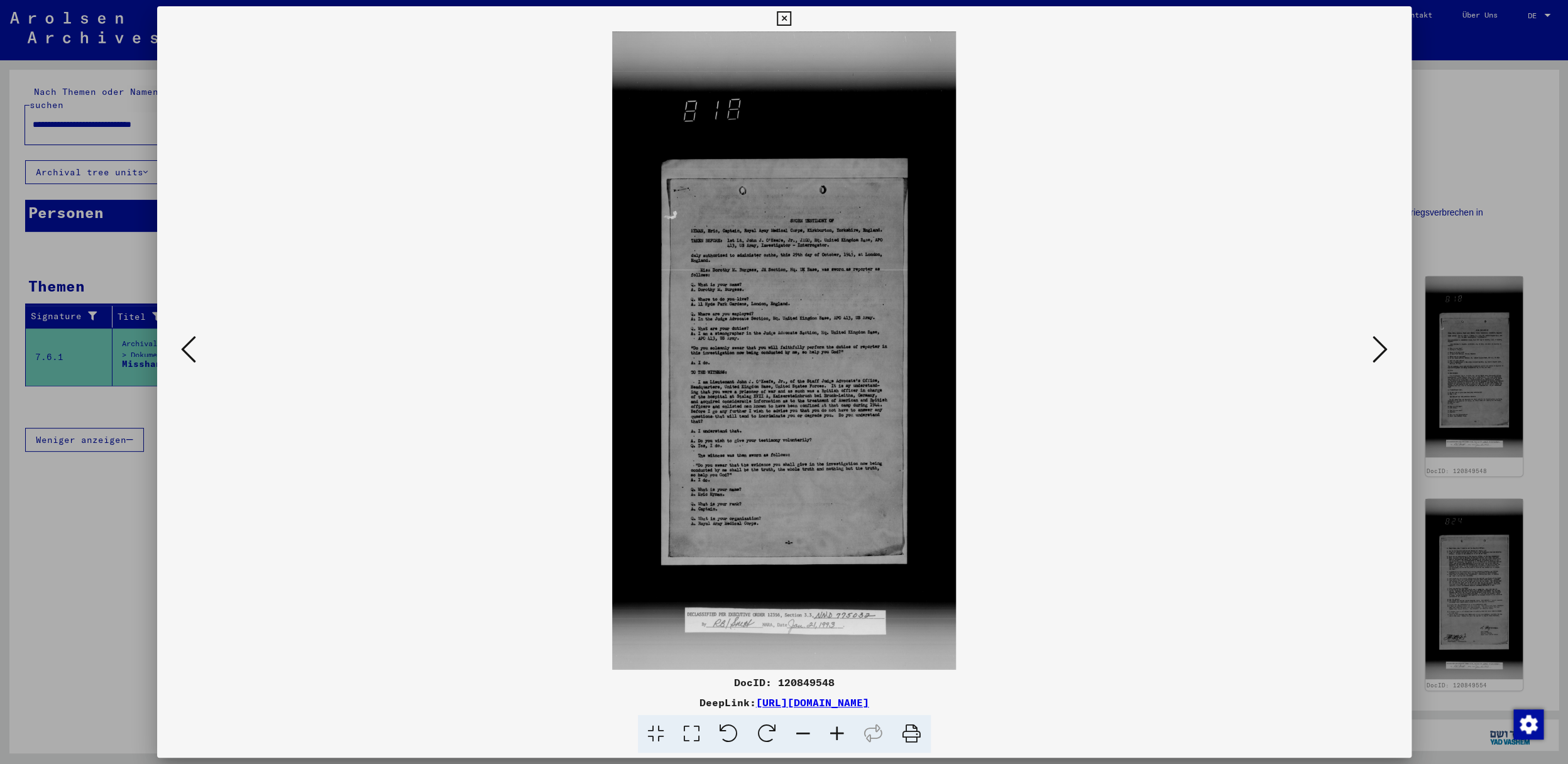
click at [182, 351] on icon at bounding box center [188, 349] width 15 height 31
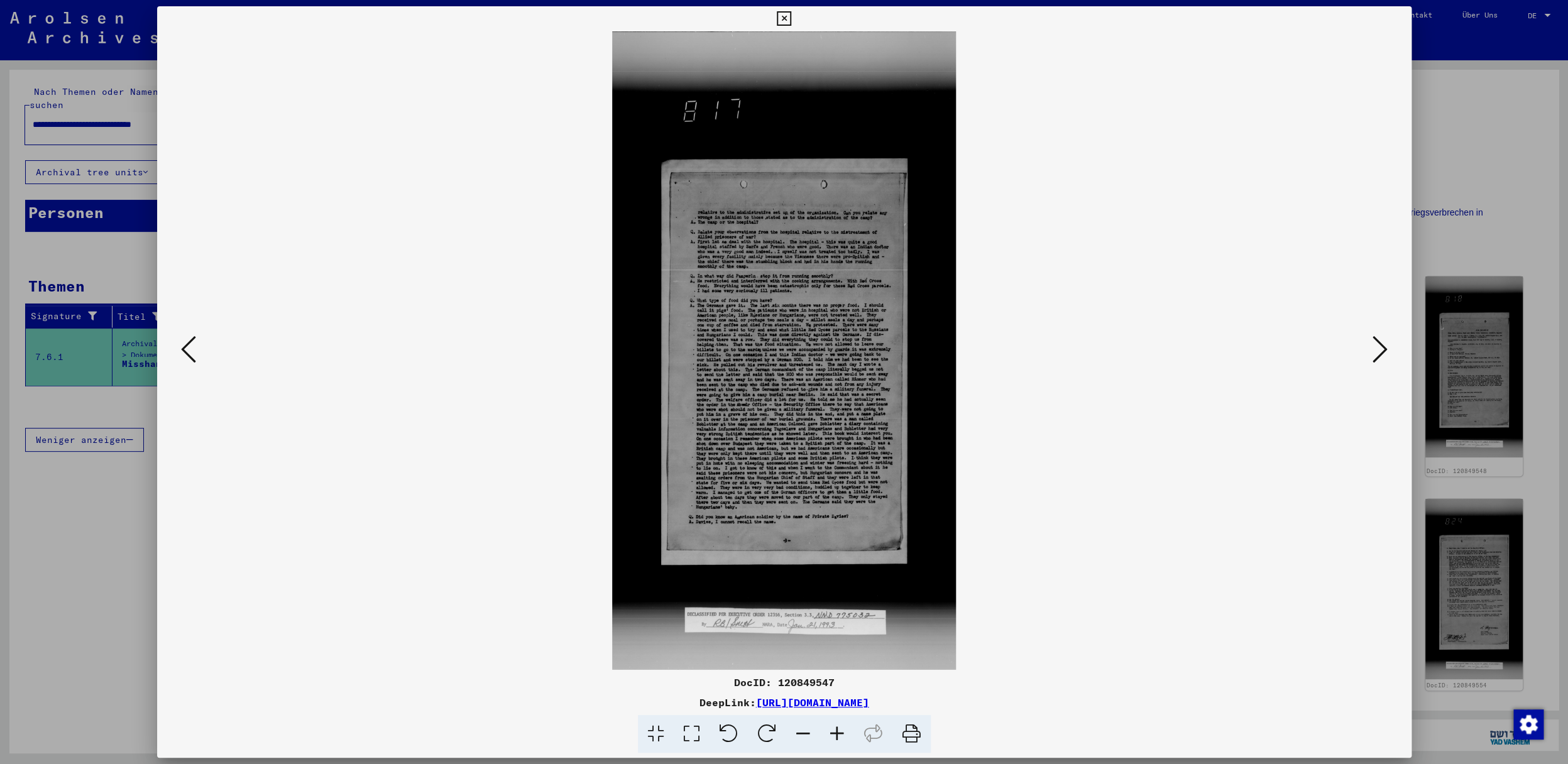
click at [182, 351] on icon at bounding box center [188, 349] width 15 height 31
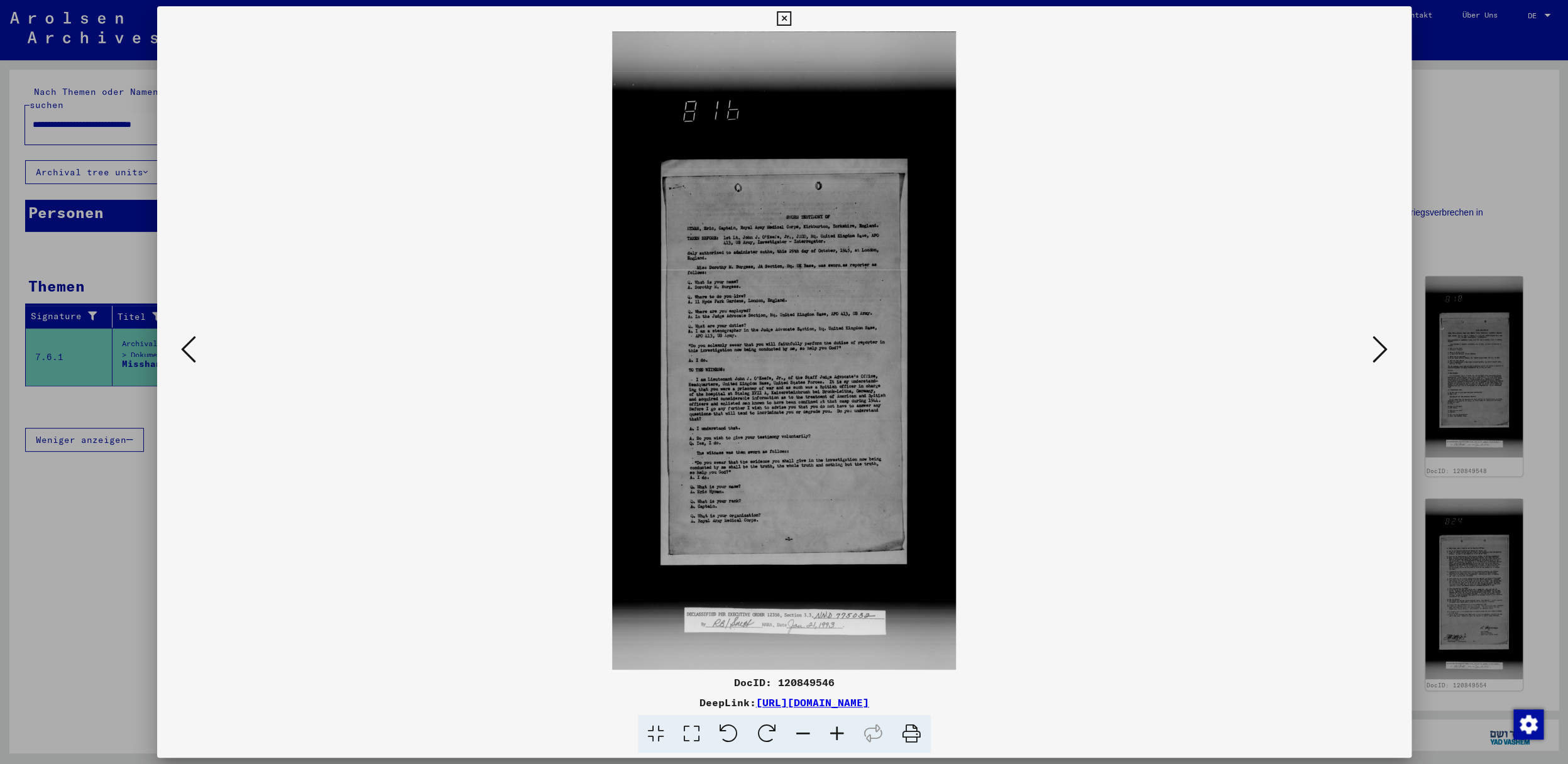
click at [182, 351] on icon at bounding box center [188, 349] width 15 height 31
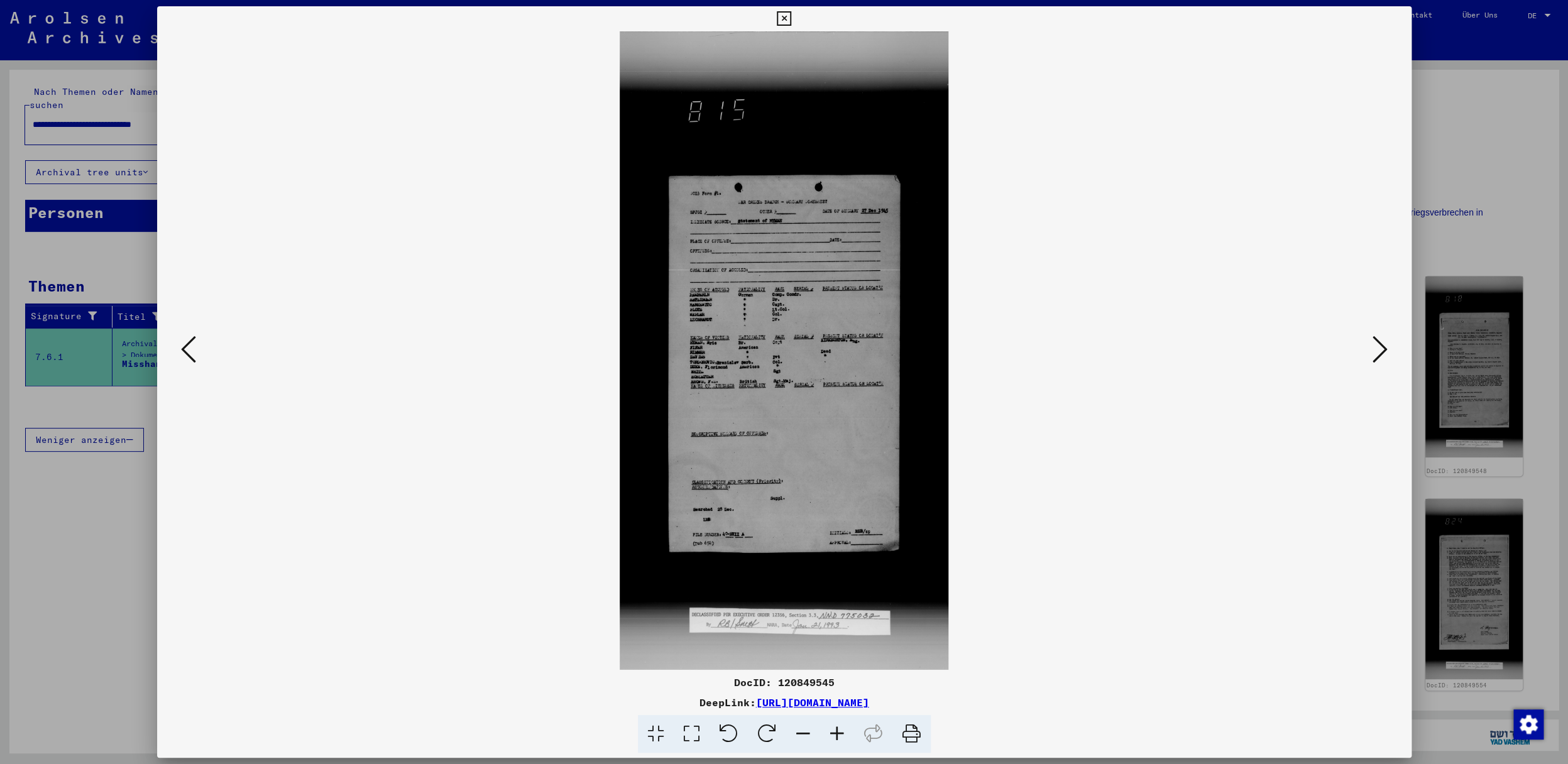
click at [182, 351] on icon at bounding box center [188, 349] width 15 height 31
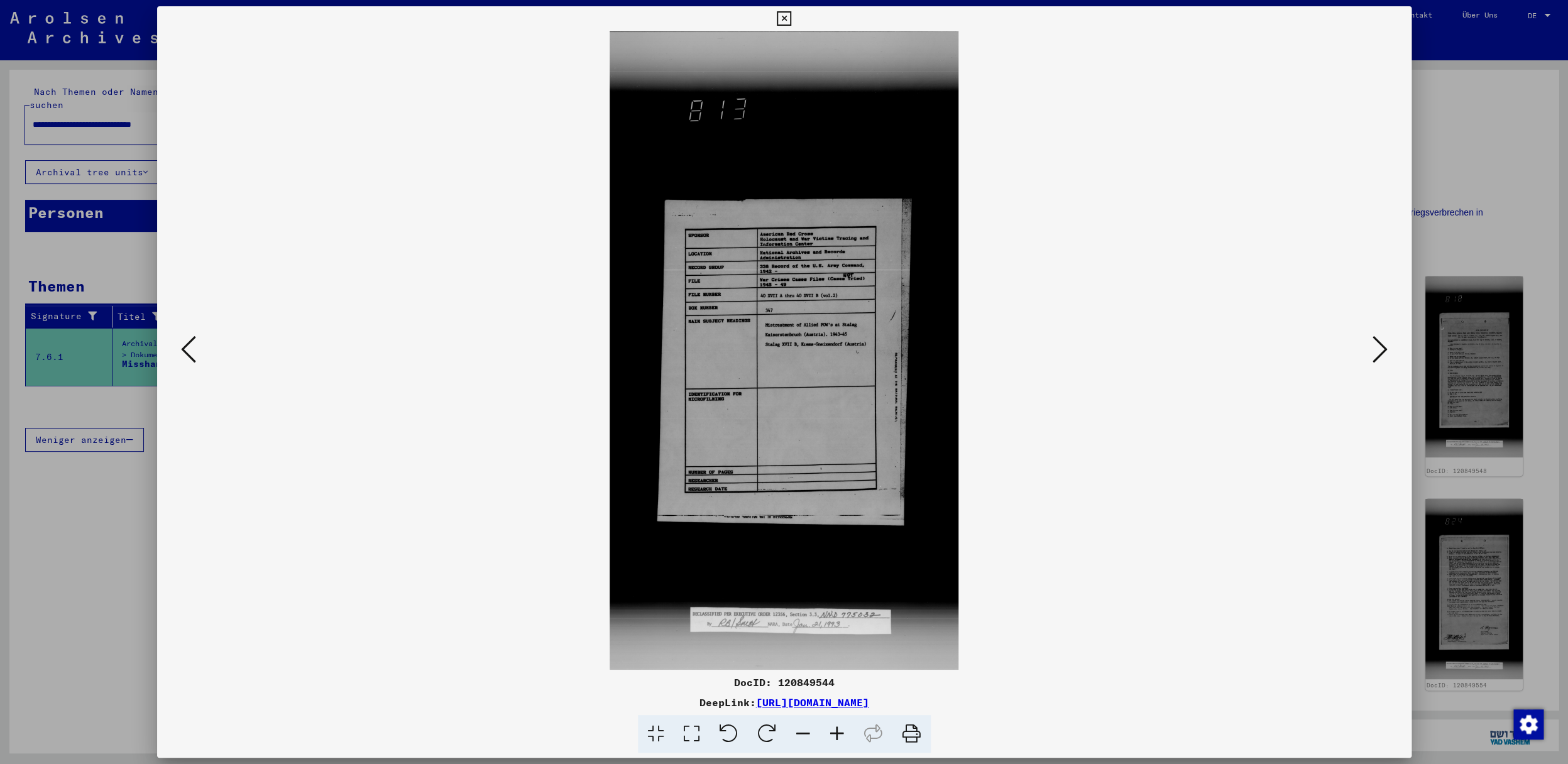
click at [182, 351] on icon at bounding box center [188, 349] width 15 height 31
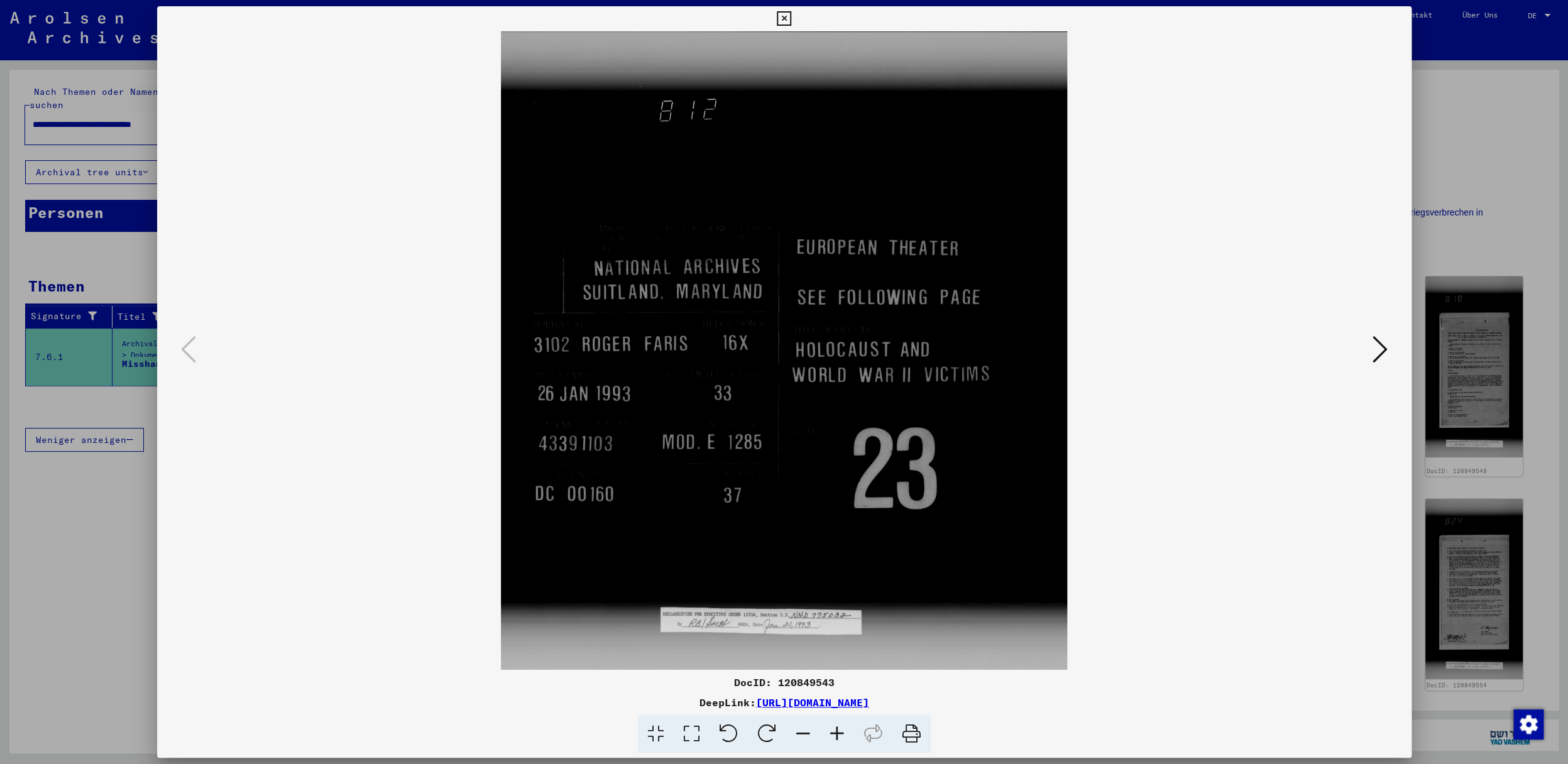
click at [791, 15] on icon at bounding box center [784, 19] width 15 height 15
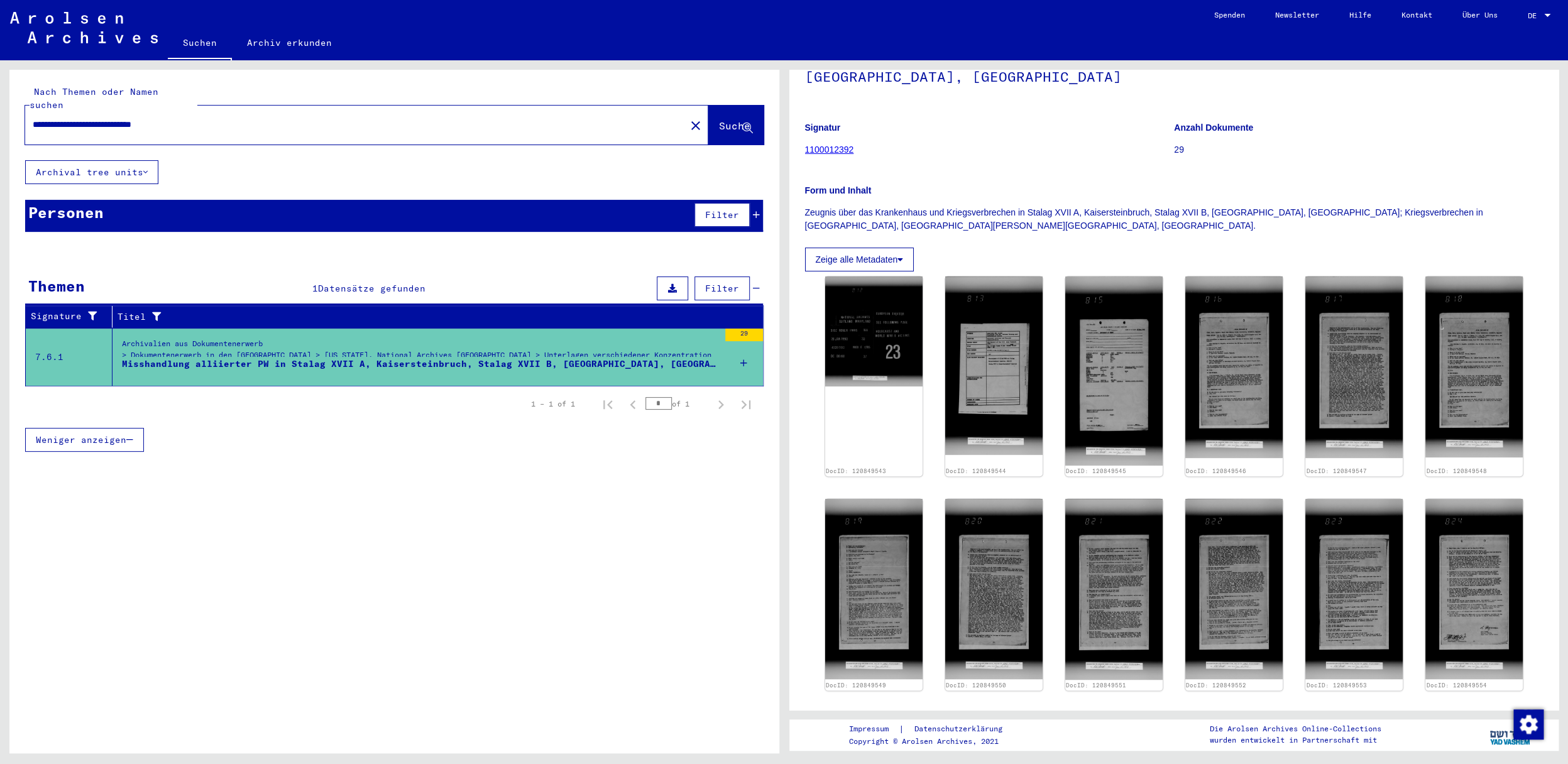
click at [735, 209] on span "Filter" at bounding box center [721, 215] width 34 height 11
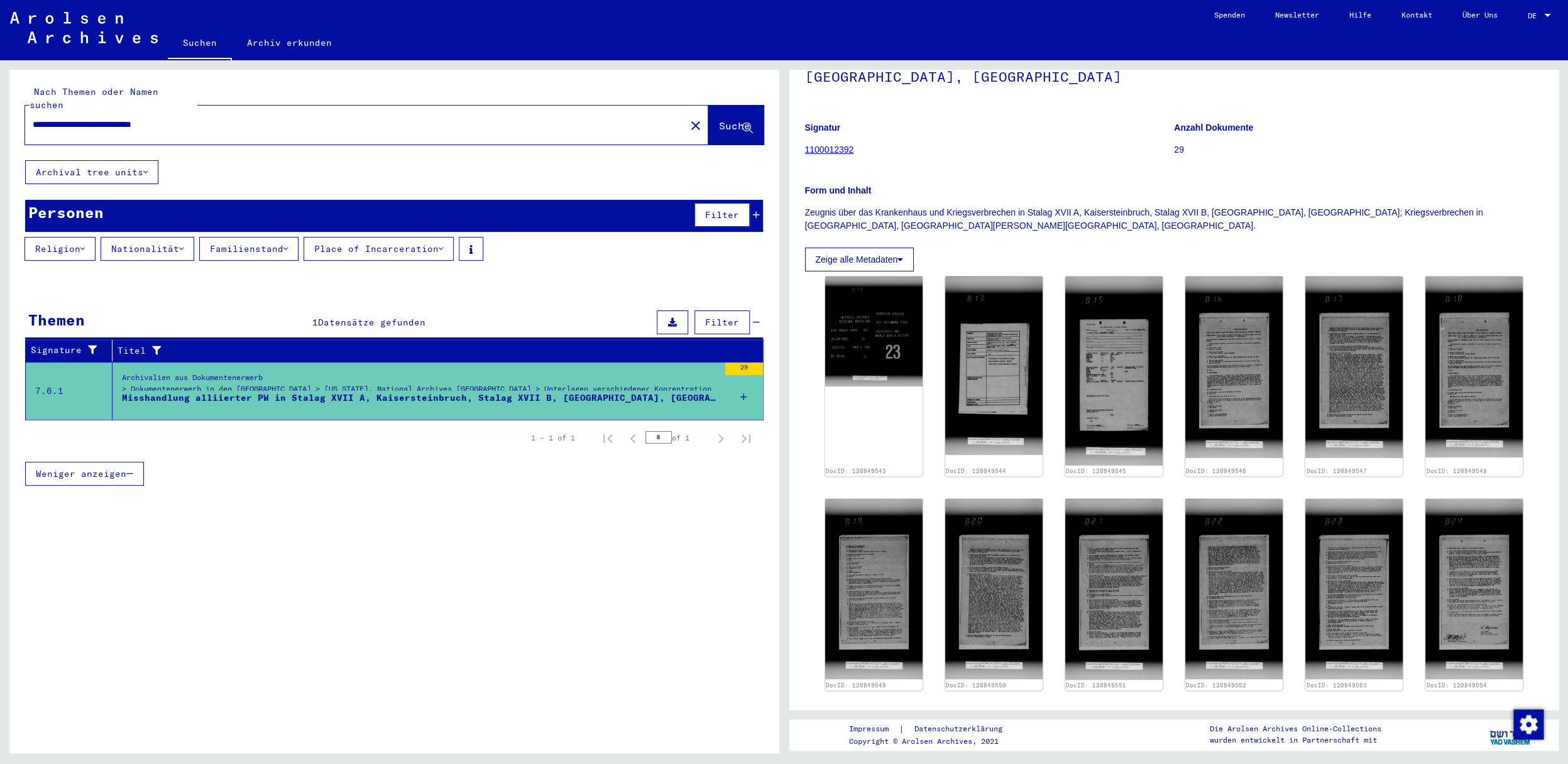
click at [168, 241] on button "Nationalität" at bounding box center [147, 249] width 94 height 24
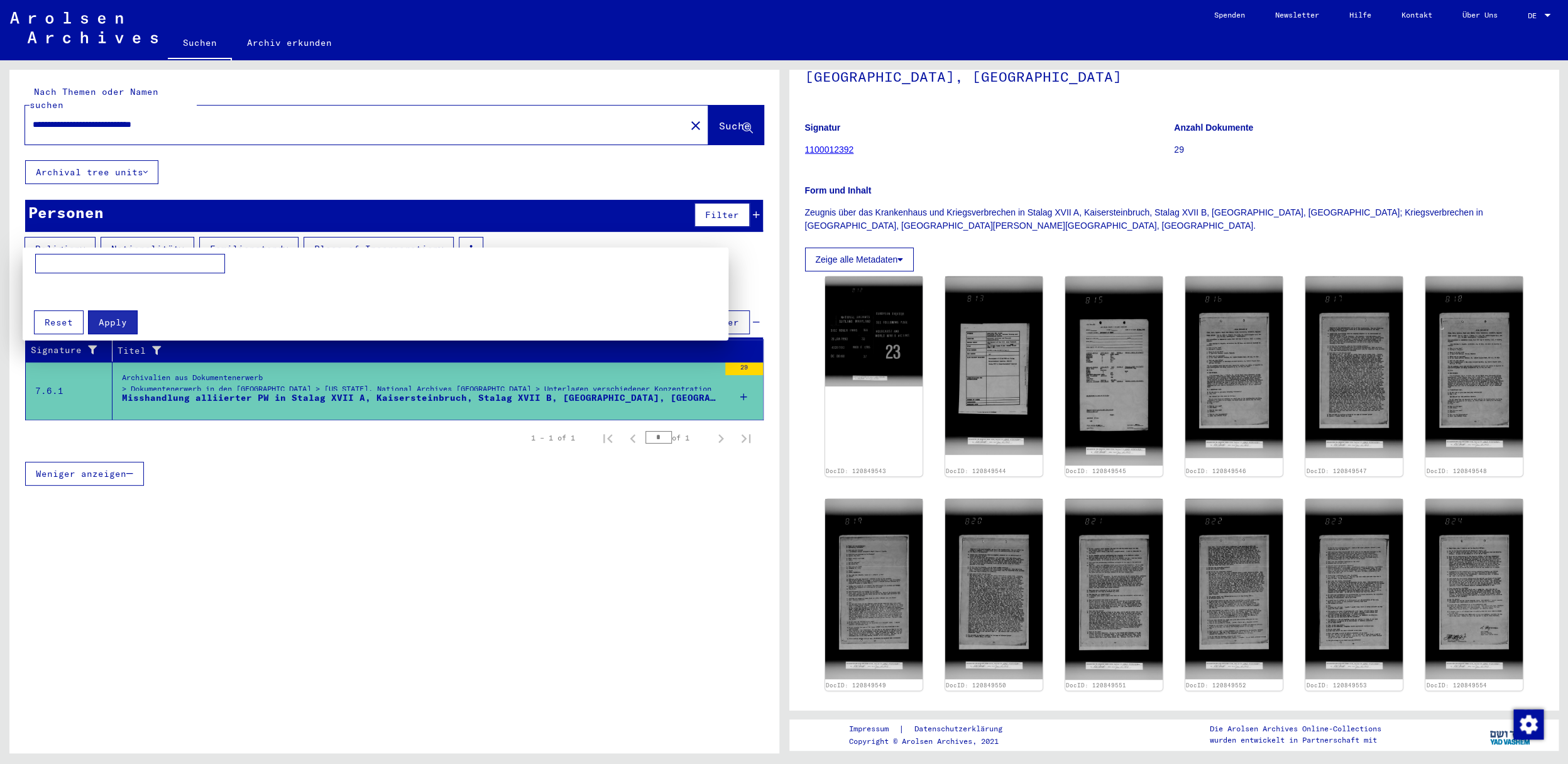
click at [72, 264] on input at bounding box center [130, 264] width 190 height 20
type input "********"
click at [115, 322] on span "Apply" at bounding box center [113, 322] width 29 height 11
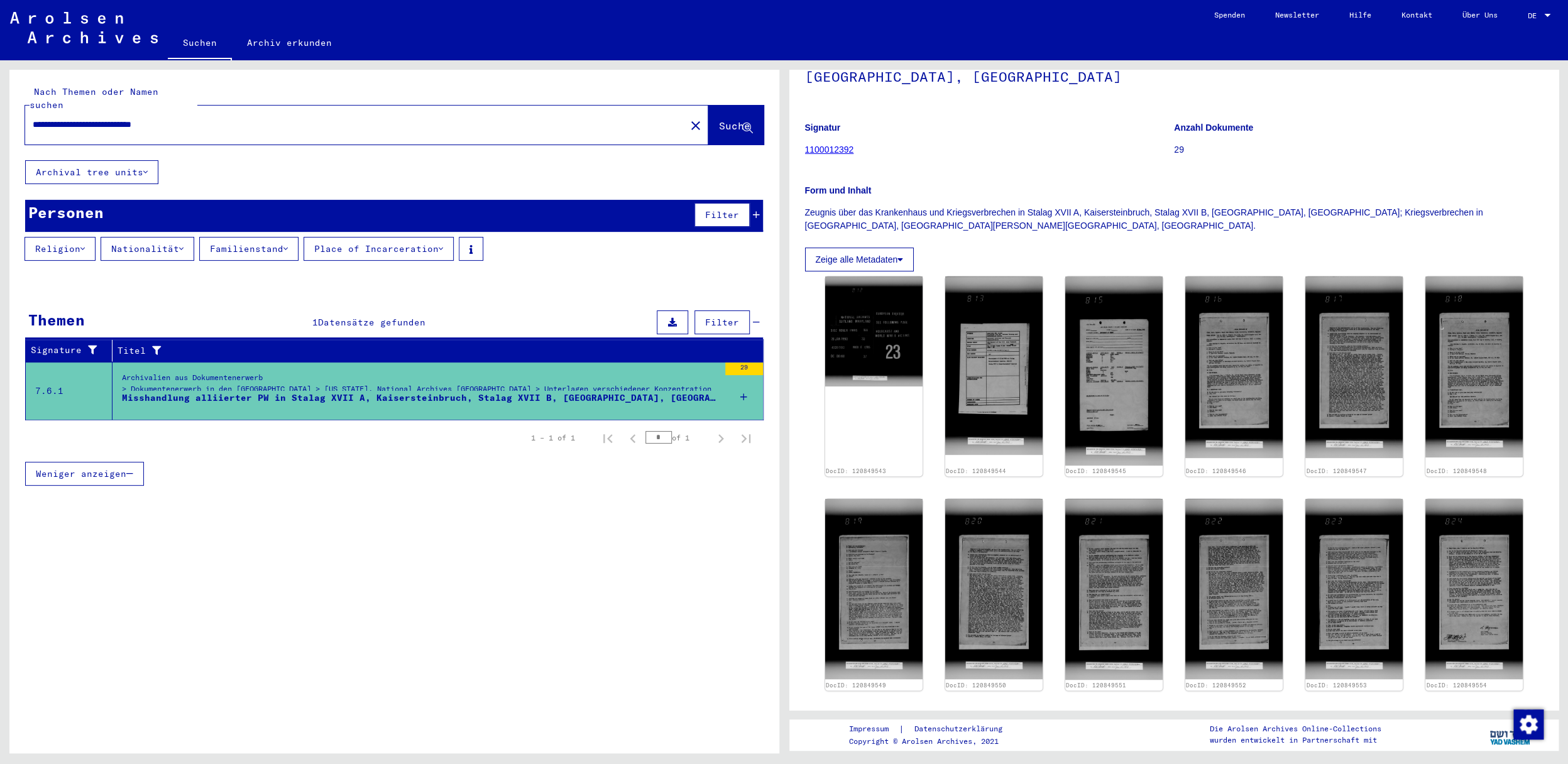
click at [172, 377] on div "Archivalien aus Dokumentenerwerb > Dokumentenerwerb in den [GEOGRAPHIC_DATA] > …" at bounding box center [420, 386] width 597 height 29
click at [181, 392] on div "Misshandlung alliierter PW in Stalag XVII A, Kaisersteinbruch, Stalag XVII B, […" at bounding box center [420, 398] width 597 height 13
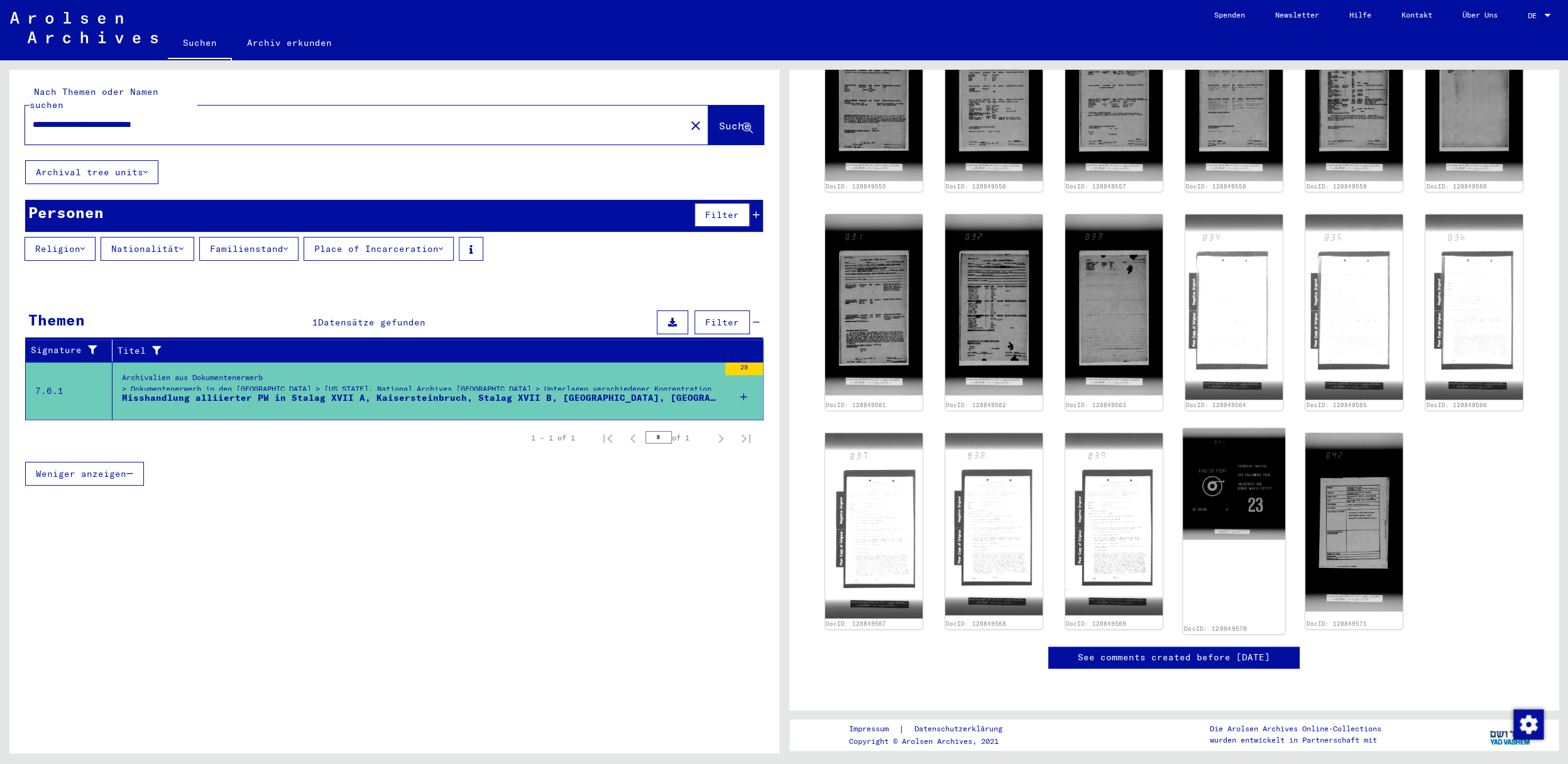
scroll to position [1052, 0]
click at [1236, 651] on link "See comments created before [DATE]" at bounding box center [1174, 658] width 193 height 13
